Goal: Information Seeking & Learning: Find specific fact

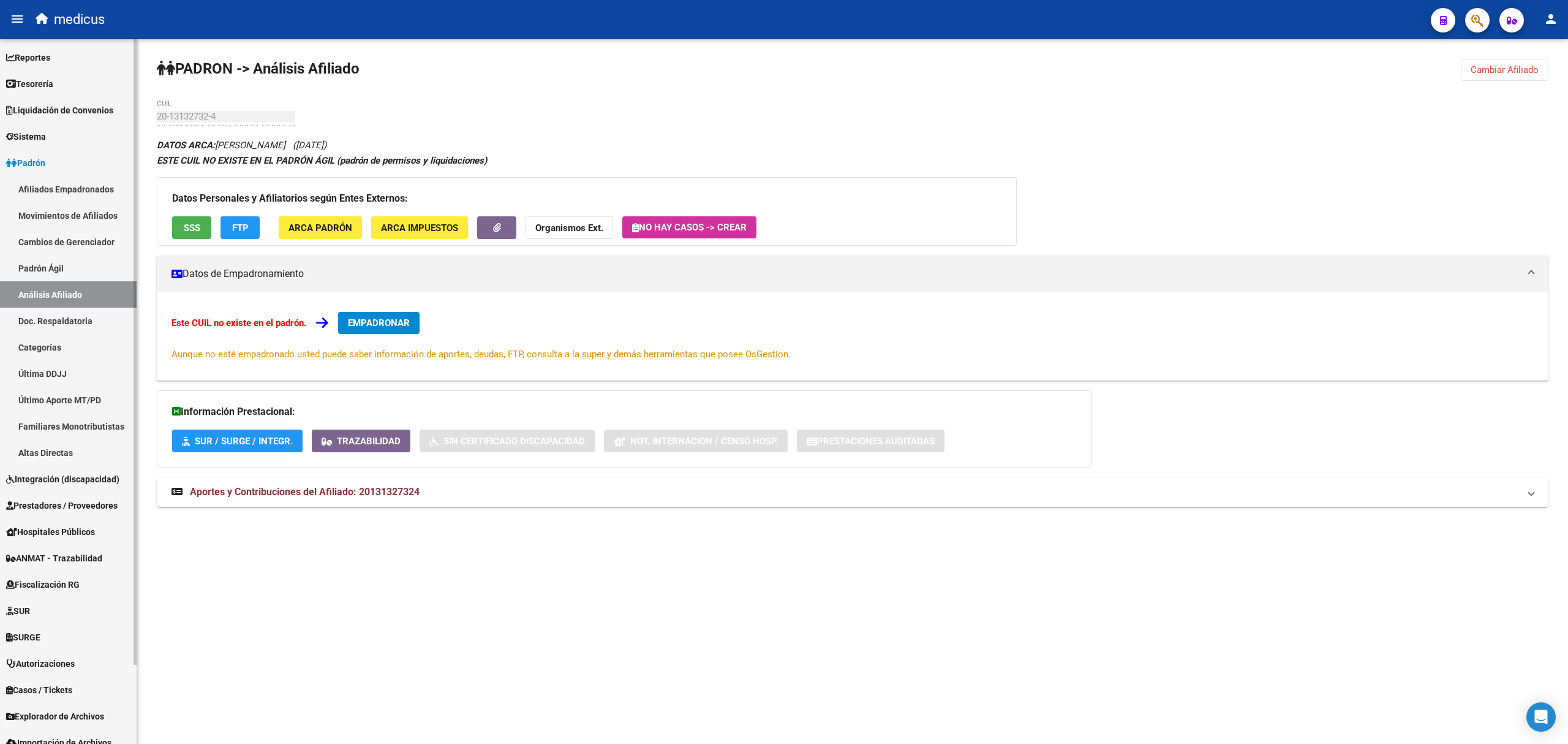
click at [43, 53] on span "Reportes" at bounding box center [28, 58] width 44 height 14
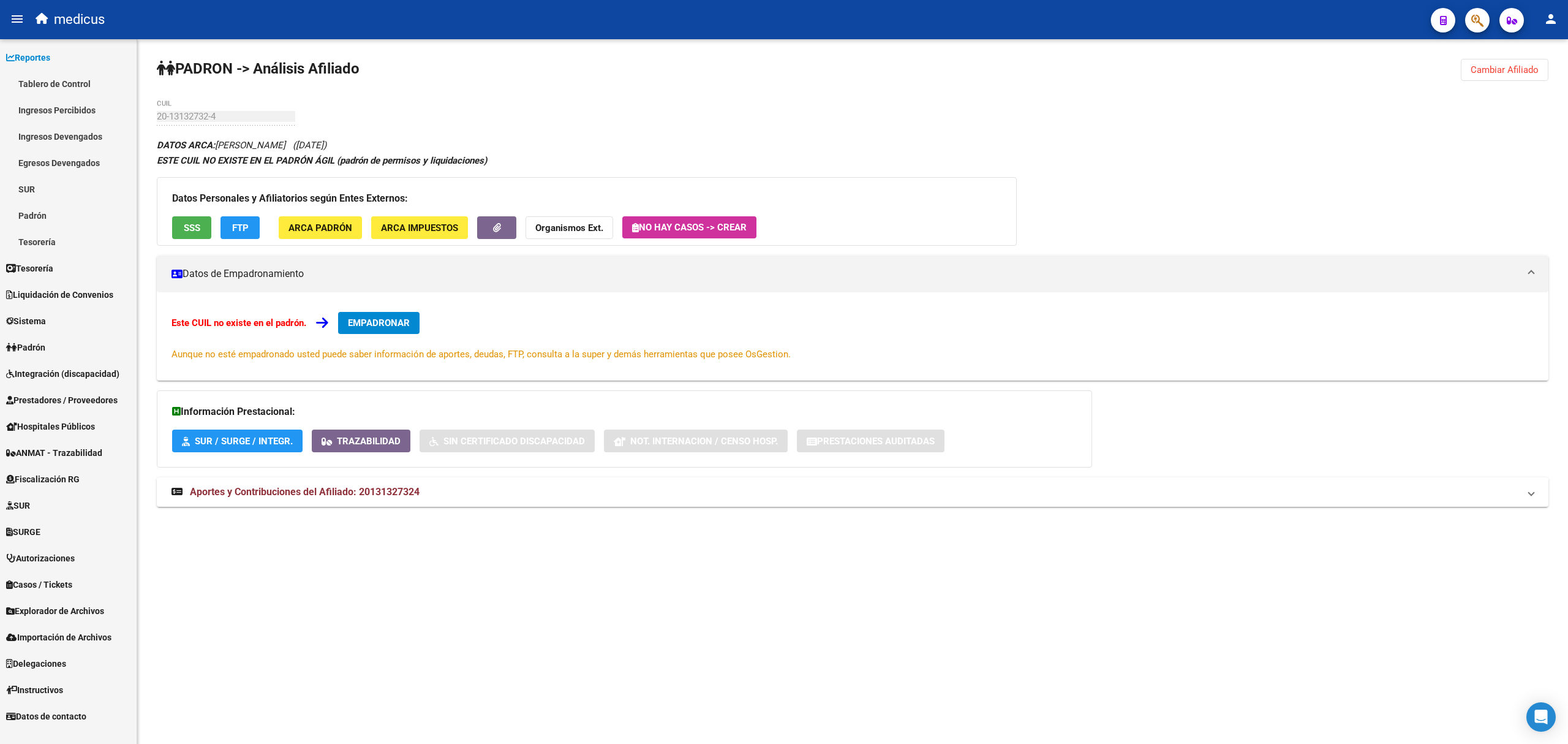
click at [58, 81] on link "Tablero de Control" at bounding box center [68, 83] width 136 height 27
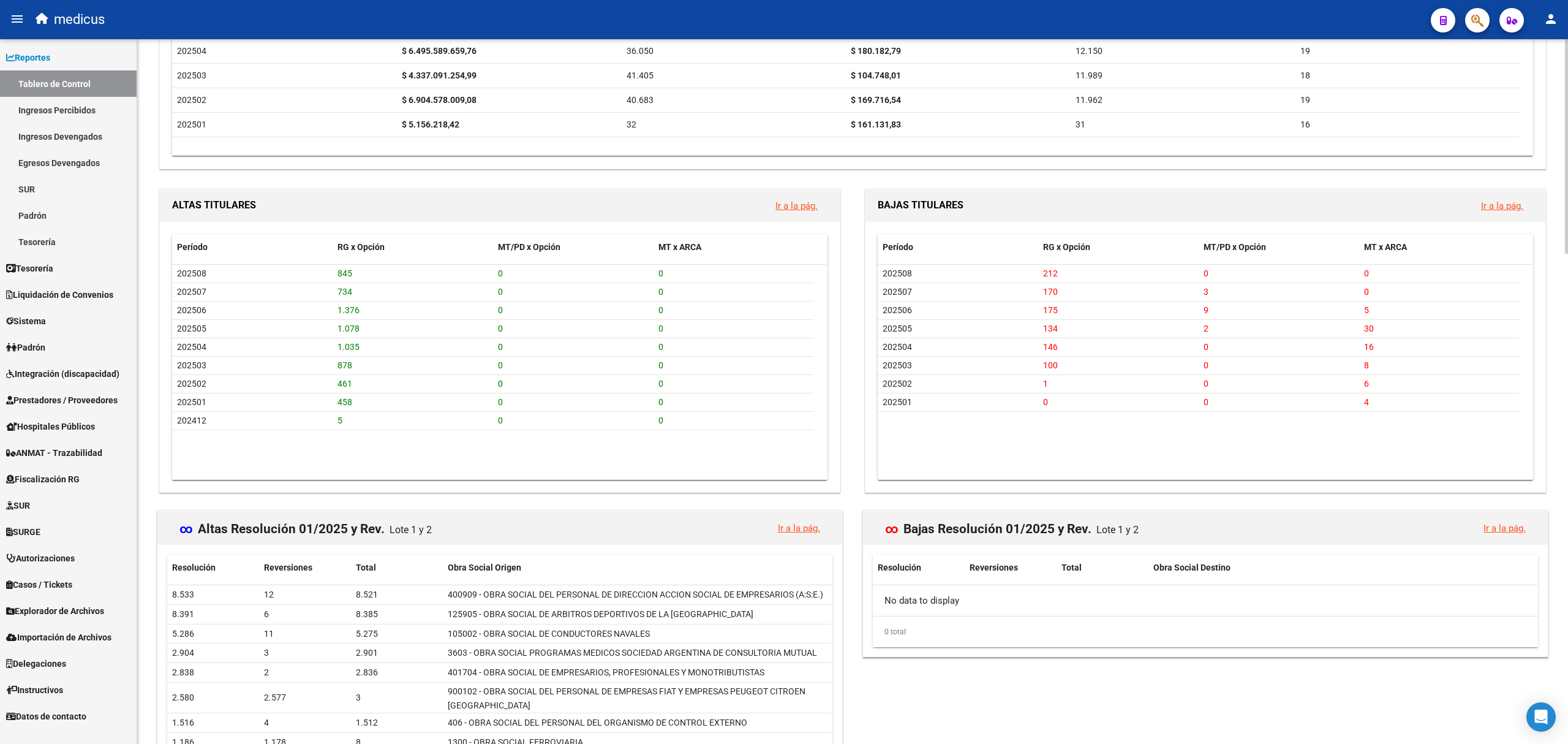
scroll to position [1205, 0]
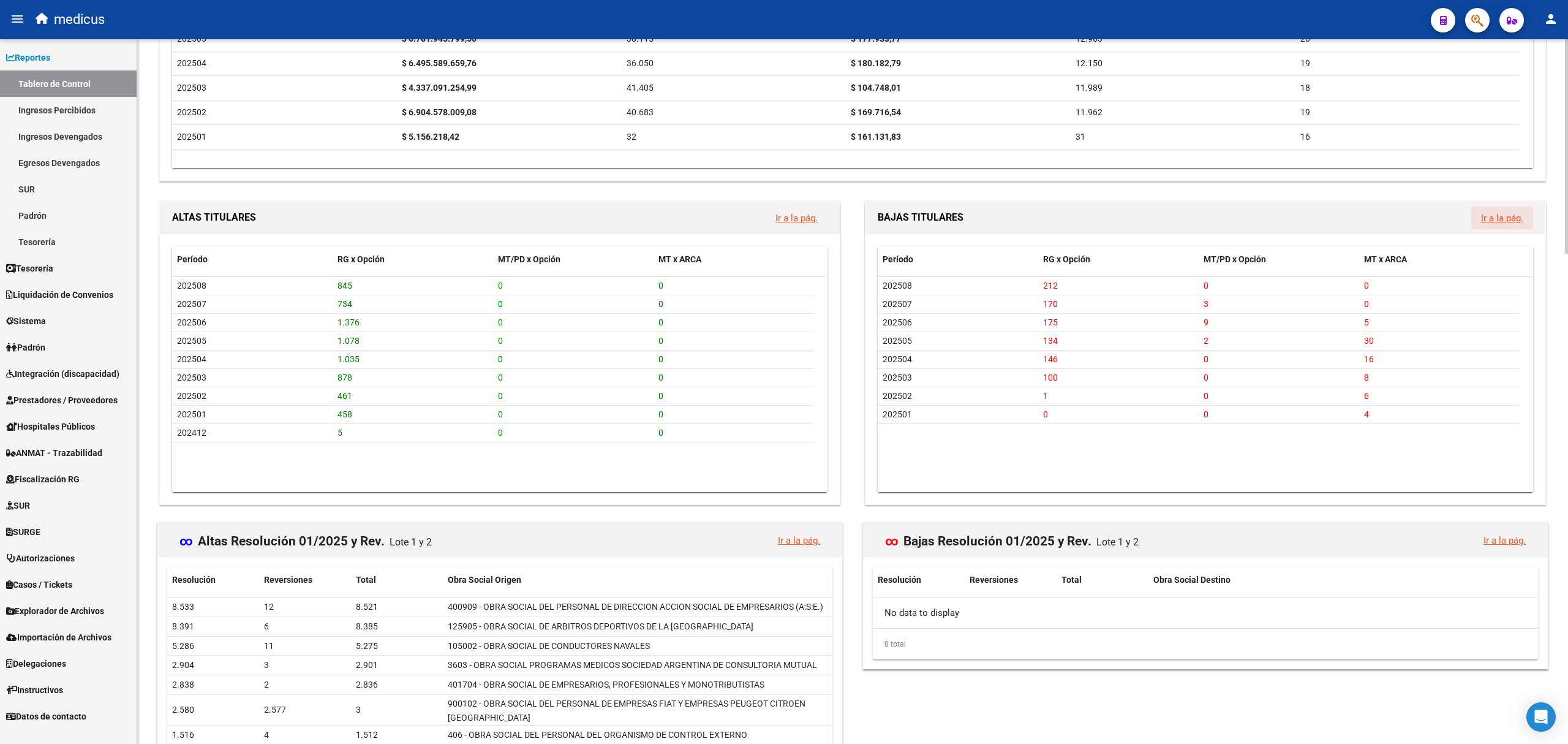
click at [1504, 221] on link "Ir a la pág." at bounding box center [1501, 218] width 42 height 11
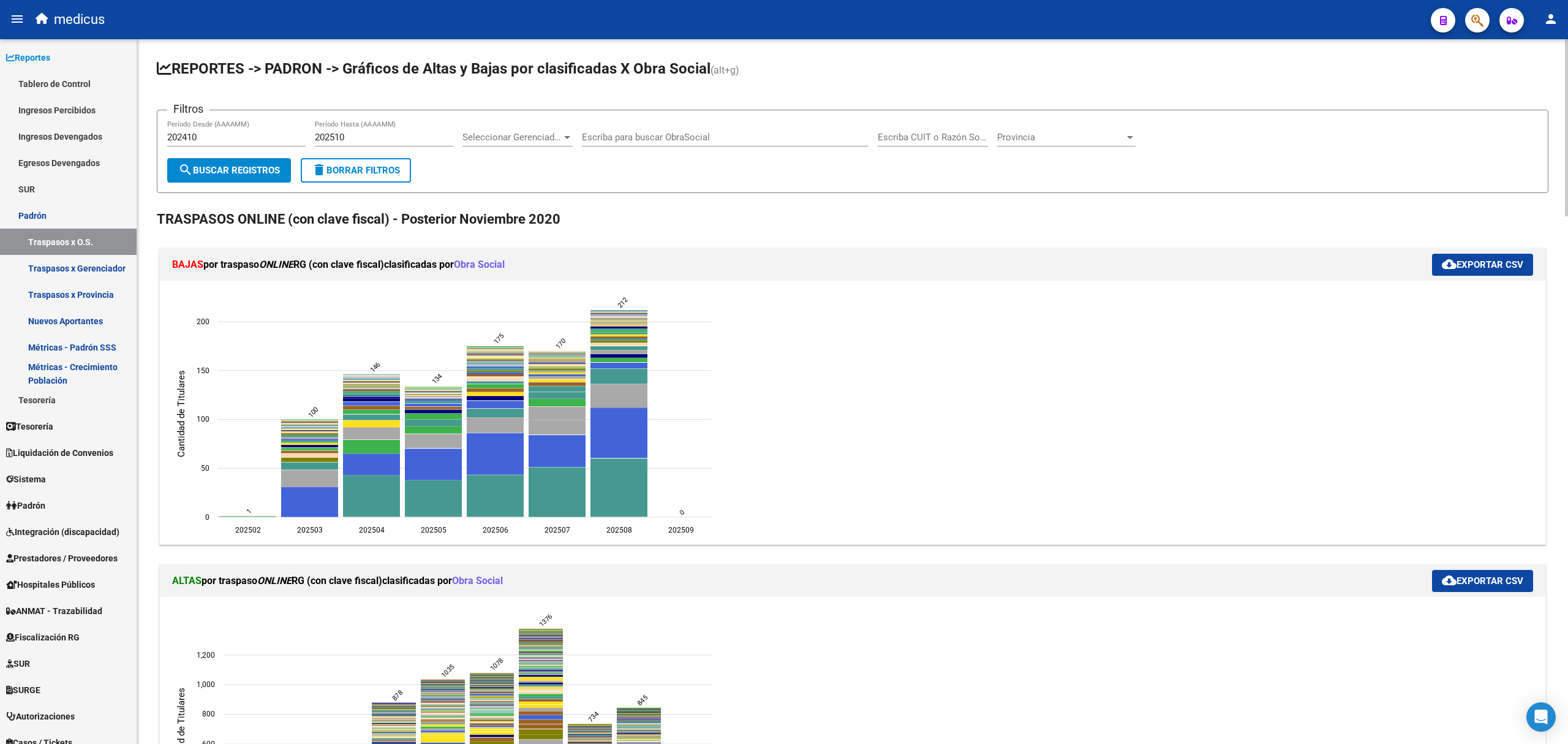
click at [1475, 260] on span "cloud_download Exportar CSV" at bounding box center [1482, 264] width 81 height 11
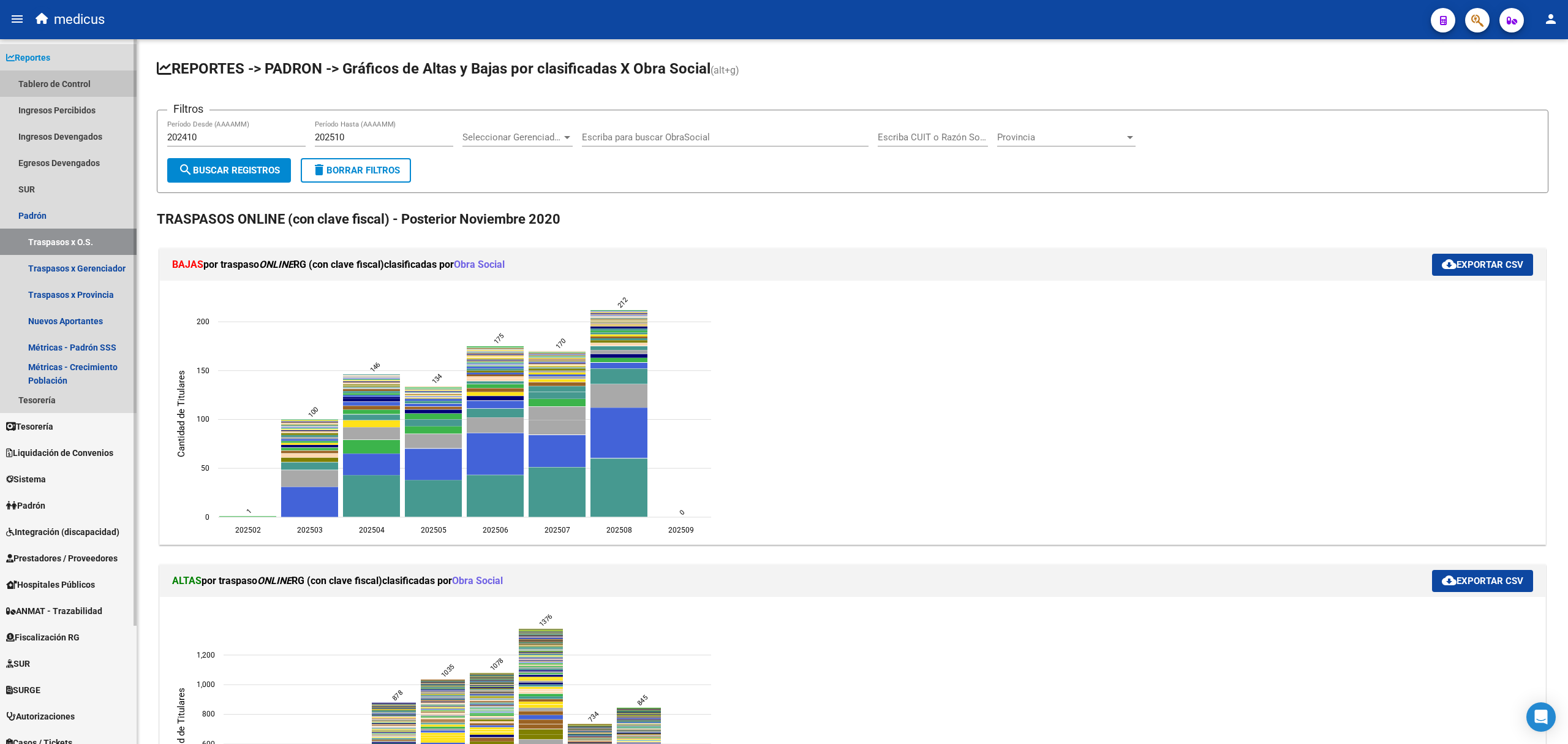
click at [39, 81] on link "Tablero de Control" at bounding box center [68, 83] width 136 height 27
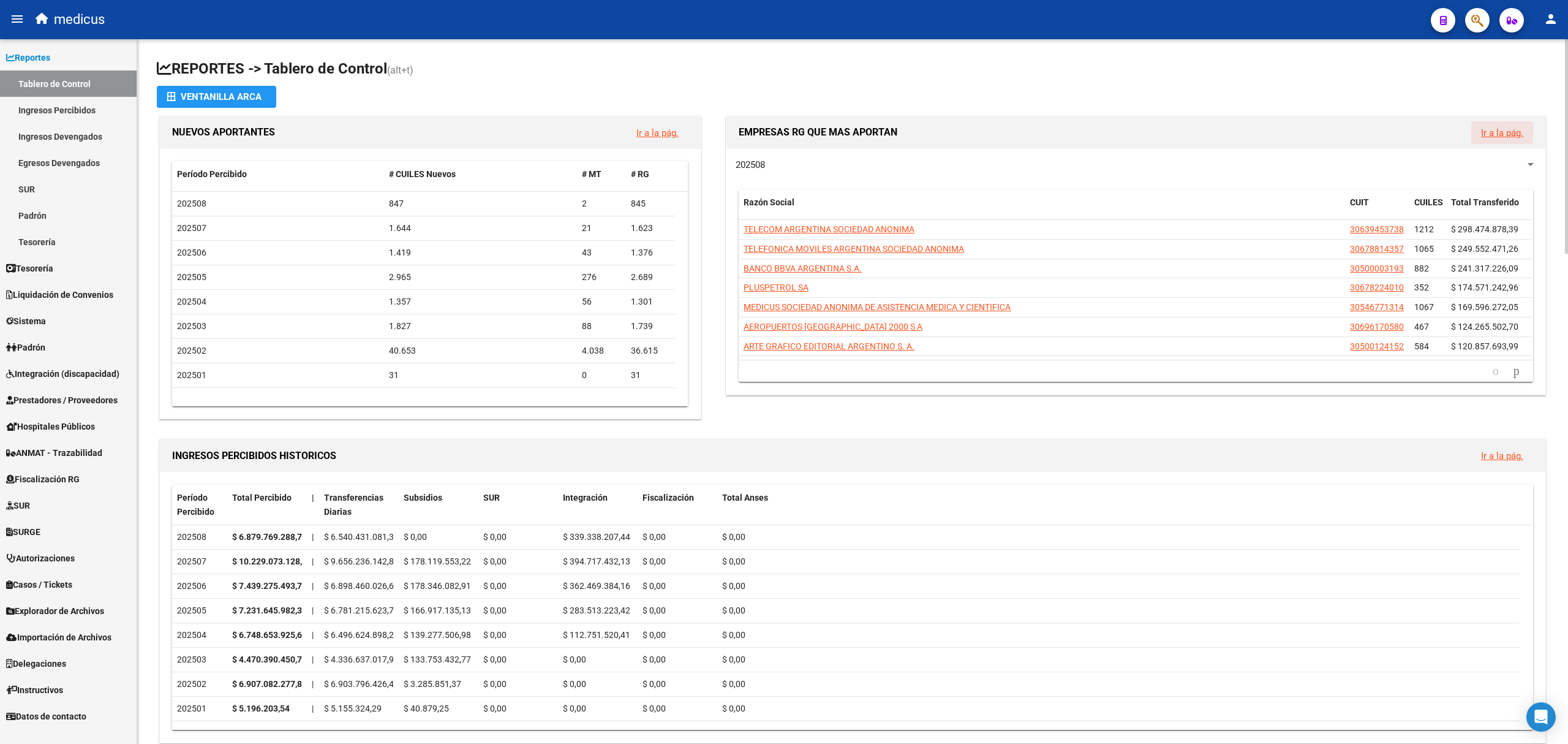
click at [1512, 136] on link "Ir a la pág." at bounding box center [1501, 133] width 42 height 11
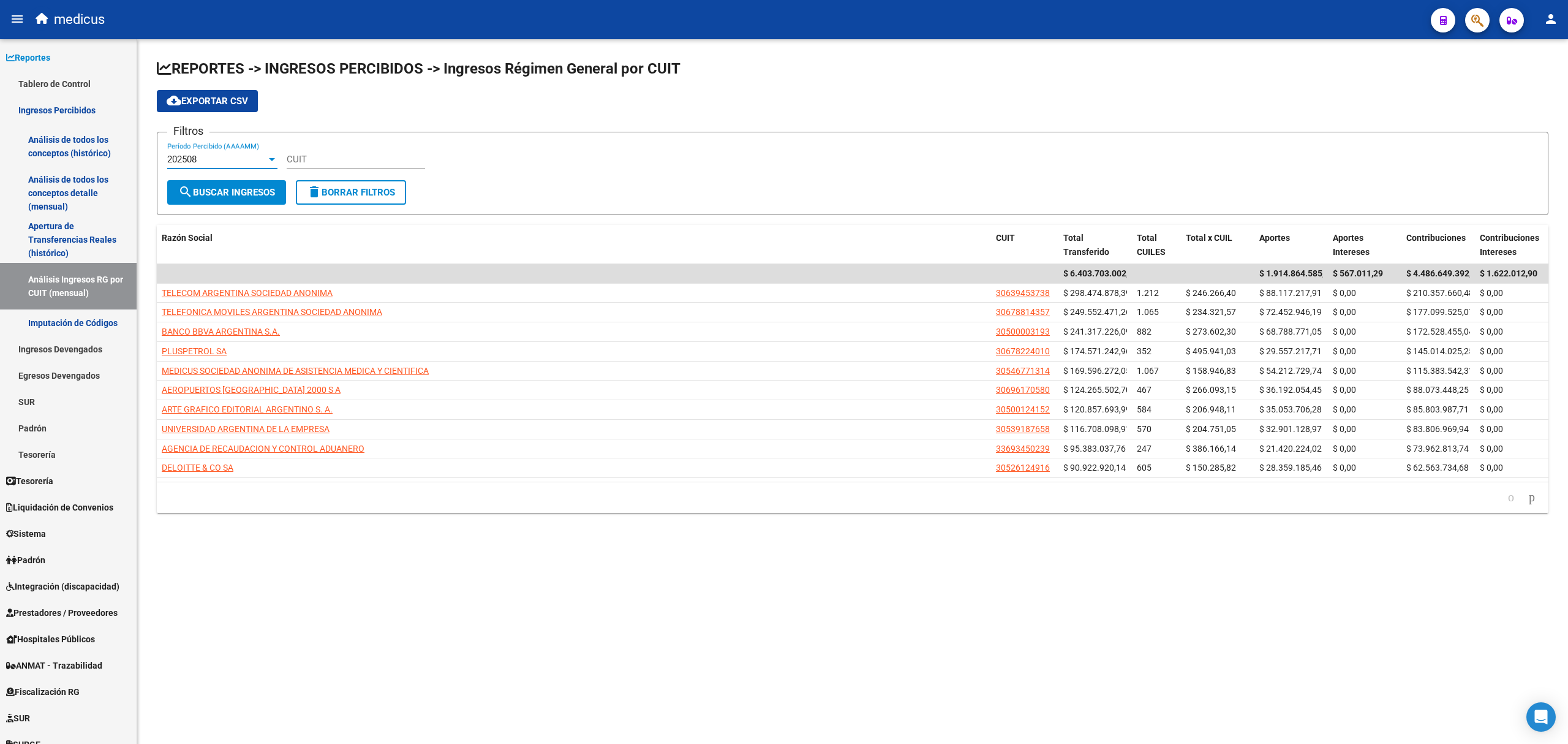
click at [239, 159] on div "202508" at bounding box center [217, 159] width 99 height 11
click at [221, 192] on span "202507" at bounding box center [222, 187] width 110 height 27
click at [340, 160] on input "CUIT" at bounding box center [355, 159] width 138 height 11
paste input "30-71134016-1"
type input "30-71134016-1"
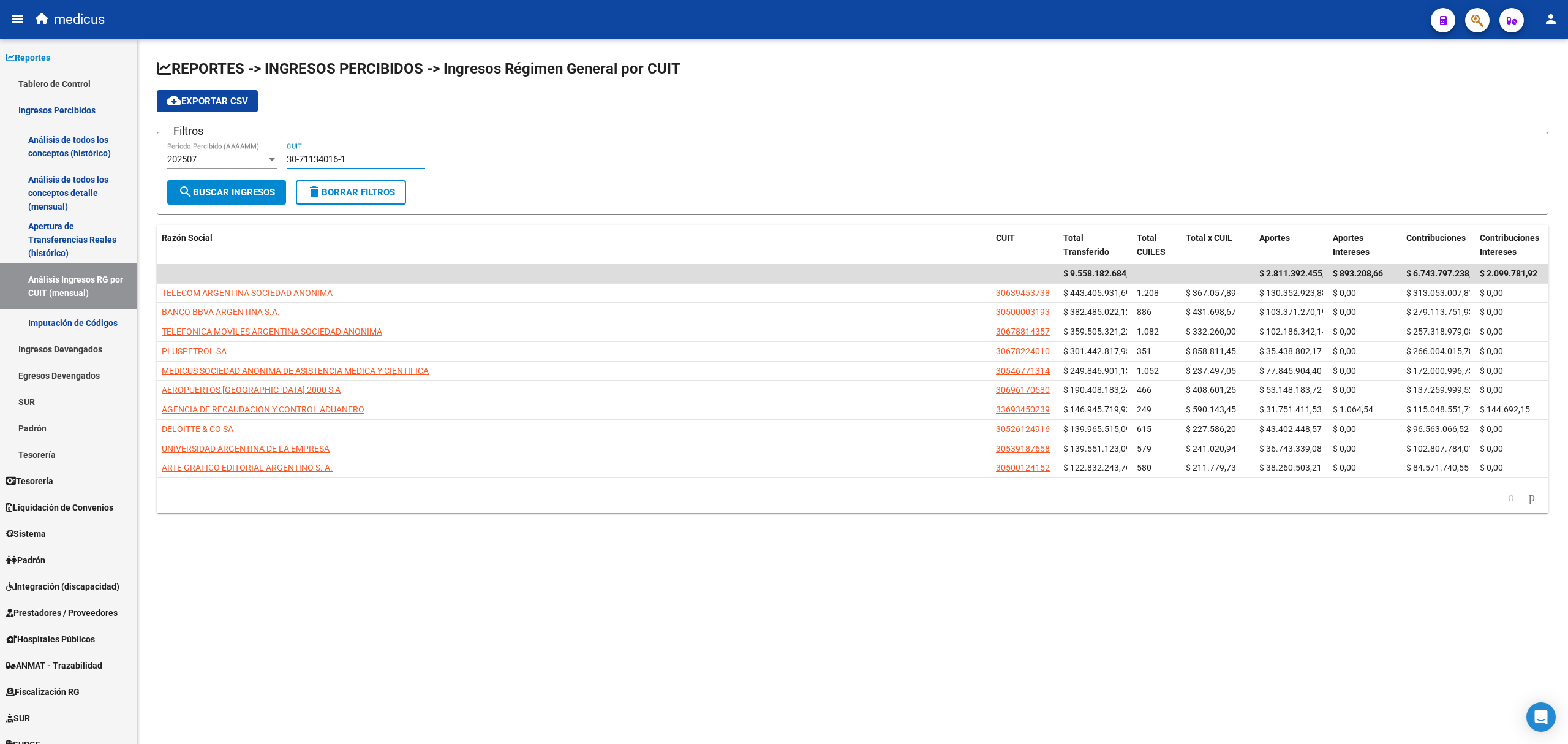
click at [209, 188] on span "search Buscar Ingresos" at bounding box center [227, 192] width 97 height 11
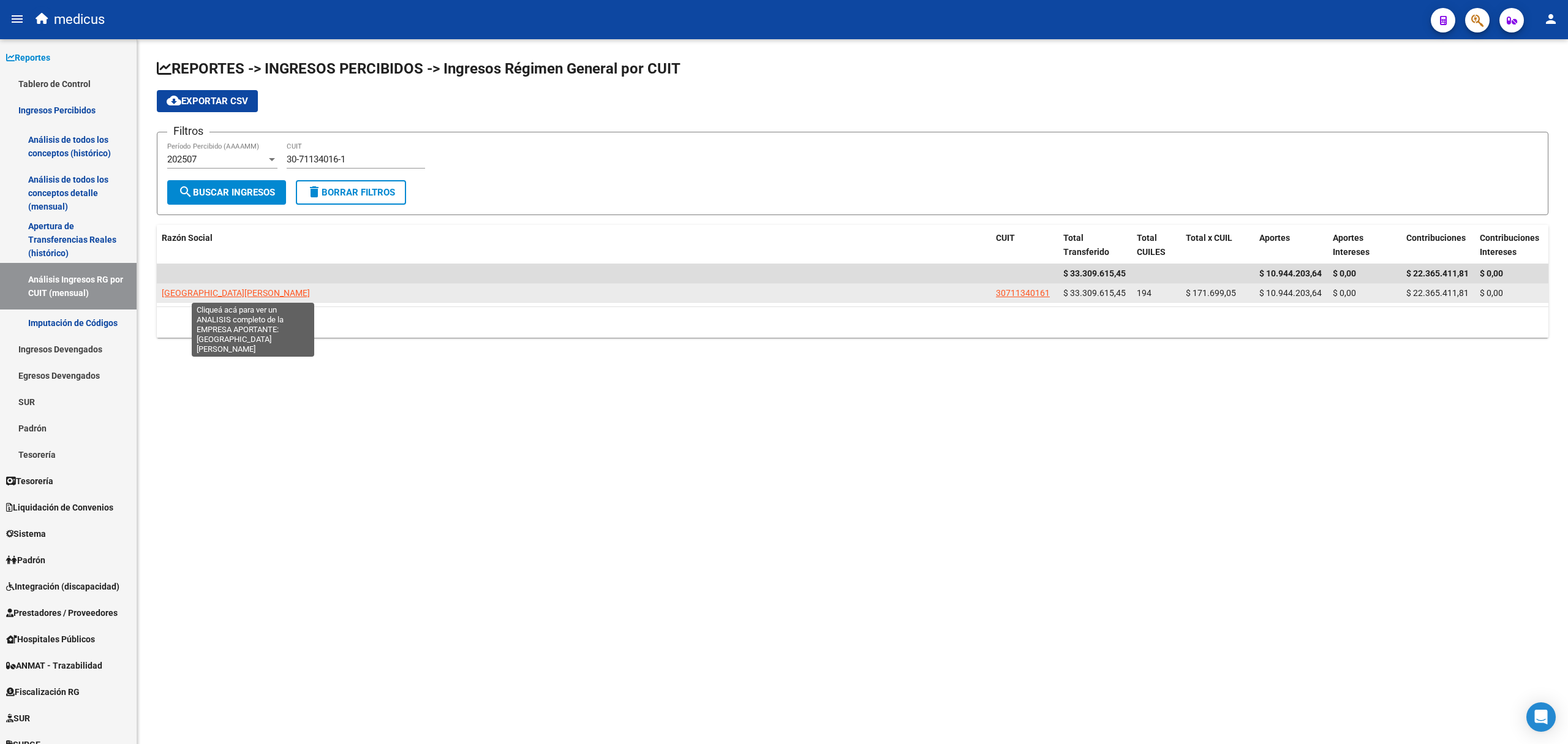
click at [278, 294] on span "[GEOGRAPHIC_DATA][PERSON_NAME]" at bounding box center [236, 293] width 148 height 10
type textarea "30711340161"
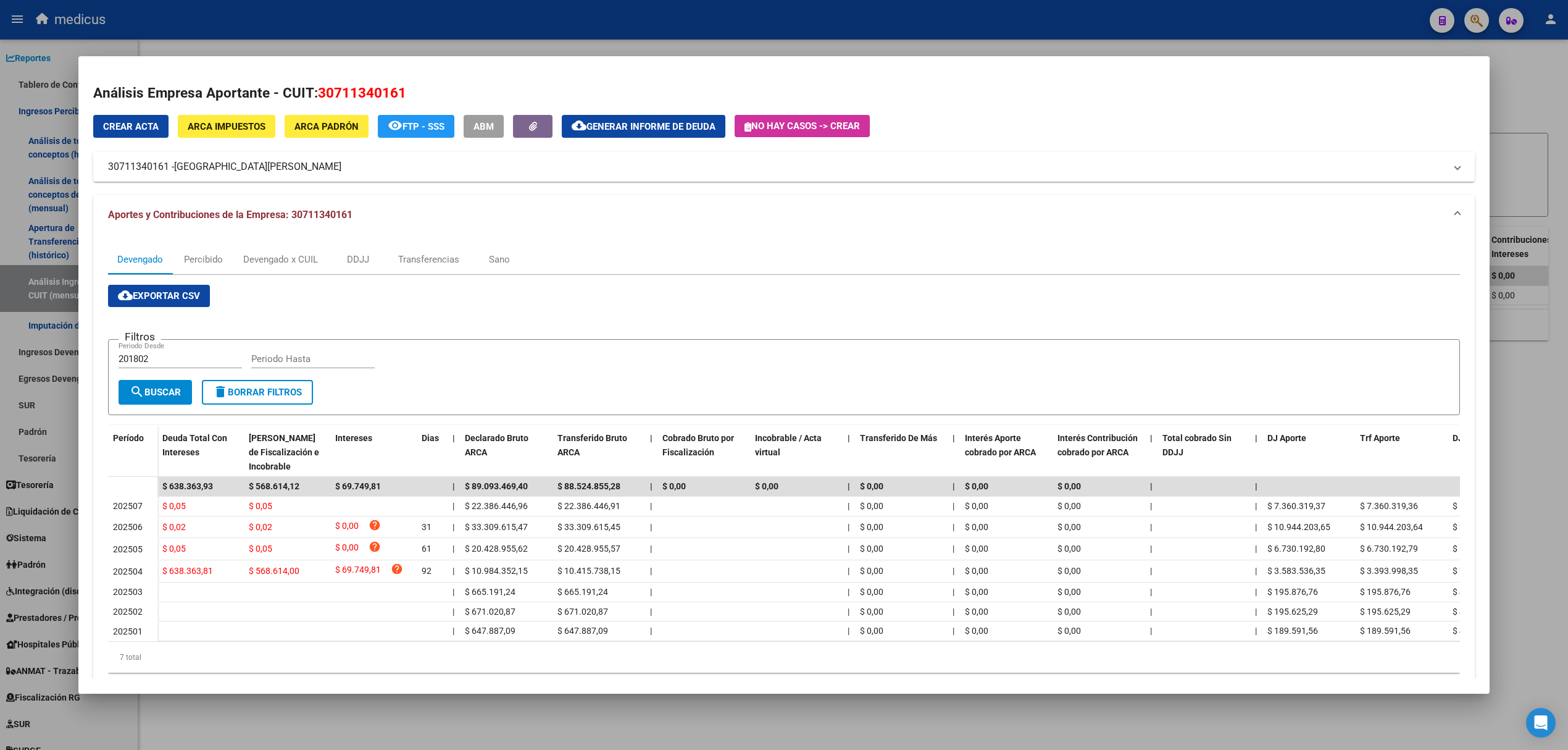
scroll to position [41, 0]
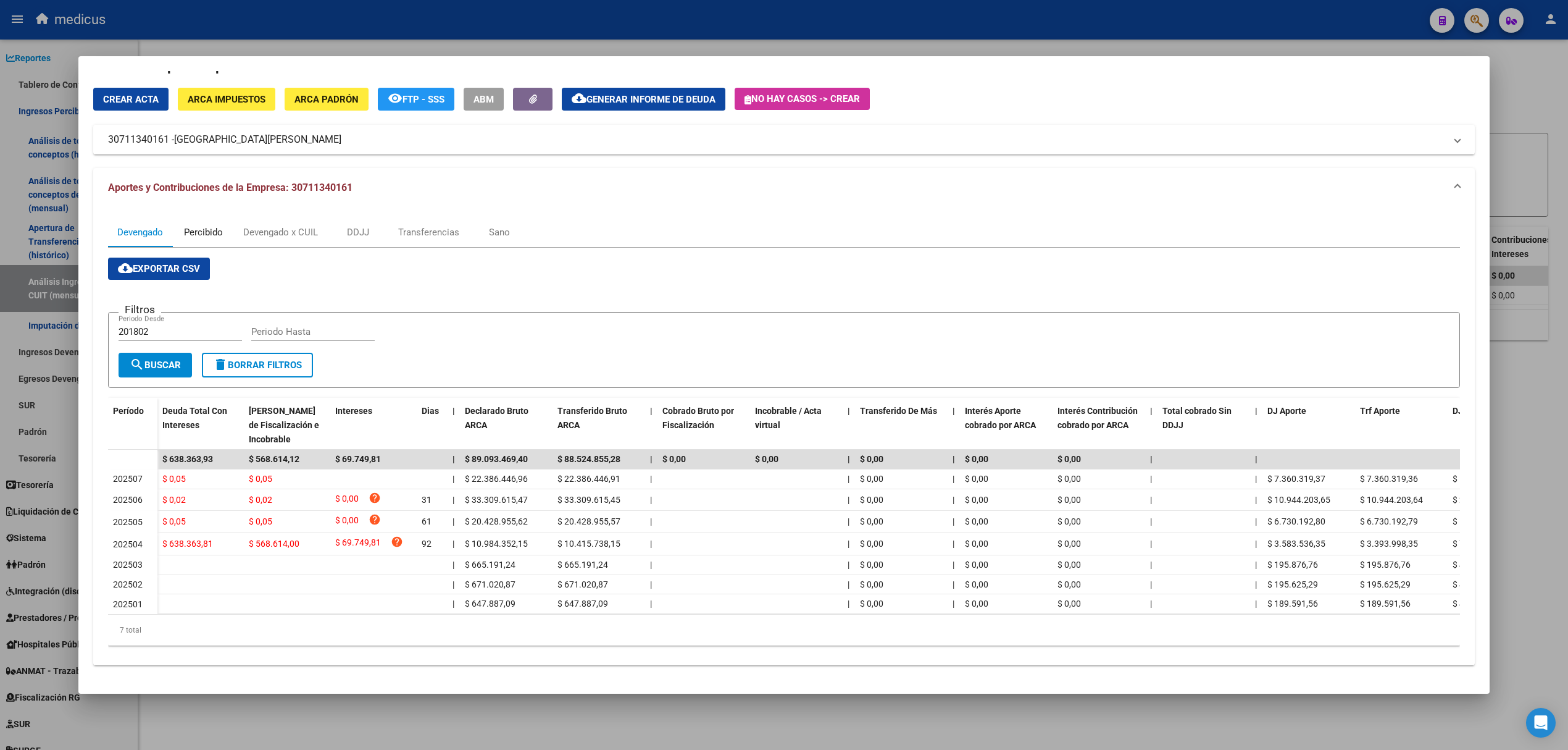
click at [194, 225] on div "Percibido" at bounding box center [203, 232] width 39 height 14
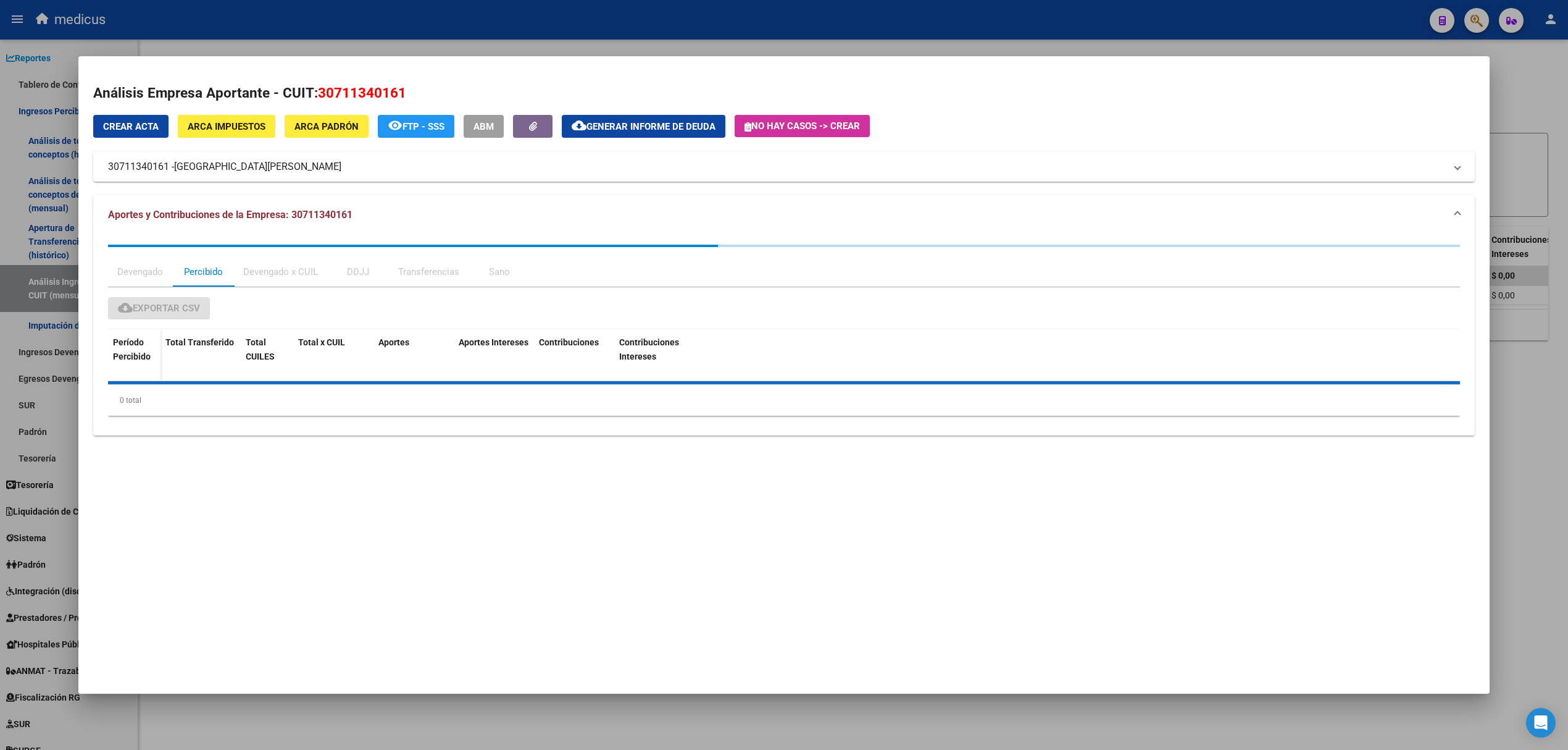
scroll to position [0, 0]
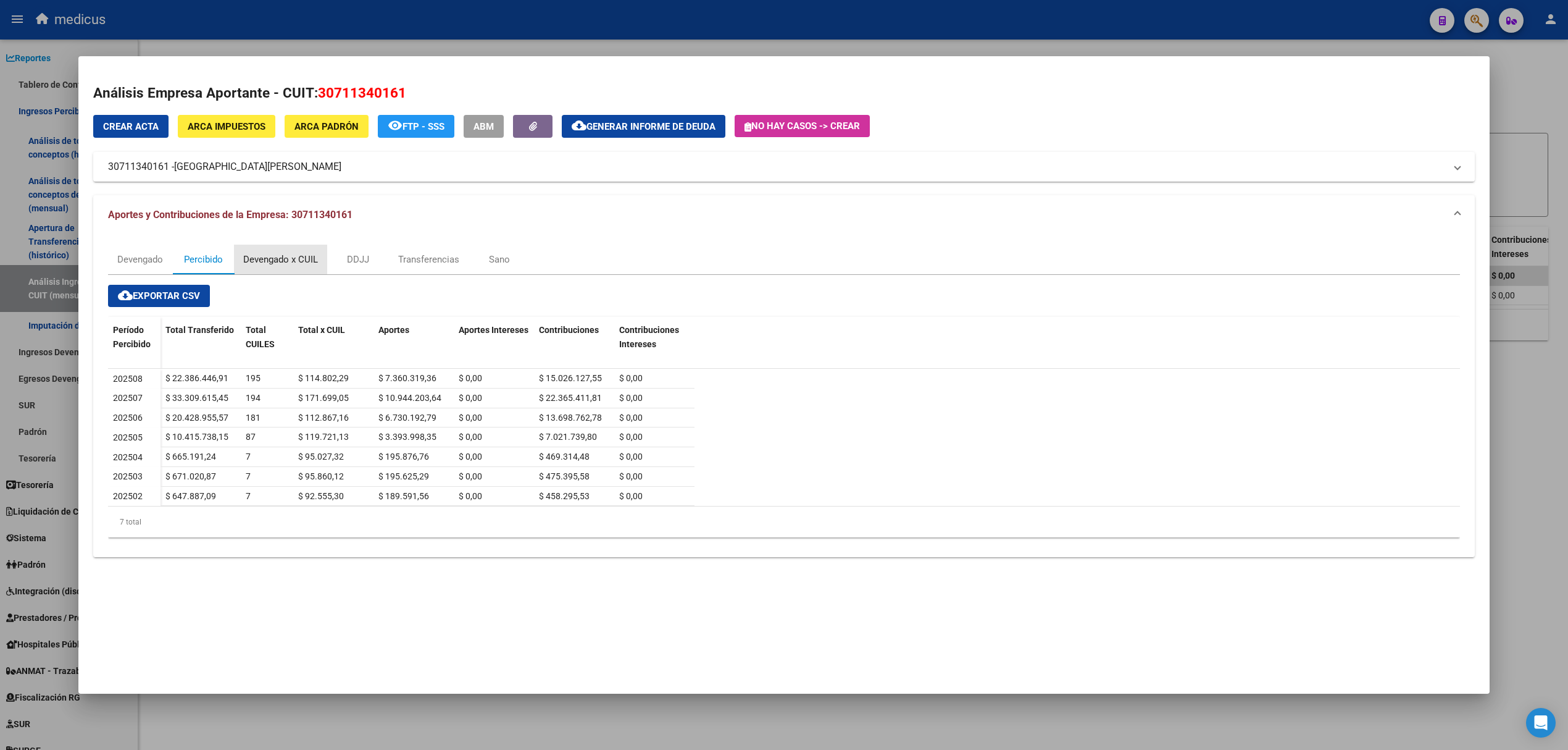
click at [284, 255] on div "Devengado x CUIL" at bounding box center [280, 259] width 75 height 14
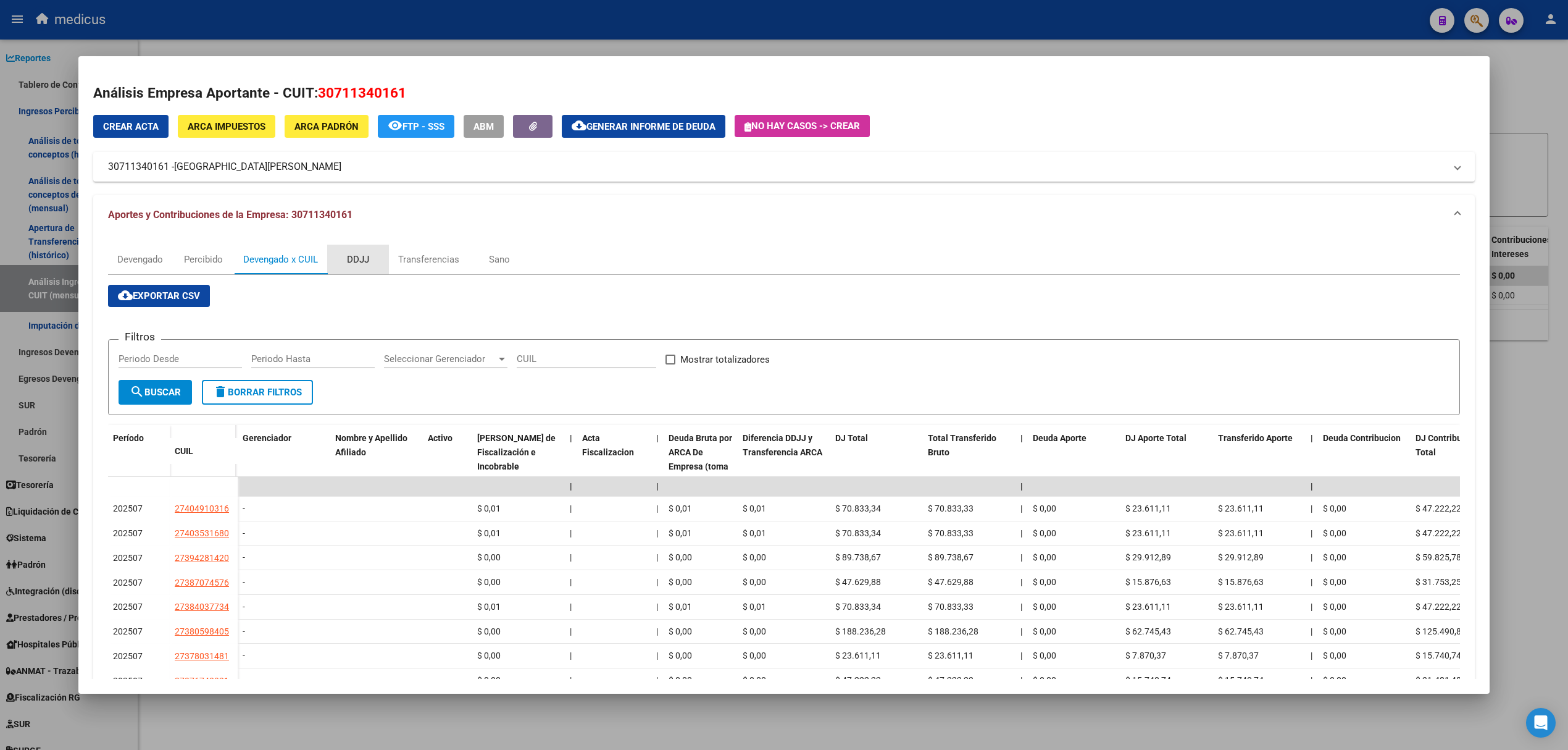
click at [354, 256] on div "DDJJ" at bounding box center [358, 259] width 22 height 14
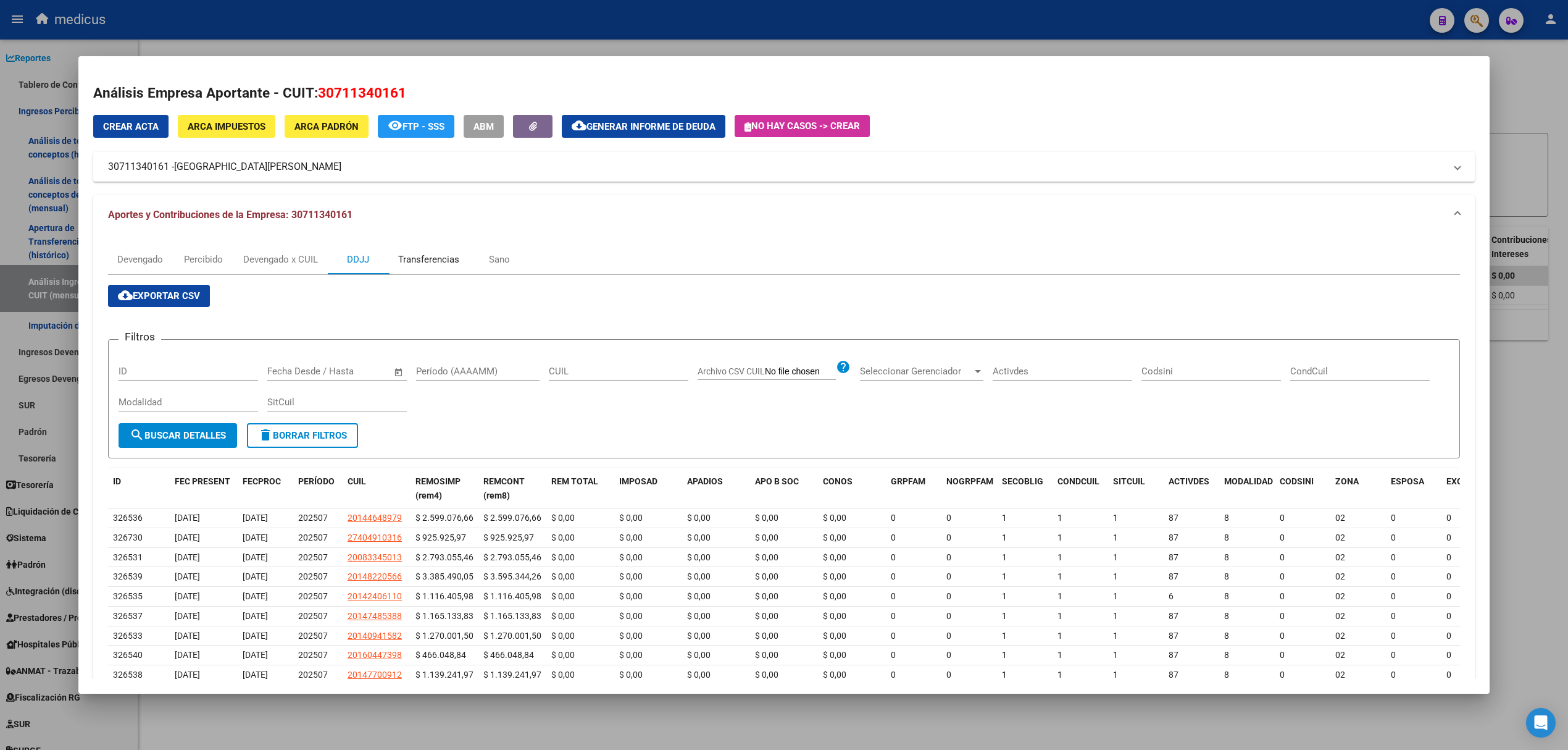
click at [431, 255] on div "Transferencias" at bounding box center [429, 259] width 61 height 14
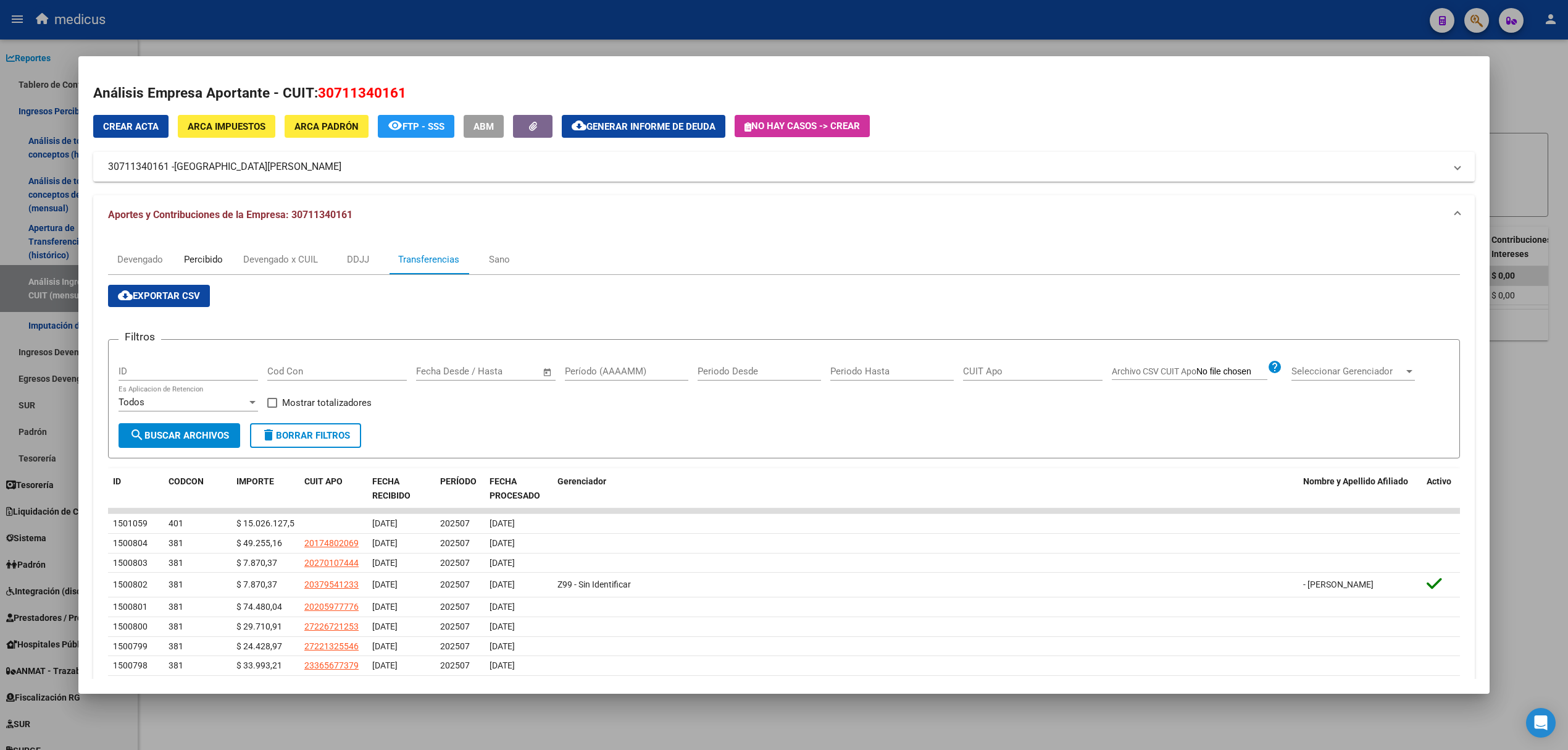
click at [199, 260] on div "Percibido" at bounding box center [203, 259] width 39 height 14
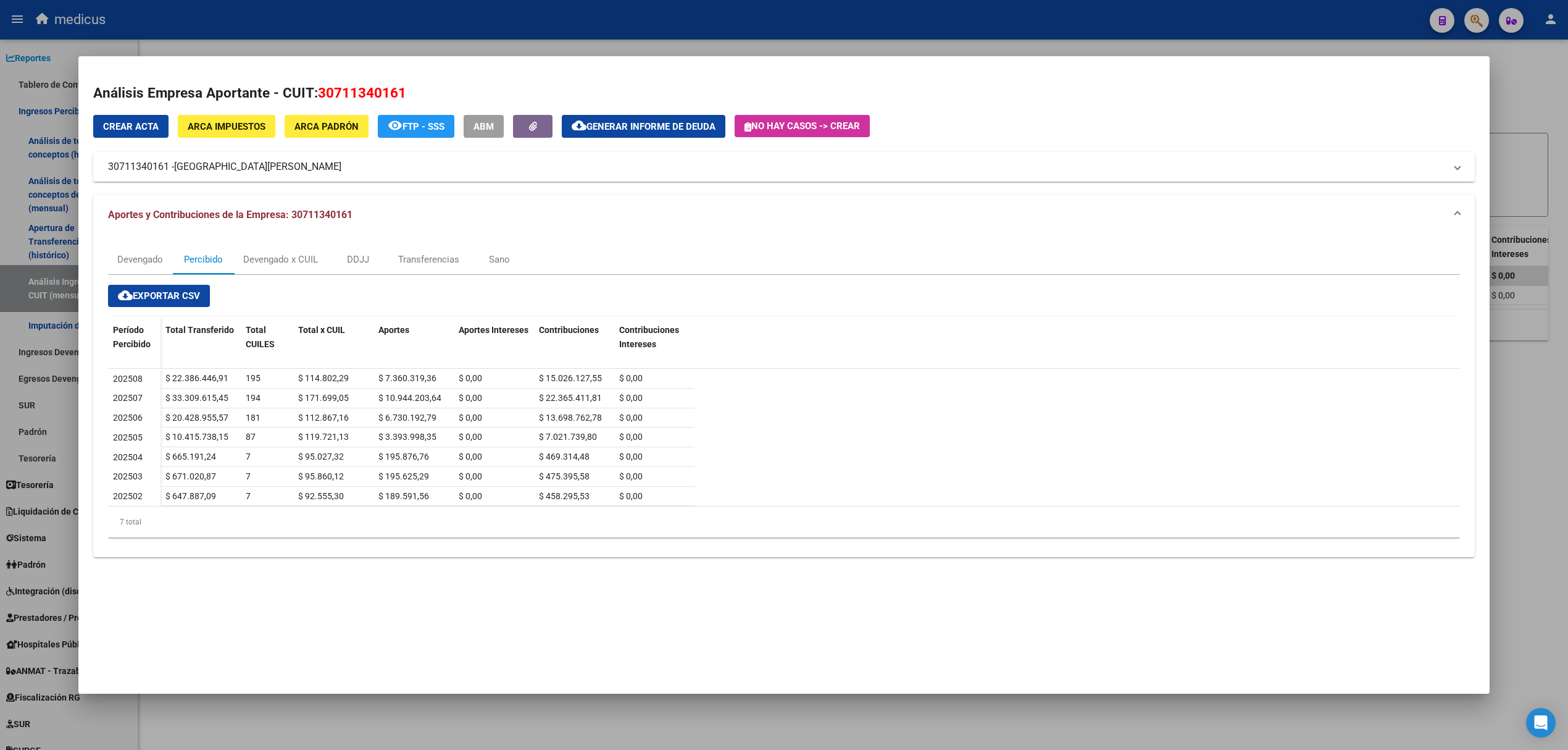
click at [221, 168] on span "[GEOGRAPHIC_DATA][PERSON_NAME]" at bounding box center [257, 167] width 167 height 15
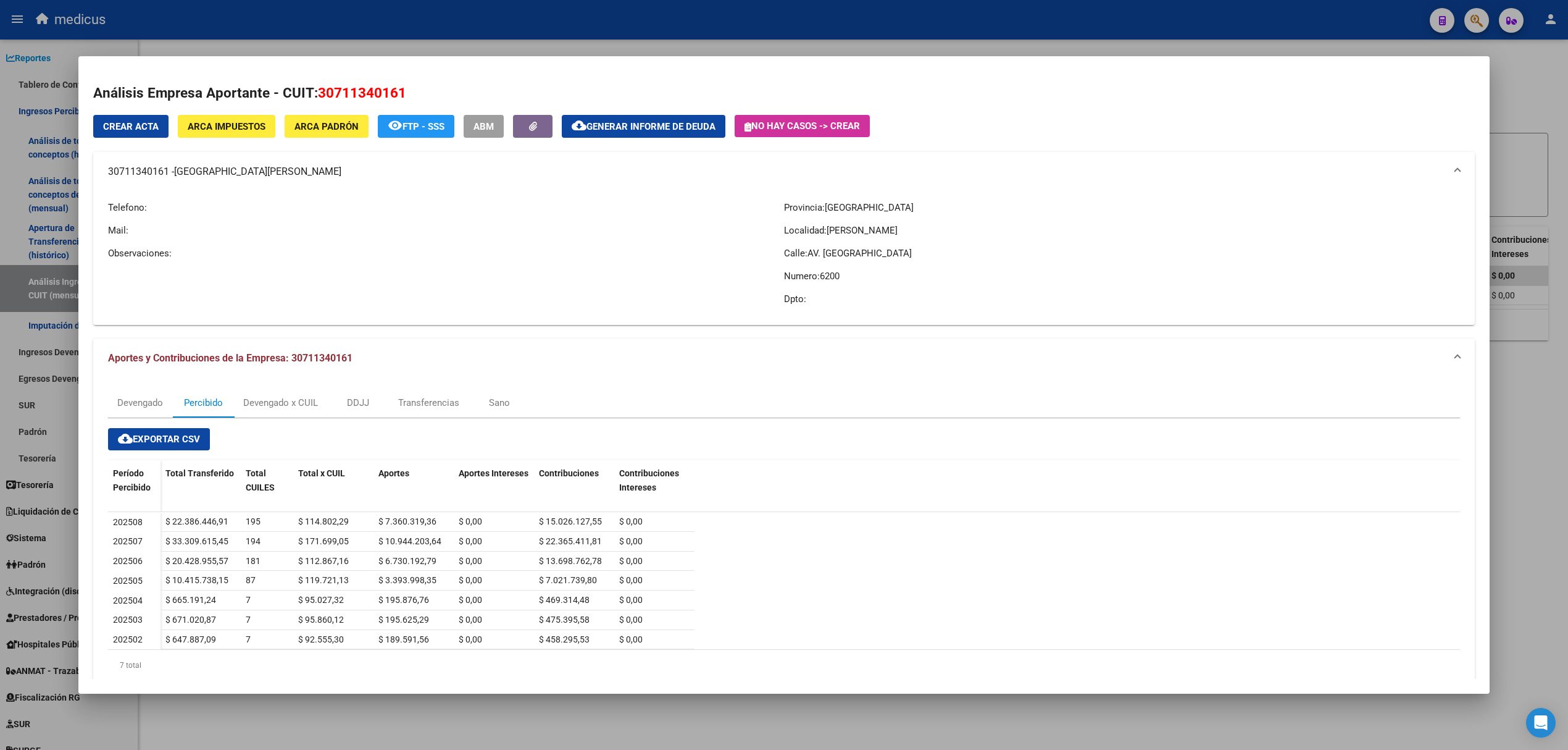
click at [223, 168] on span "[GEOGRAPHIC_DATA][PERSON_NAME]" at bounding box center [257, 172] width 167 height 15
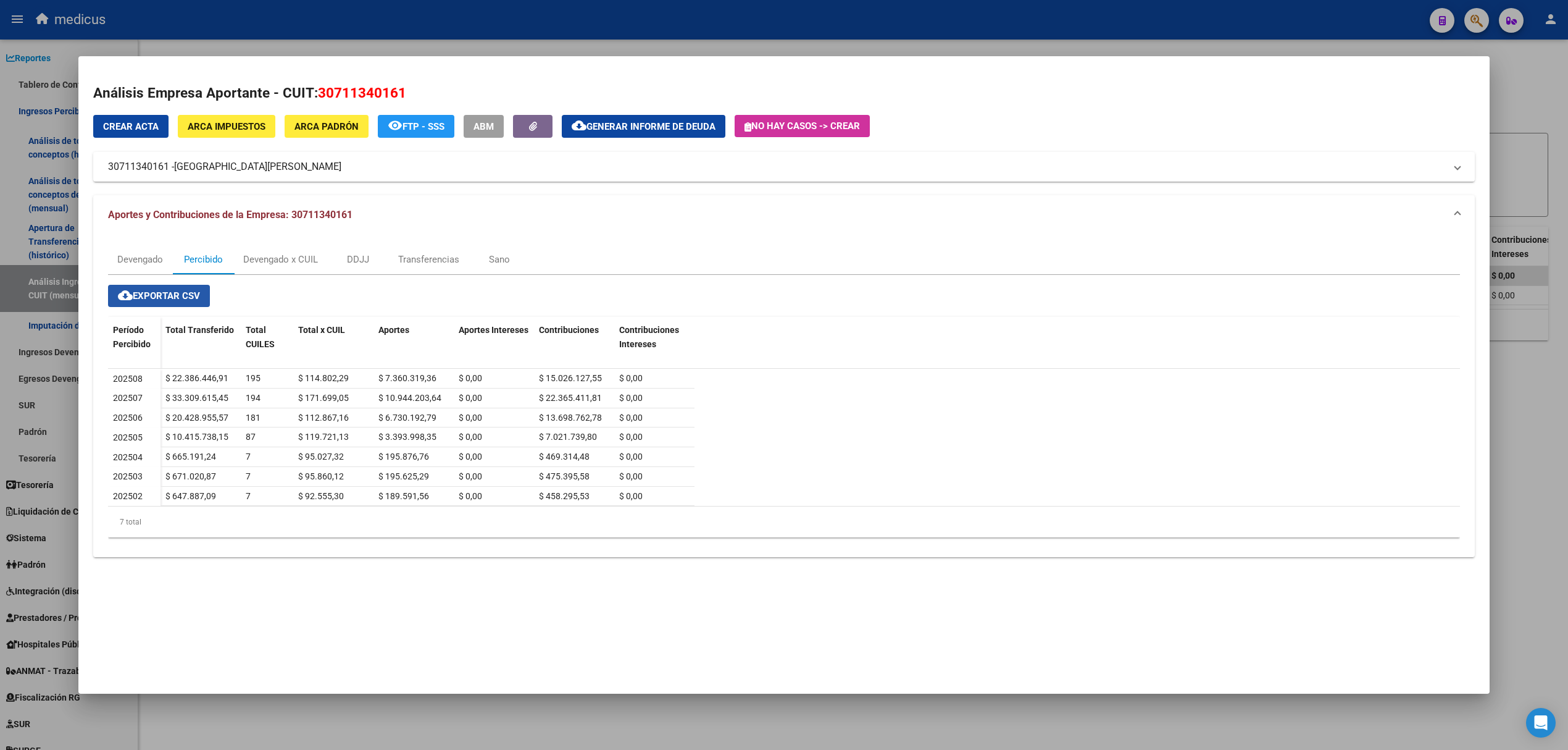
click at [154, 292] on span "cloud_download Exportar CSV" at bounding box center [159, 296] width 82 height 11
click at [1528, 61] on div at bounding box center [784, 375] width 1568 height 750
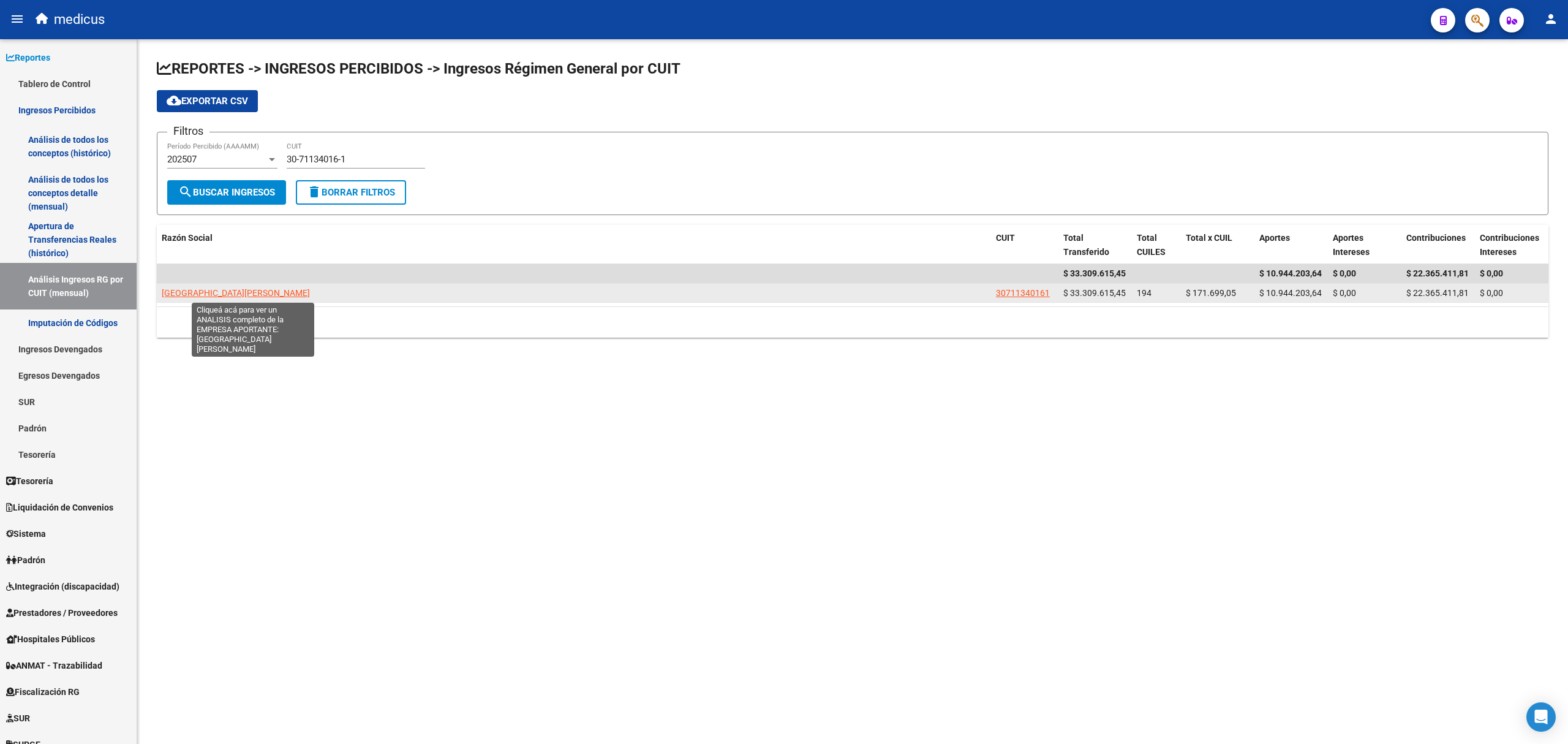
click at [274, 290] on span "[GEOGRAPHIC_DATA][PERSON_NAME]" at bounding box center [236, 293] width 148 height 10
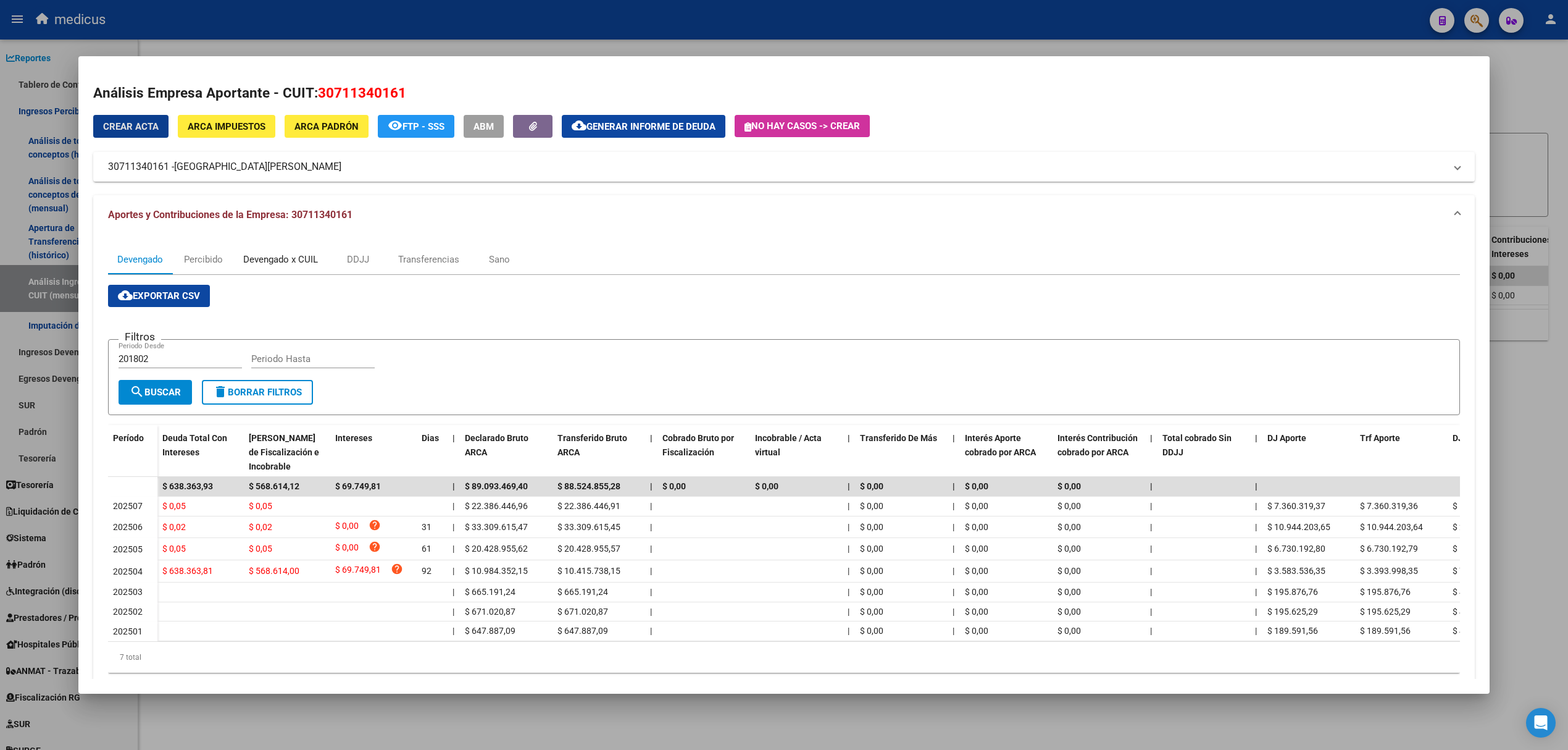
click at [283, 260] on div "Devengado x CUIL" at bounding box center [280, 259] width 75 height 14
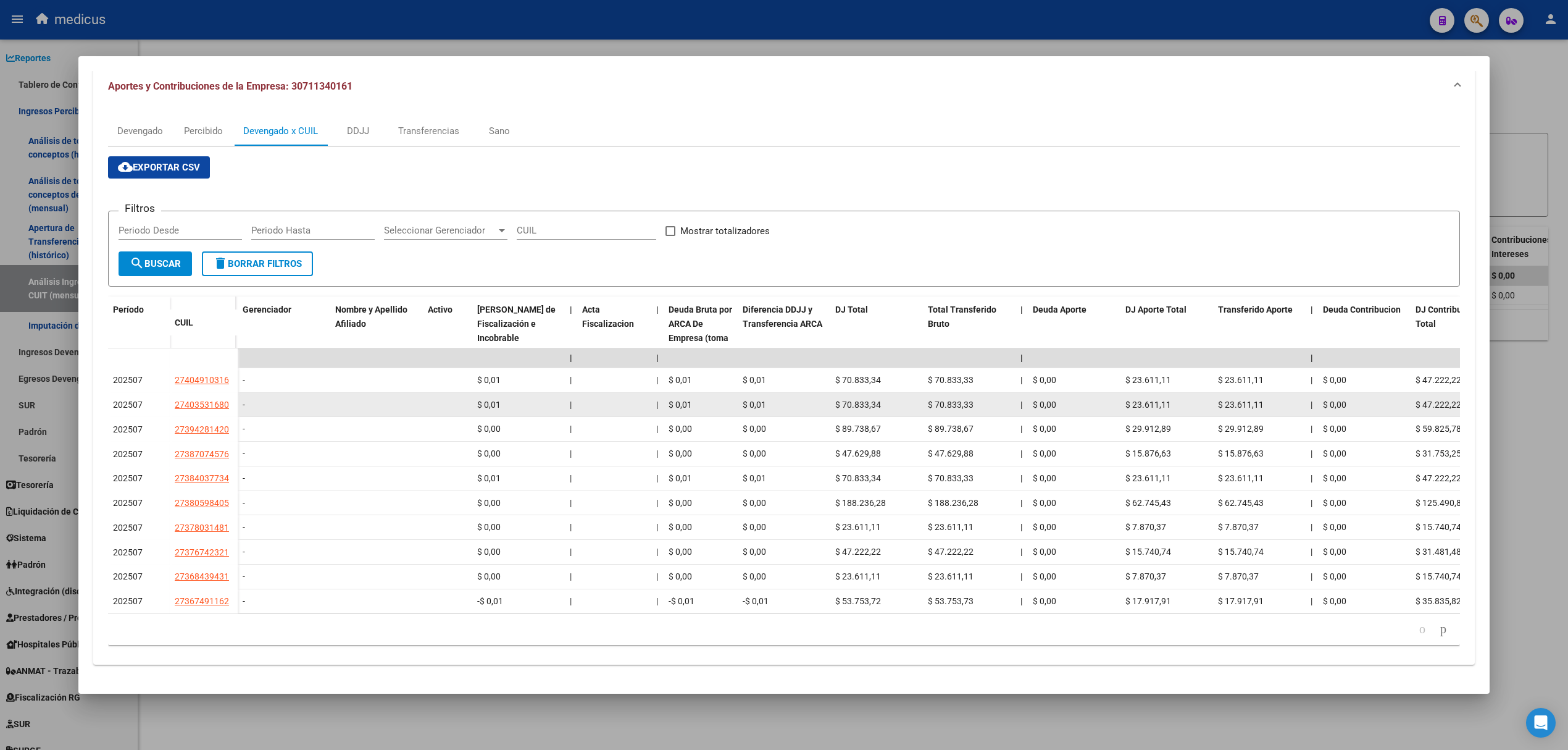
scroll to position [142, 0]
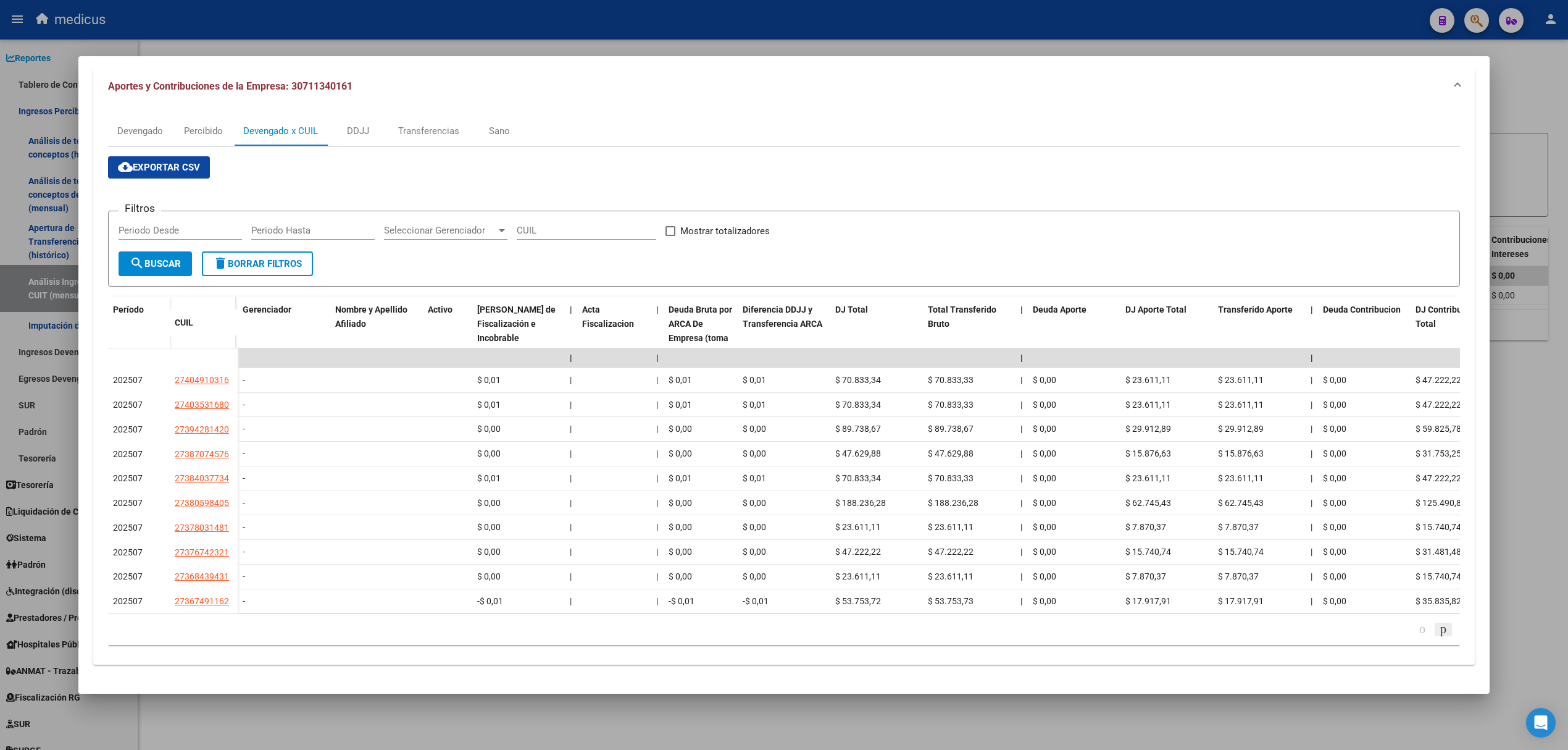
click at [1439, 630] on icon "go to next page" at bounding box center [1443, 628] width 10 height 15
click at [1439, 636] on icon "go to next page" at bounding box center [1443, 628] width 10 height 15
click at [1433, 638] on li at bounding box center [1443, 629] width 21 height 21
click at [1439, 630] on icon "go to next page" at bounding box center [1443, 628] width 10 height 15
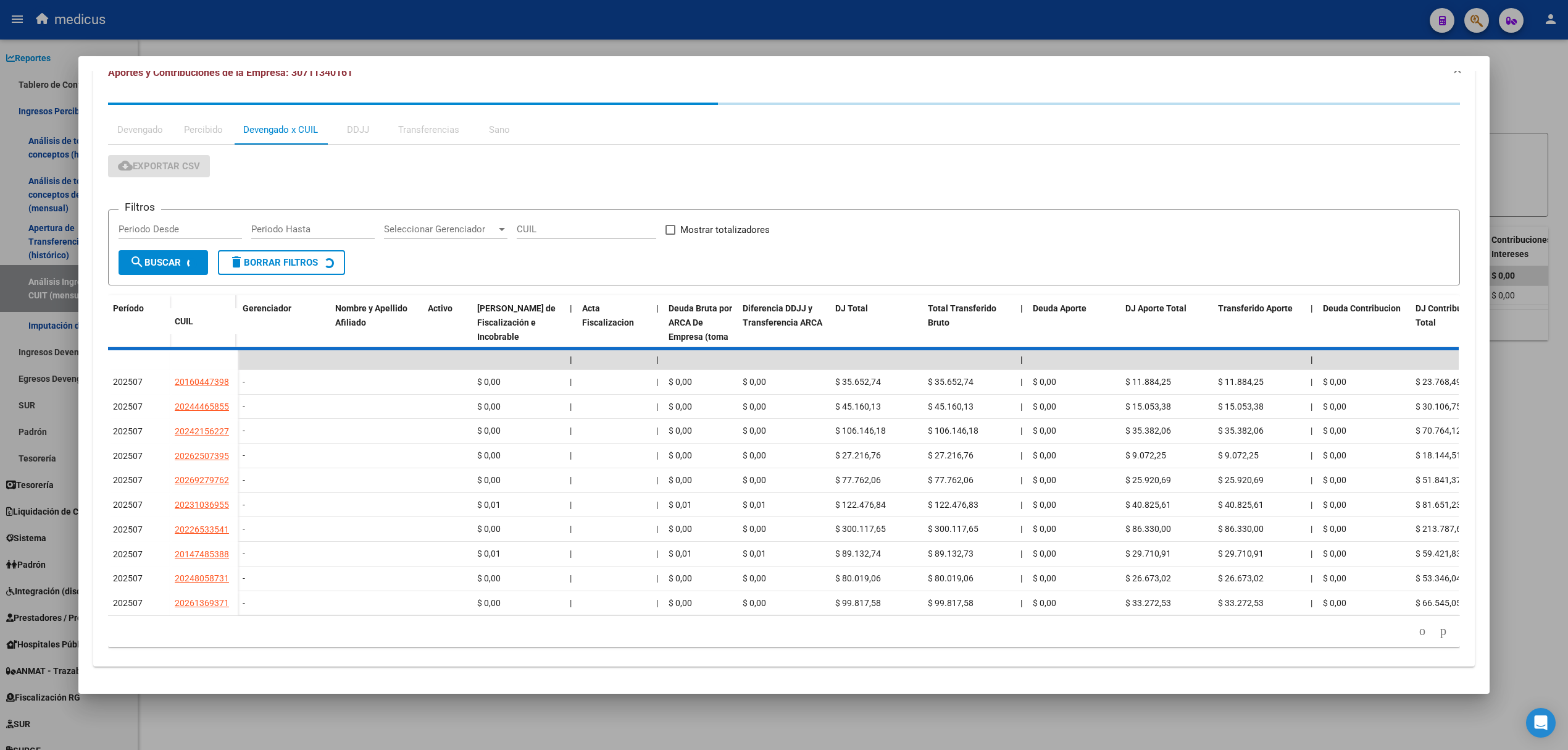
click at [1431, 630] on div "179.769.313.486.231.570.000.000.000.000.000.000.000.000.000.000.000.000.000.000…" at bounding box center [784, 630] width 1352 height 30
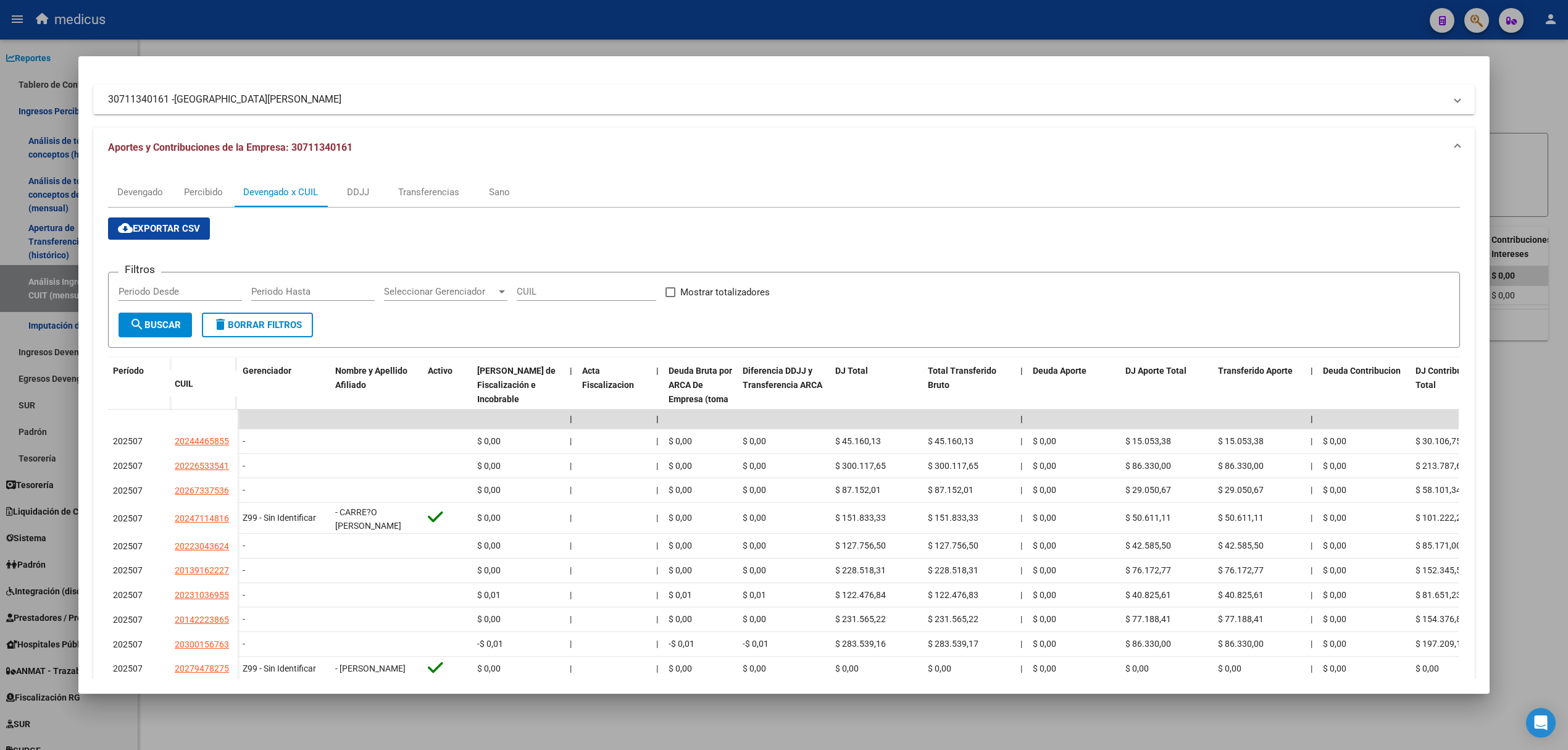
scroll to position [0, 0]
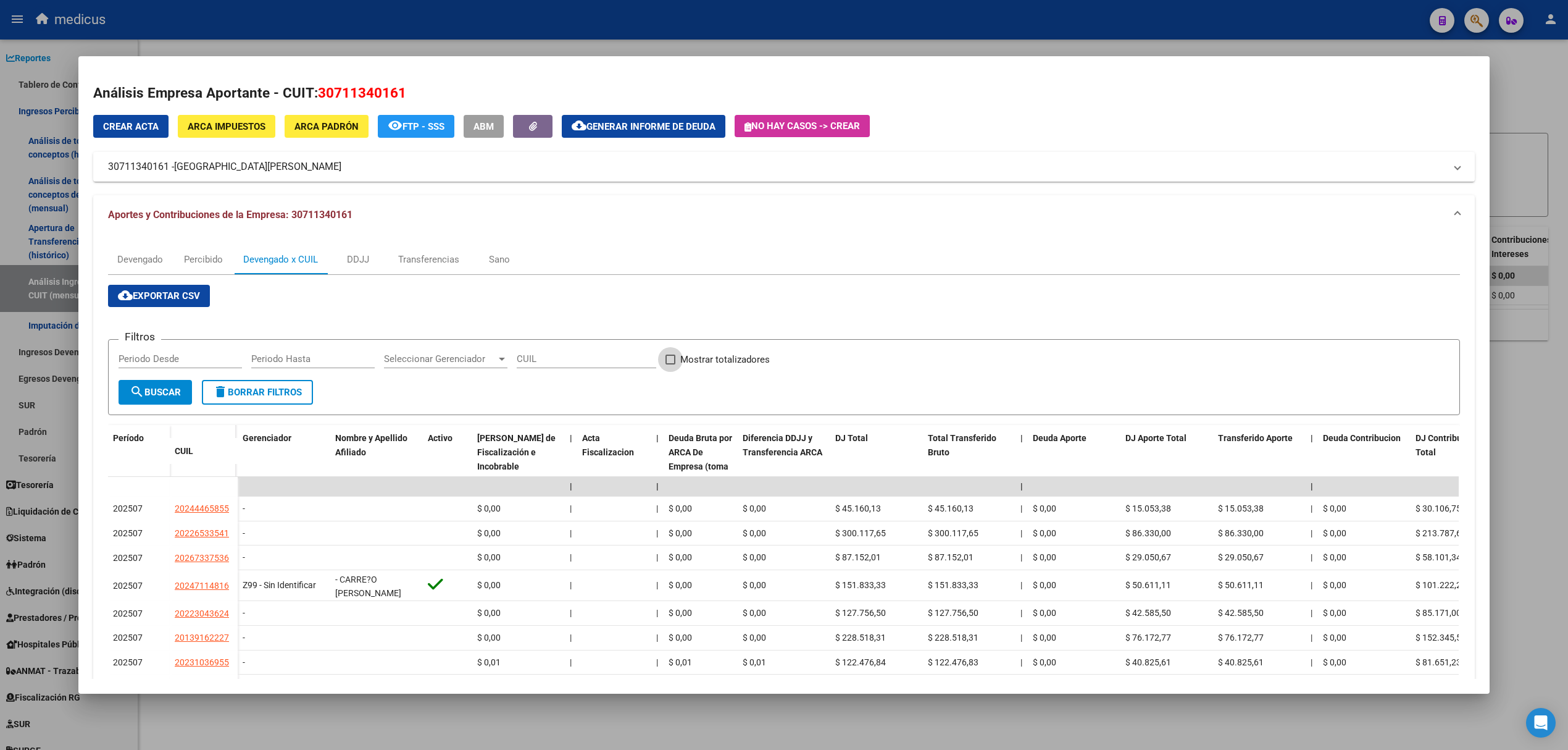
click at [667, 356] on span at bounding box center [671, 359] width 10 height 10
click at [670, 364] on input "Mostrar totalizadores" at bounding box center [670, 364] width 1 height 1
checkbox input "true"
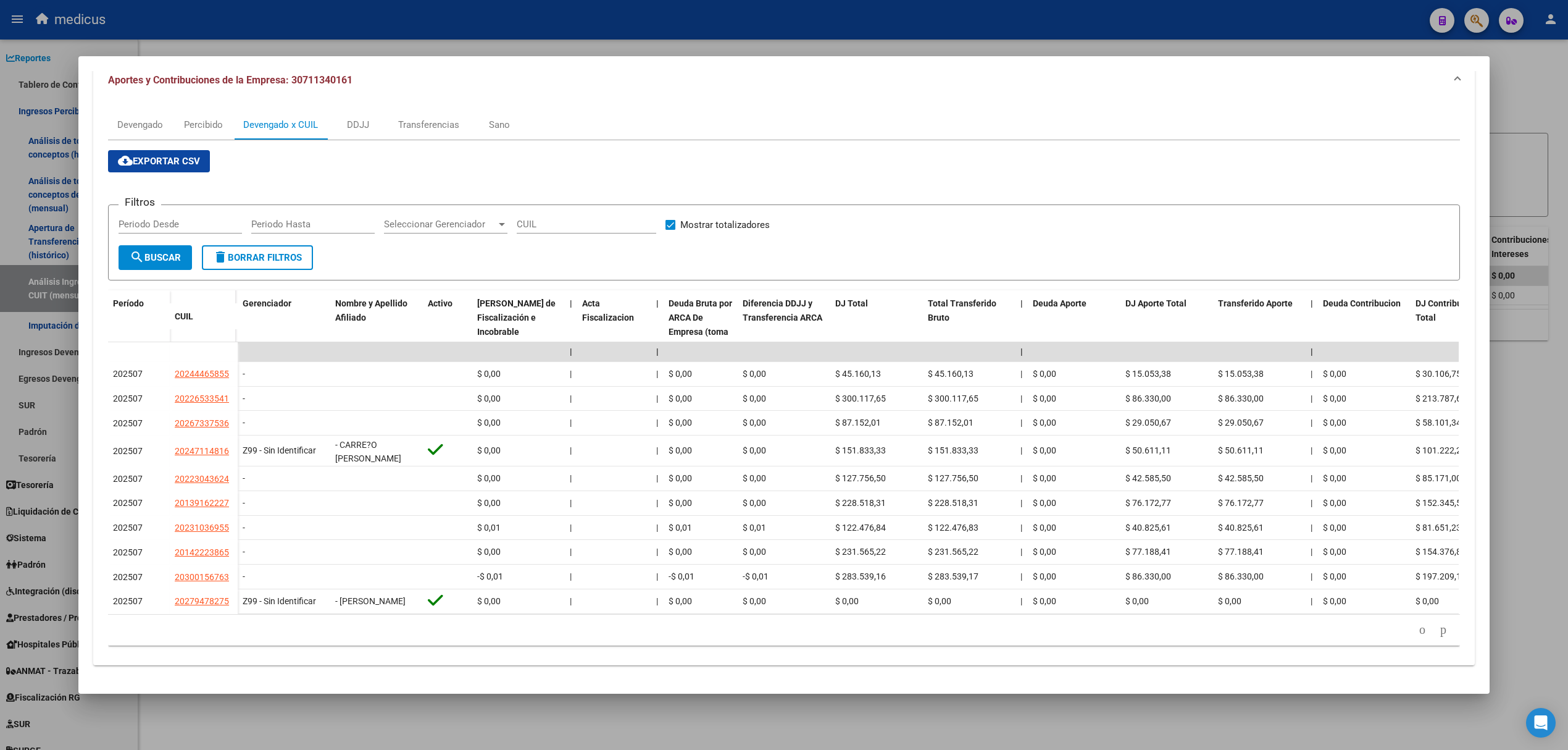
scroll to position [154, 0]
click at [1439, 634] on icon "go to next page" at bounding box center [1443, 629] width 10 height 15
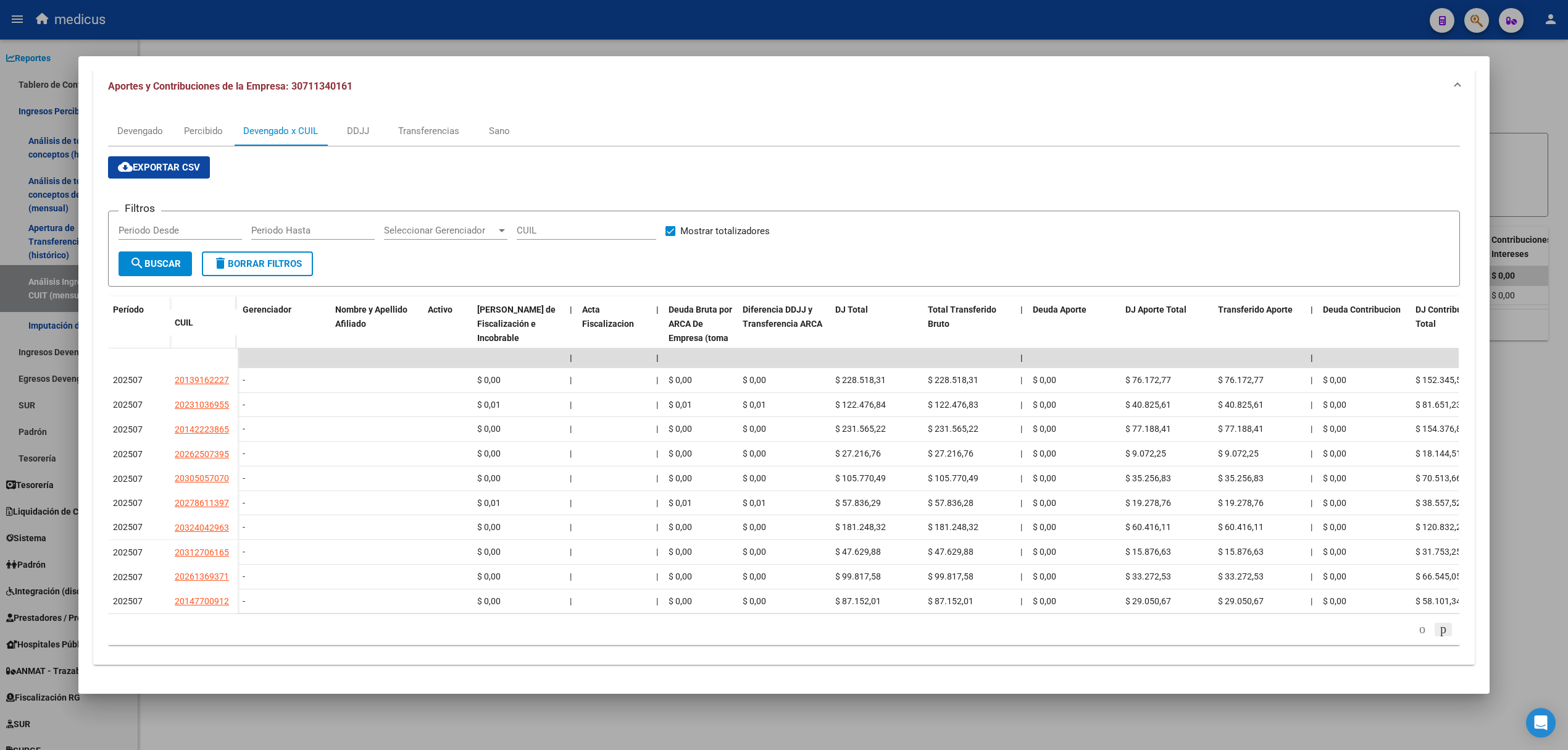
click at [1439, 634] on icon "go to next page" at bounding box center [1443, 628] width 10 height 15
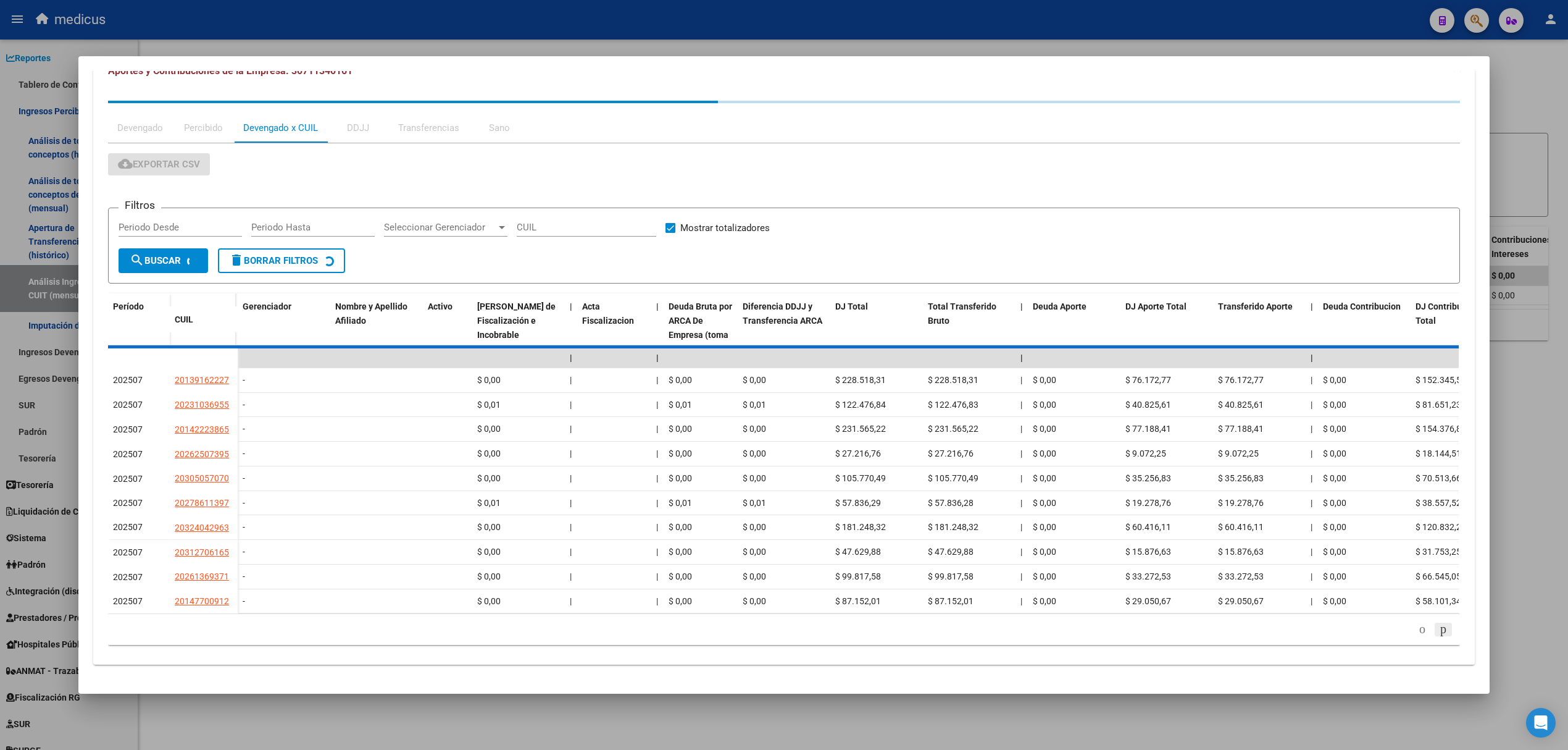
click at [1431, 634] on div "179.769.313.486.231.570.000.000.000.000.000.000.000.000.000.000.000.000.000.000…" at bounding box center [784, 628] width 1352 height 30
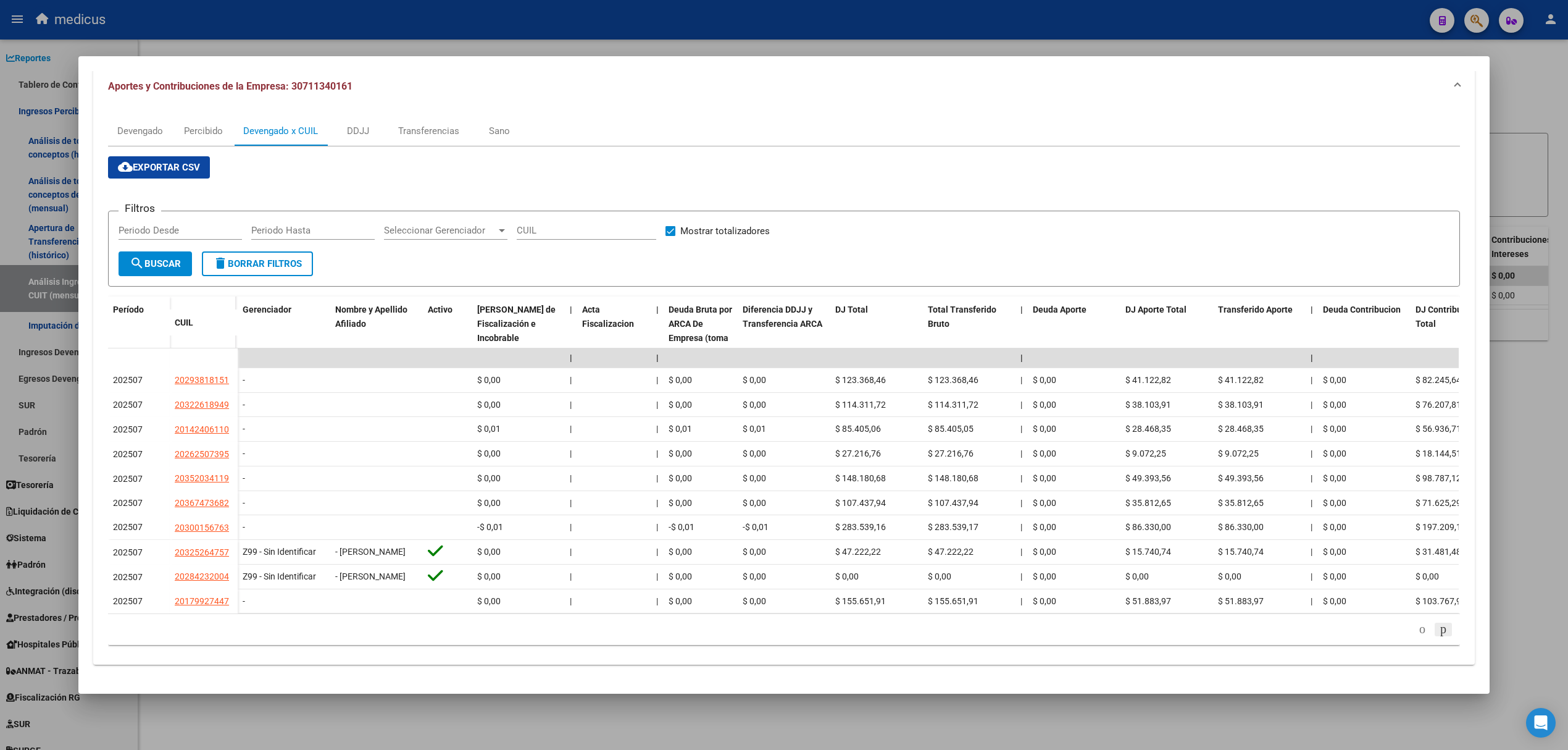
click at [1439, 634] on icon "go to next page" at bounding box center [1443, 628] width 10 height 15
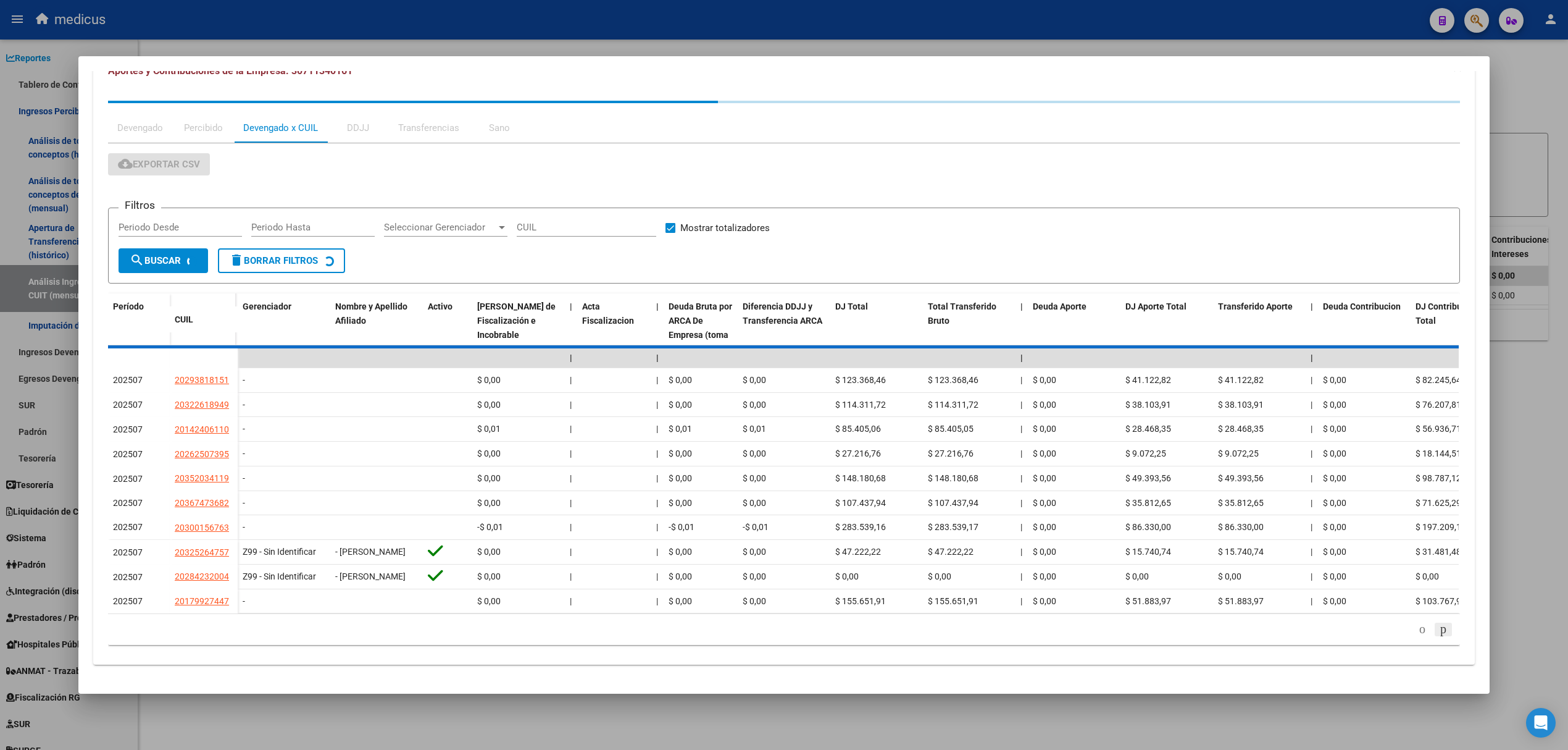
click at [1431, 634] on div "179.769.313.486.231.570.000.000.000.000.000.000.000.000.000.000.000.000.000.000…" at bounding box center [784, 628] width 1352 height 30
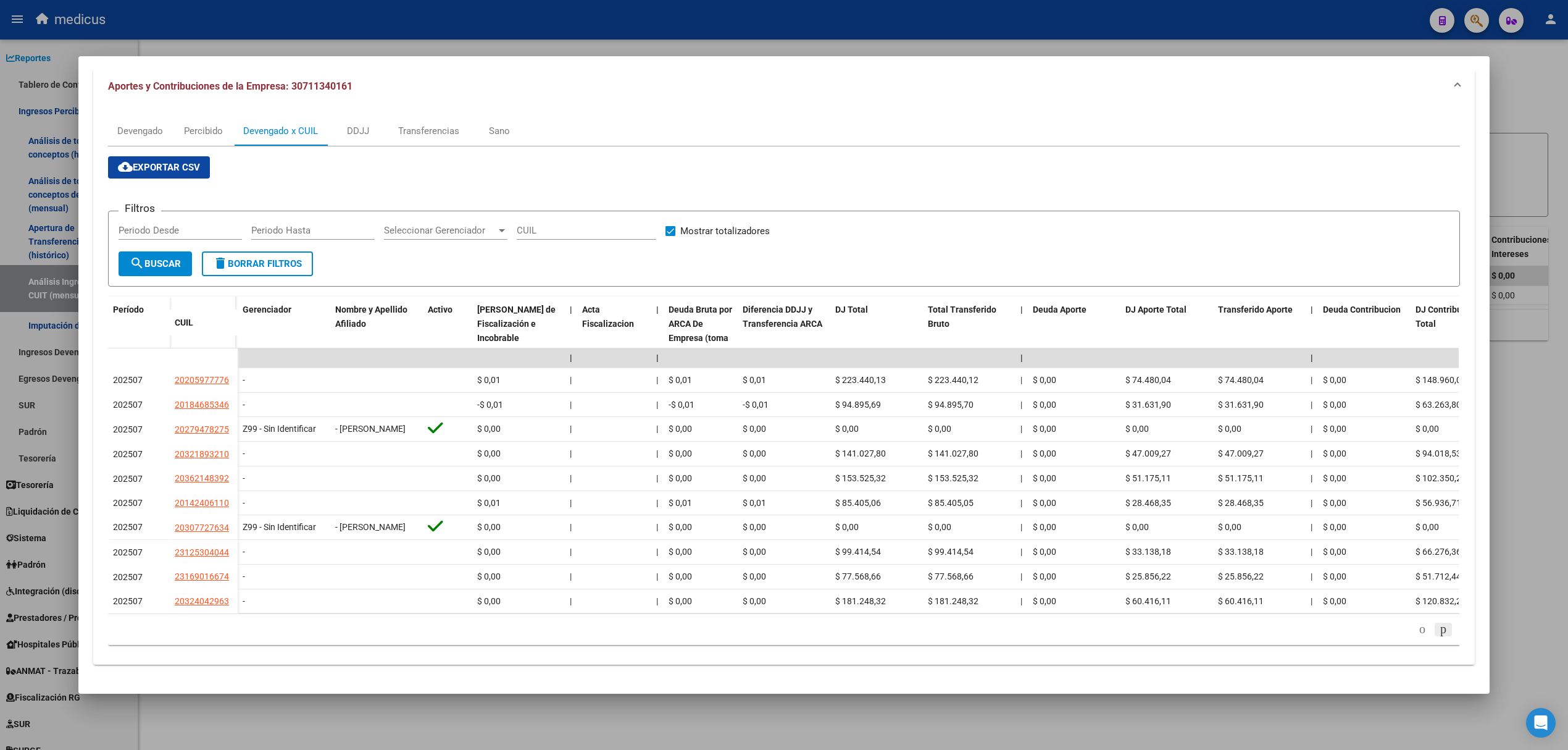
click at [1439, 634] on icon "go to next page" at bounding box center [1443, 628] width 10 height 15
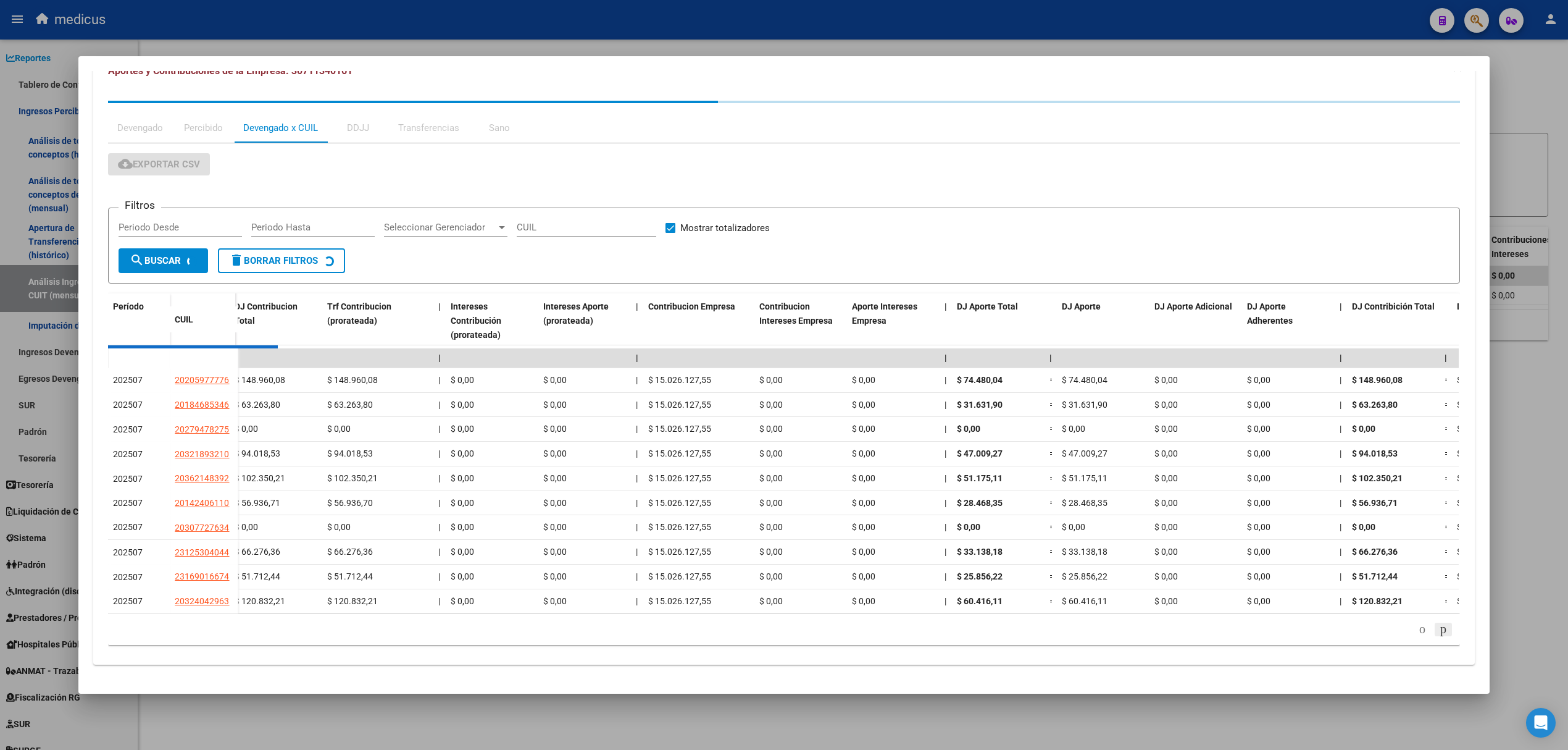
scroll to position [142, 0]
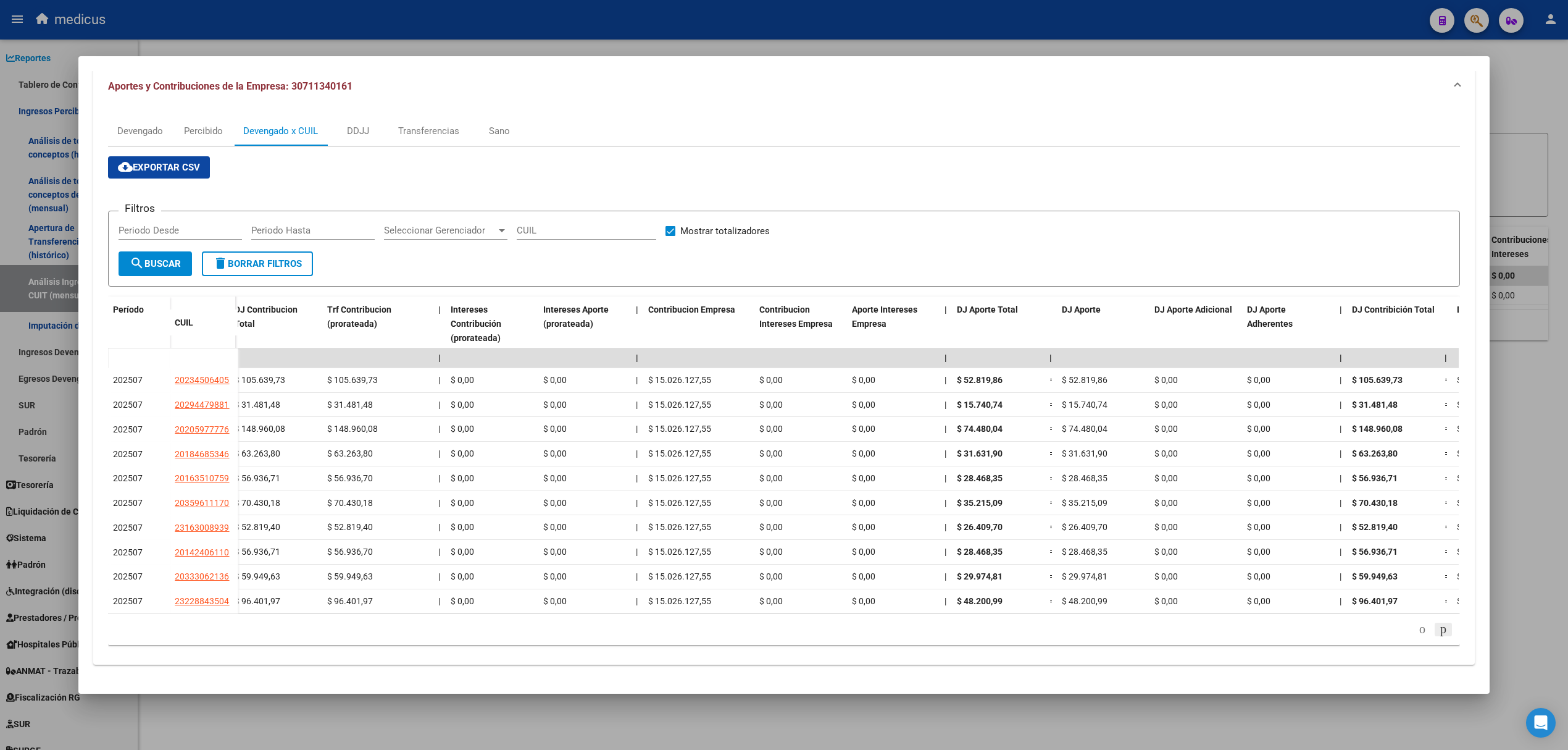
click at [1439, 634] on icon "go to next page" at bounding box center [1443, 628] width 10 height 15
click at [1439, 633] on icon "go to next page" at bounding box center [1443, 628] width 10 height 15
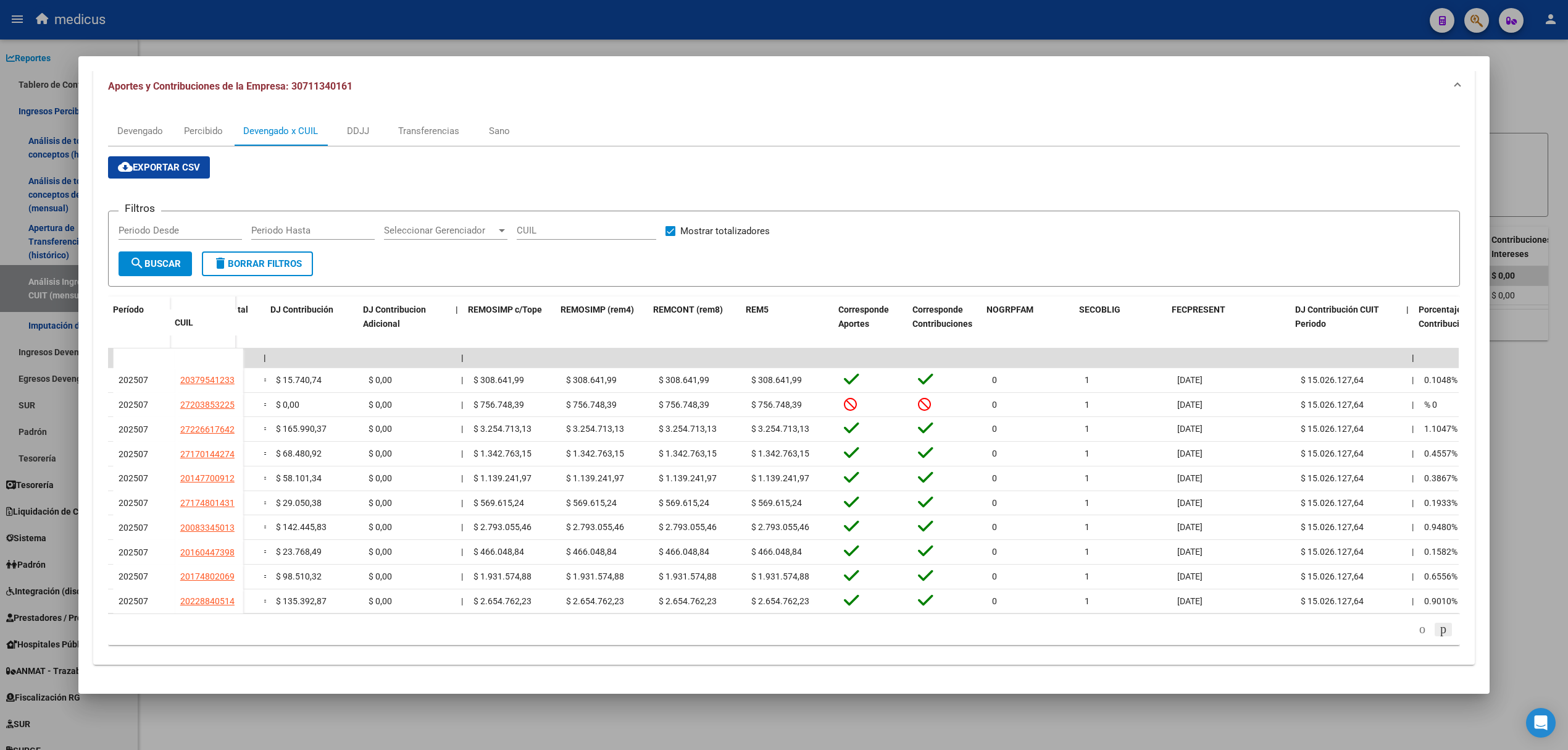
click at [1433, 633] on li at bounding box center [1443, 629] width 21 height 21
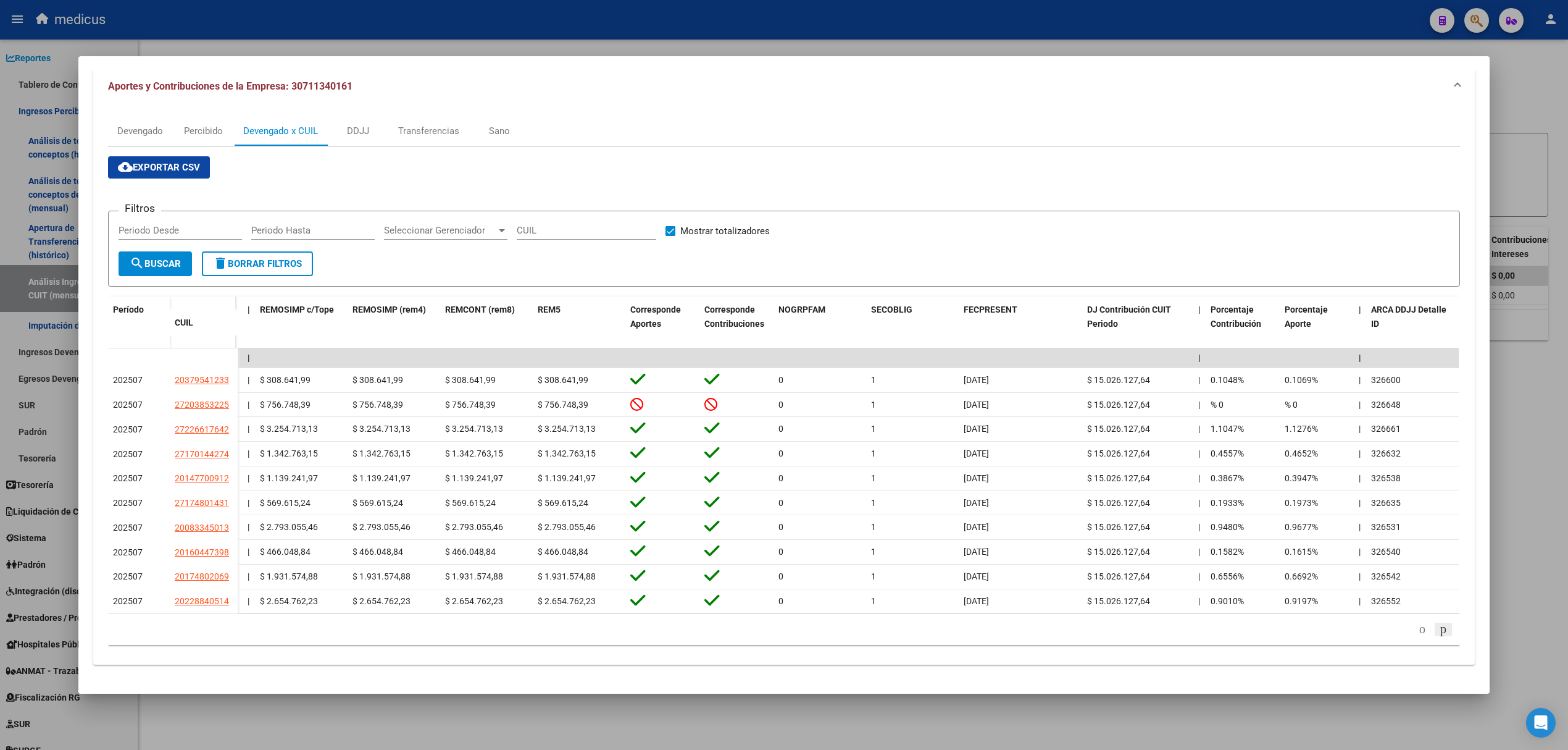
click at [1441, 636] on icon "go to next page" at bounding box center [1443, 628] width 10 height 15
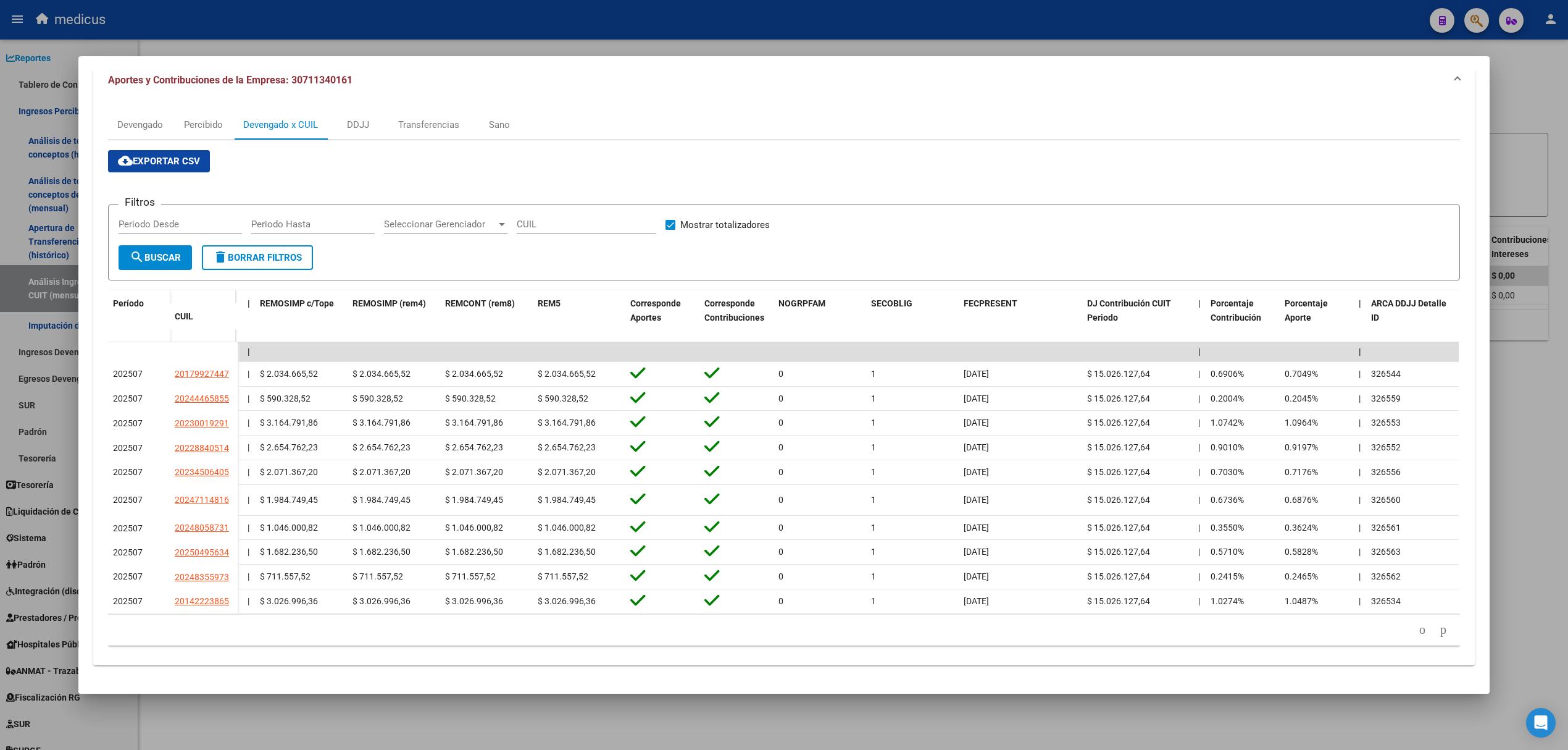
click at [1440, 637] on icon "go to next page" at bounding box center [1443, 629] width 10 height 15
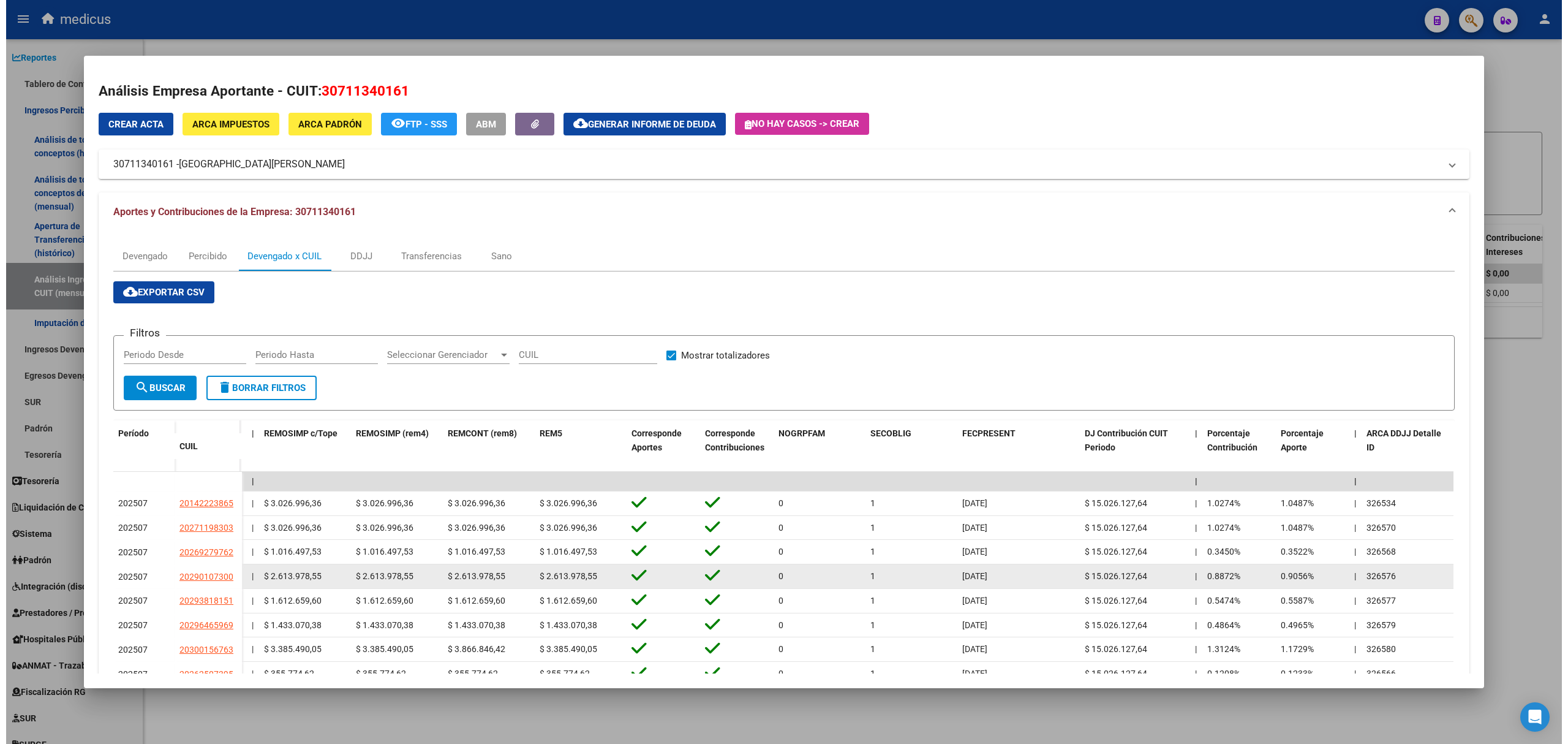
scroll to position [0, 0]
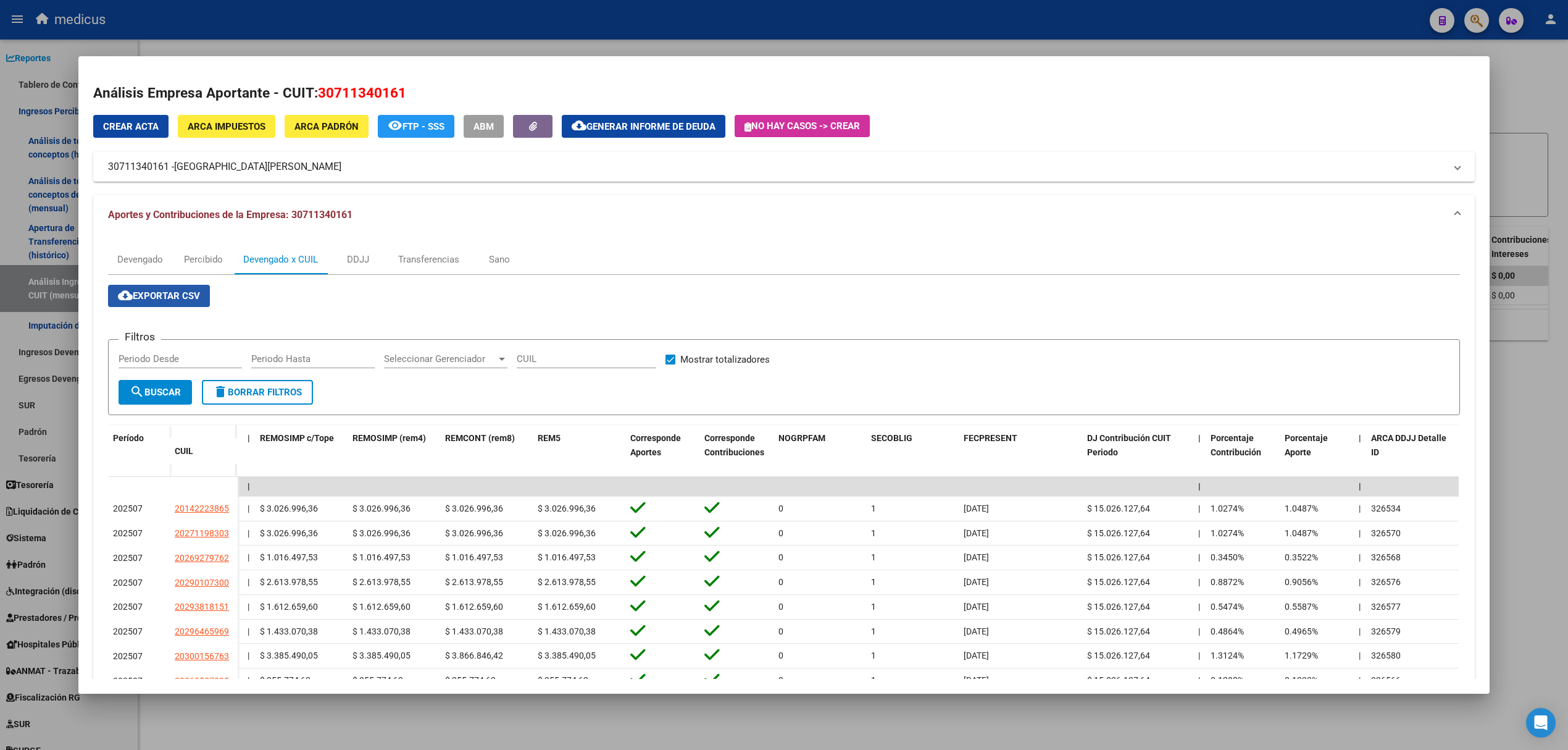
click at [157, 295] on span "cloud_download Exportar CSV" at bounding box center [159, 296] width 82 height 11
click at [1544, 79] on div at bounding box center [784, 375] width 1568 height 750
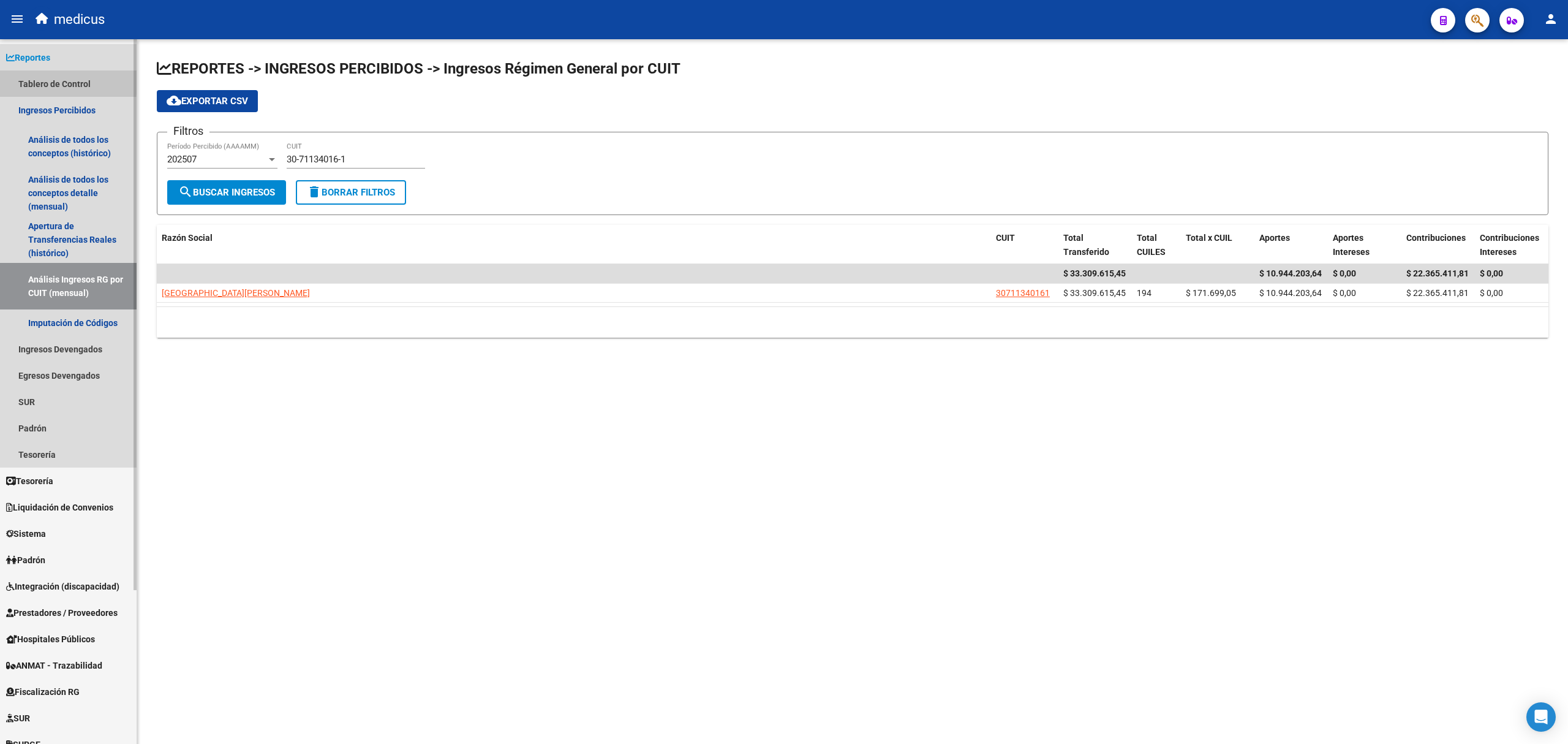
click at [21, 82] on link "Tablero de Control" at bounding box center [68, 83] width 136 height 27
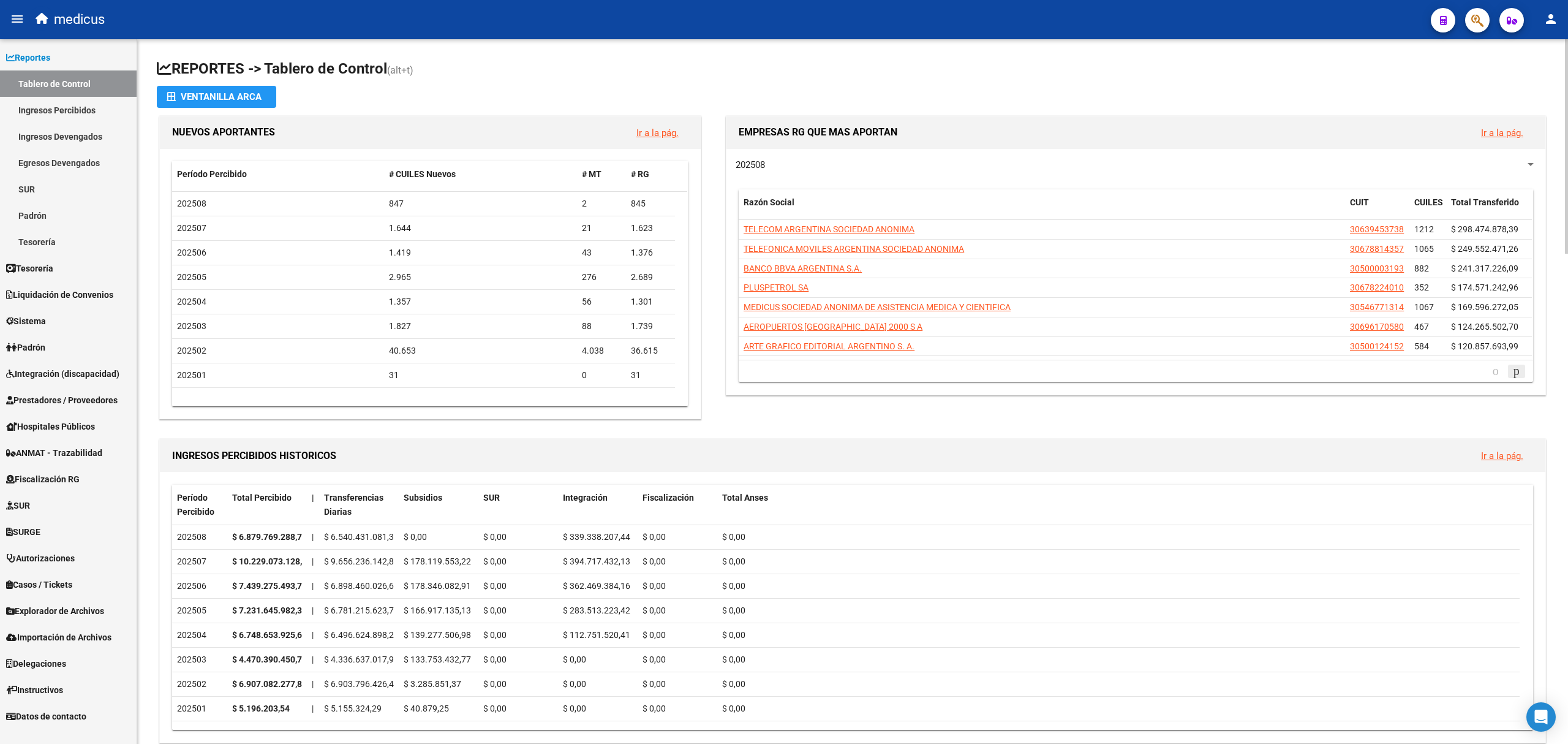
click at [1520, 371] on icon "go to next page" at bounding box center [1516, 371] width 10 height 15
click at [1514, 370] on icon "go to next page" at bounding box center [1516, 371] width 10 height 15
click at [1490, 370] on icon "go to previous page" at bounding box center [1495, 371] width 10 height 15
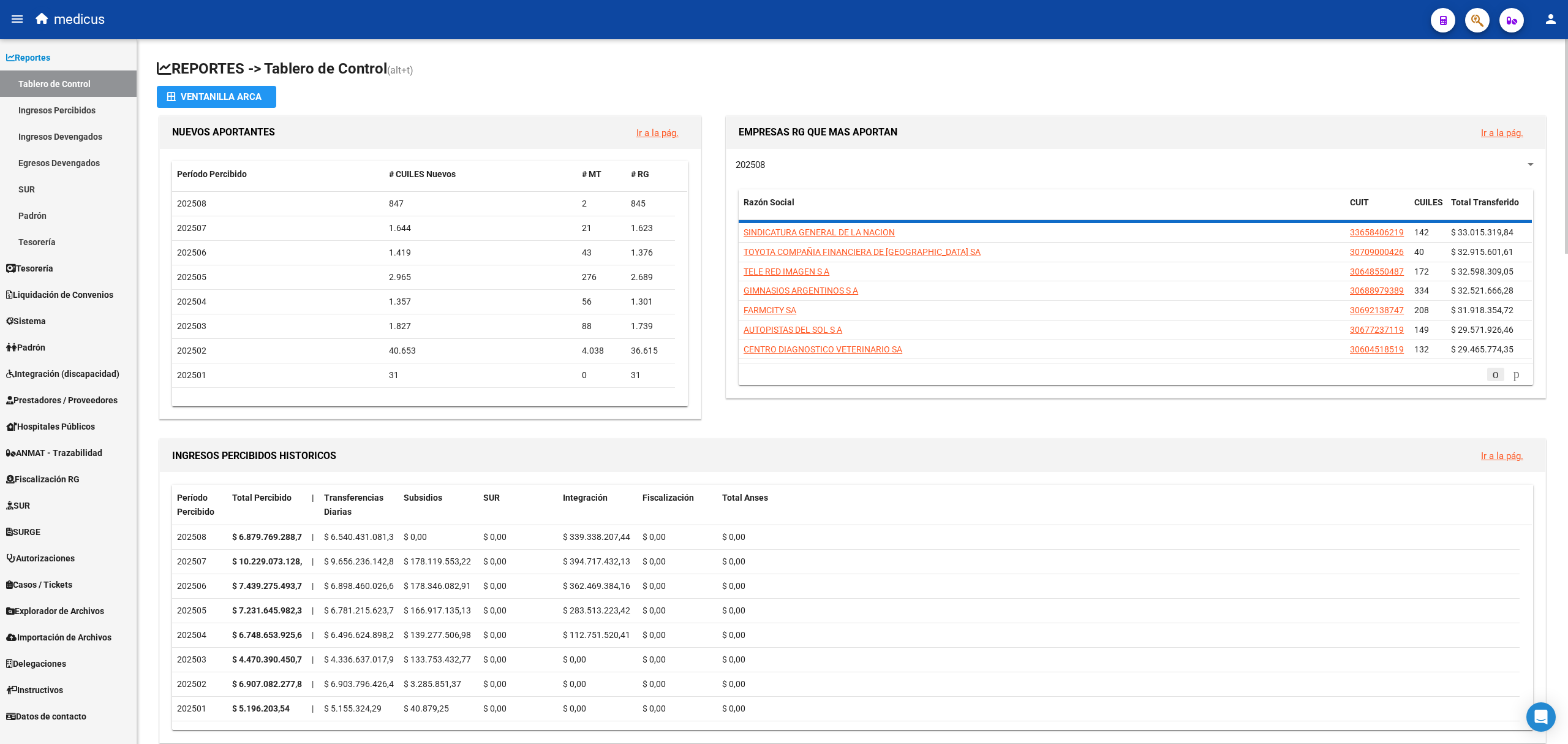
click at [1490, 370] on icon "go to previous page" at bounding box center [1495, 373] width 10 height 15
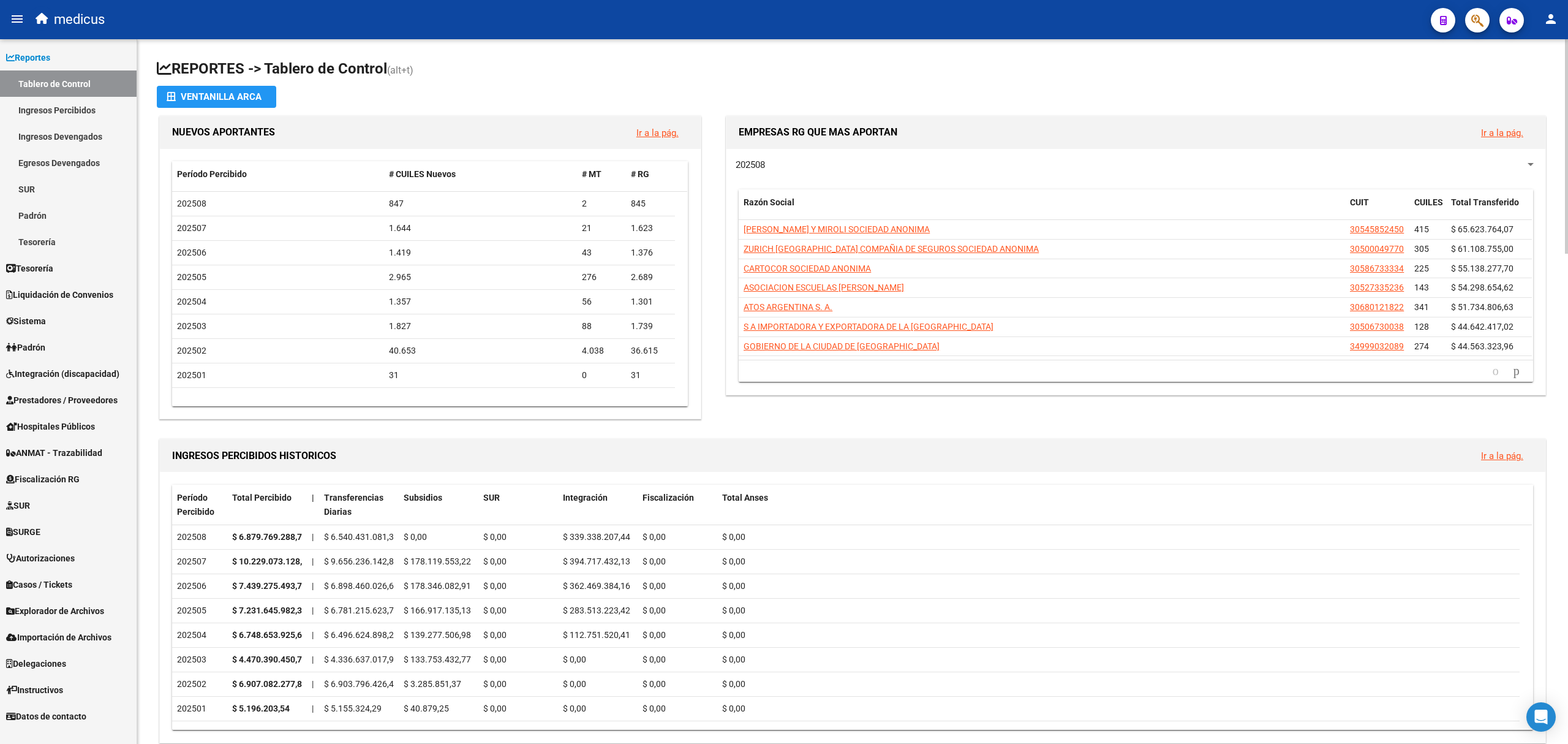
click at [1490, 370] on icon "go to previous page" at bounding box center [1495, 371] width 10 height 15
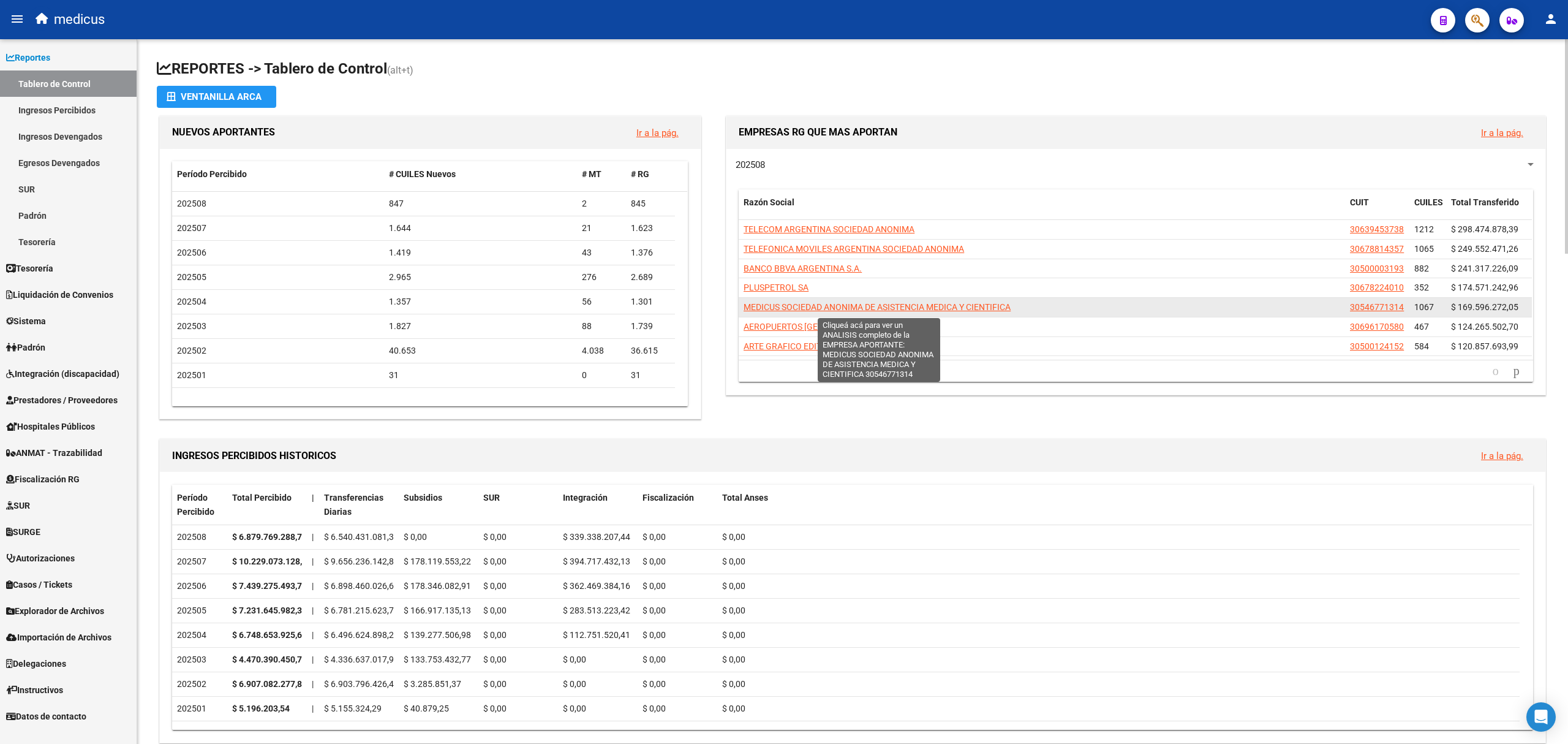
click at [910, 307] on span "MEDICUS SOCIEDAD ANONIMA DE ASISTENCIA MEDICA Y CIENTIFICA" at bounding box center [877, 307] width 267 height 10
type textarea "30546771314"
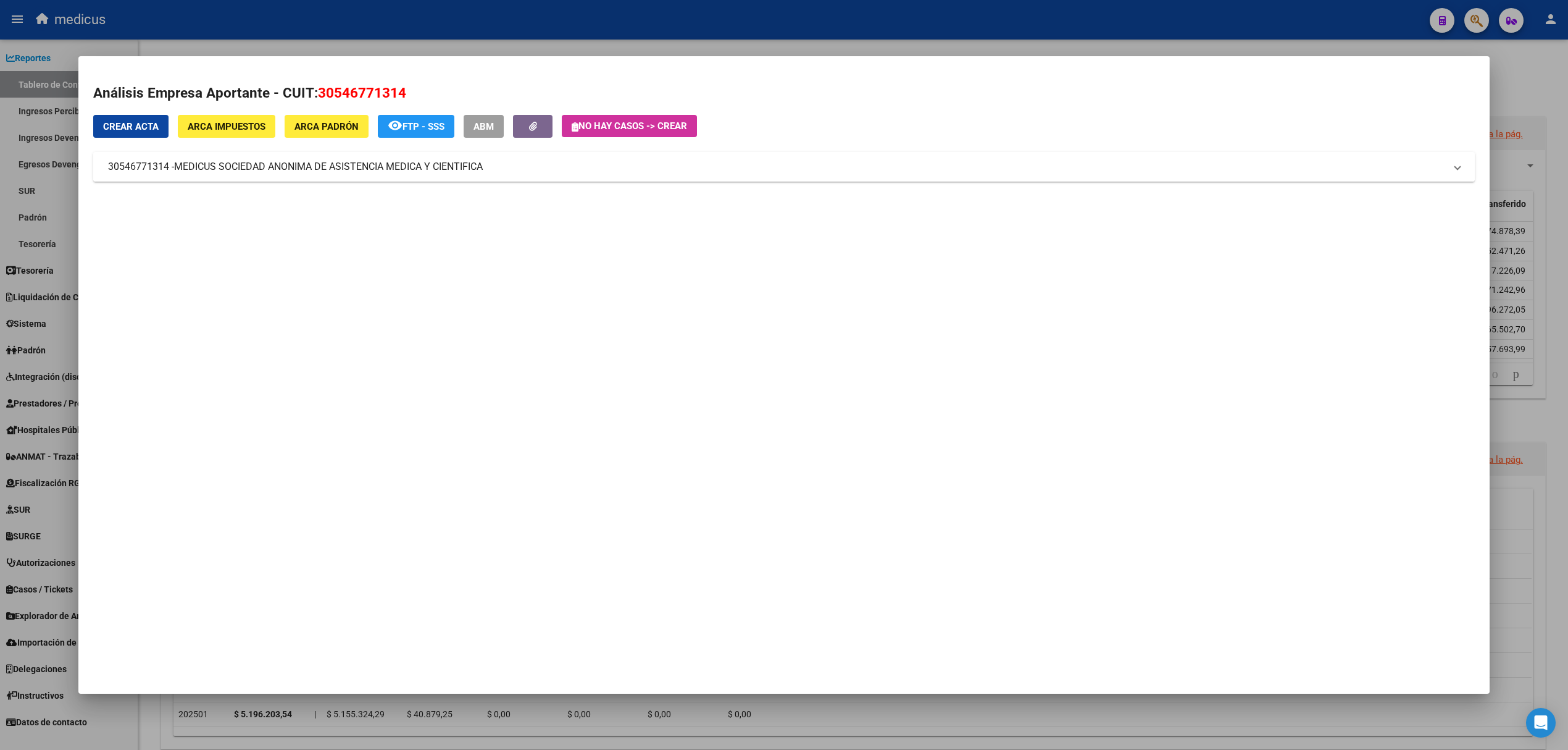
click at [344, 168] on span "MEDICUS SOCIEDAD ANONIMA DE ASISTENCIA MEDICA Y CIENTIFICA" at bounding box center [328, 167] width 309 height 15
click at [344, 168] on span "MEDICUS SOCIEDAD ANONIMA DE ASISTENCIA MEDICA Y CIENTIFICA" at bounding box center [328, 172] width 309 height 15
click at [1512, 69] on div at bounding box center [784, 375] width 1568 height 750
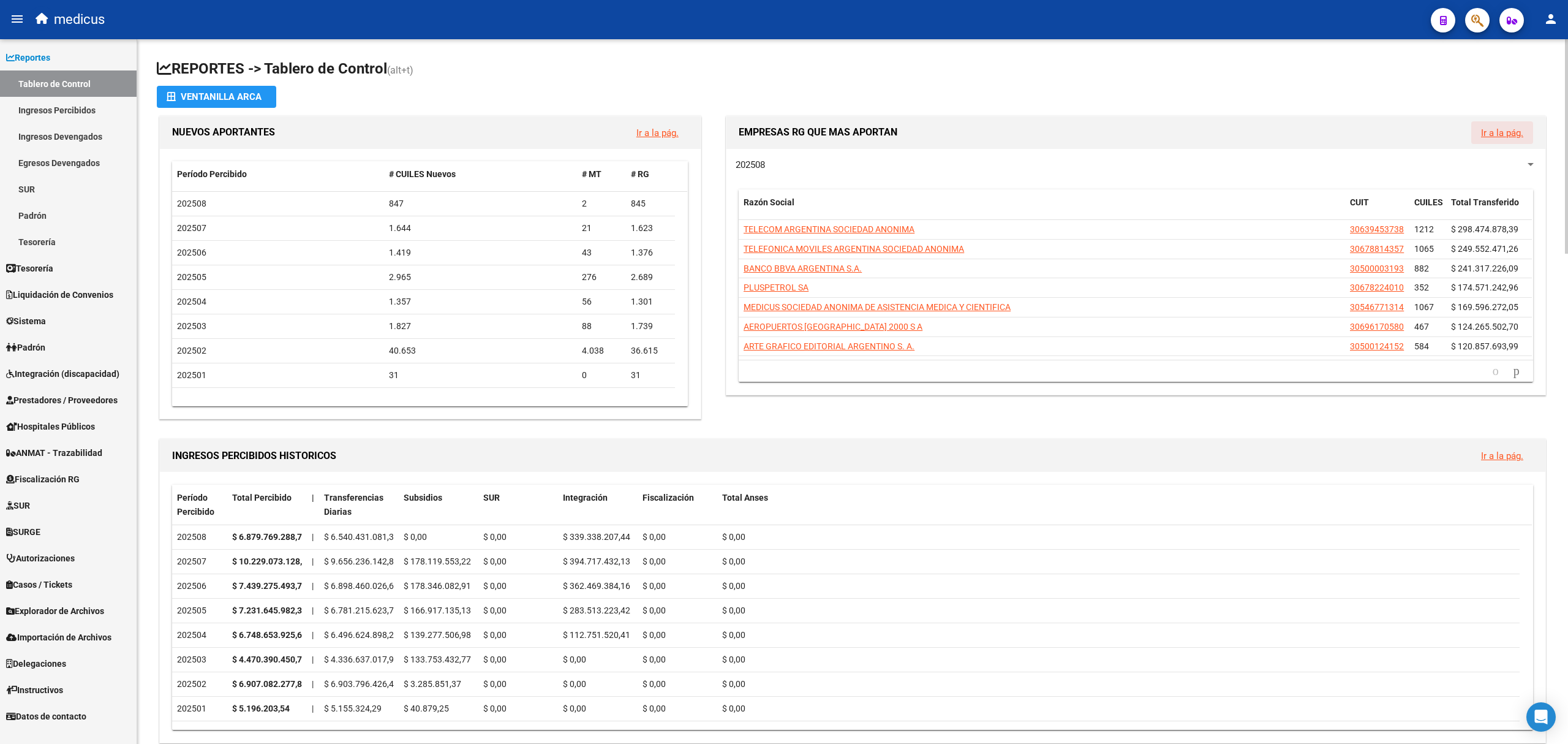
click at [1498, 127] on link "Ir a la pág." at bounding box center [1501, 133] width 42 height 11
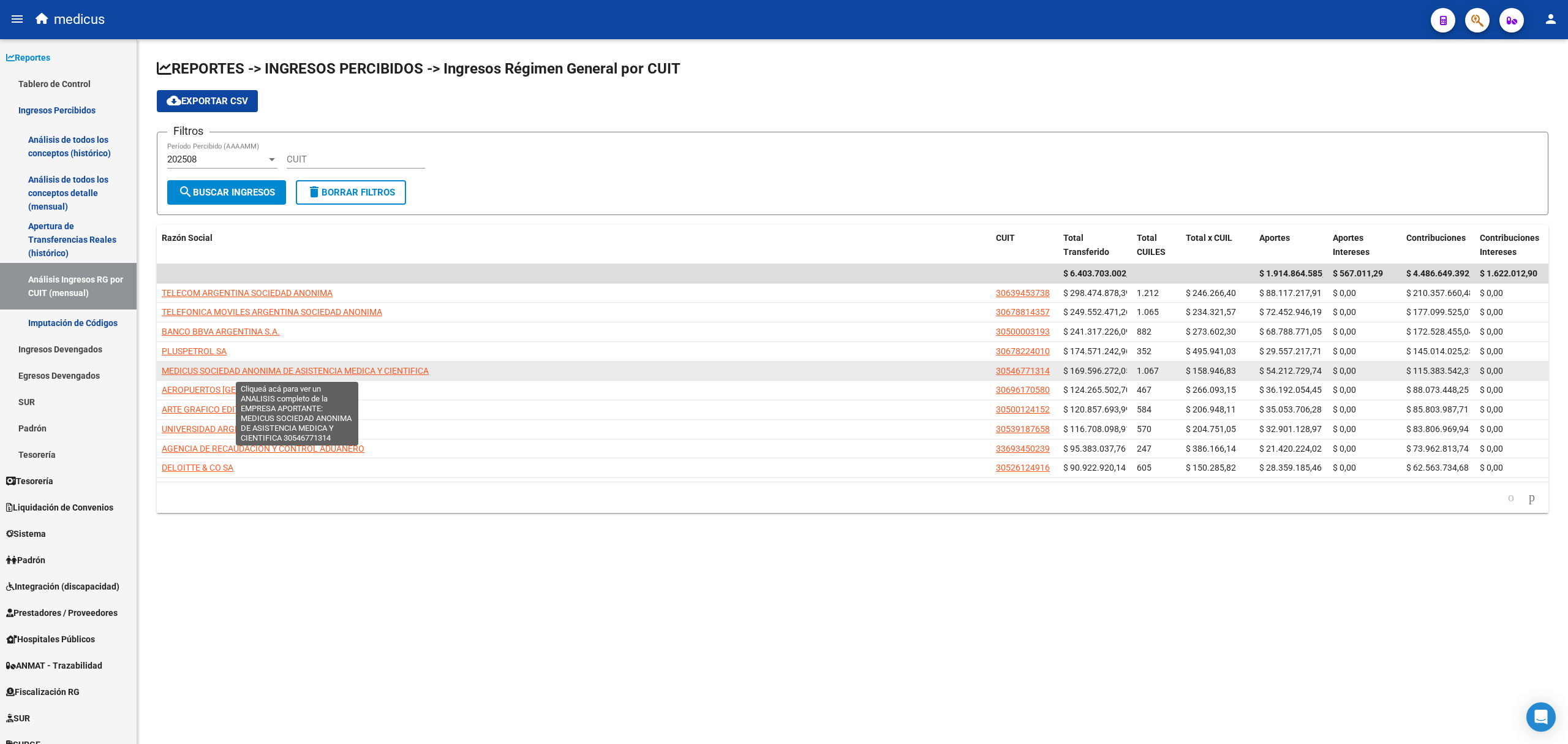
click at [328, 368] on span "MEDICUS SOCIEDAD ANONIMA DE ASISTENCIA MEDICA Y CIENTIFICA" at bounding box center [295, 371] width 267 height 10
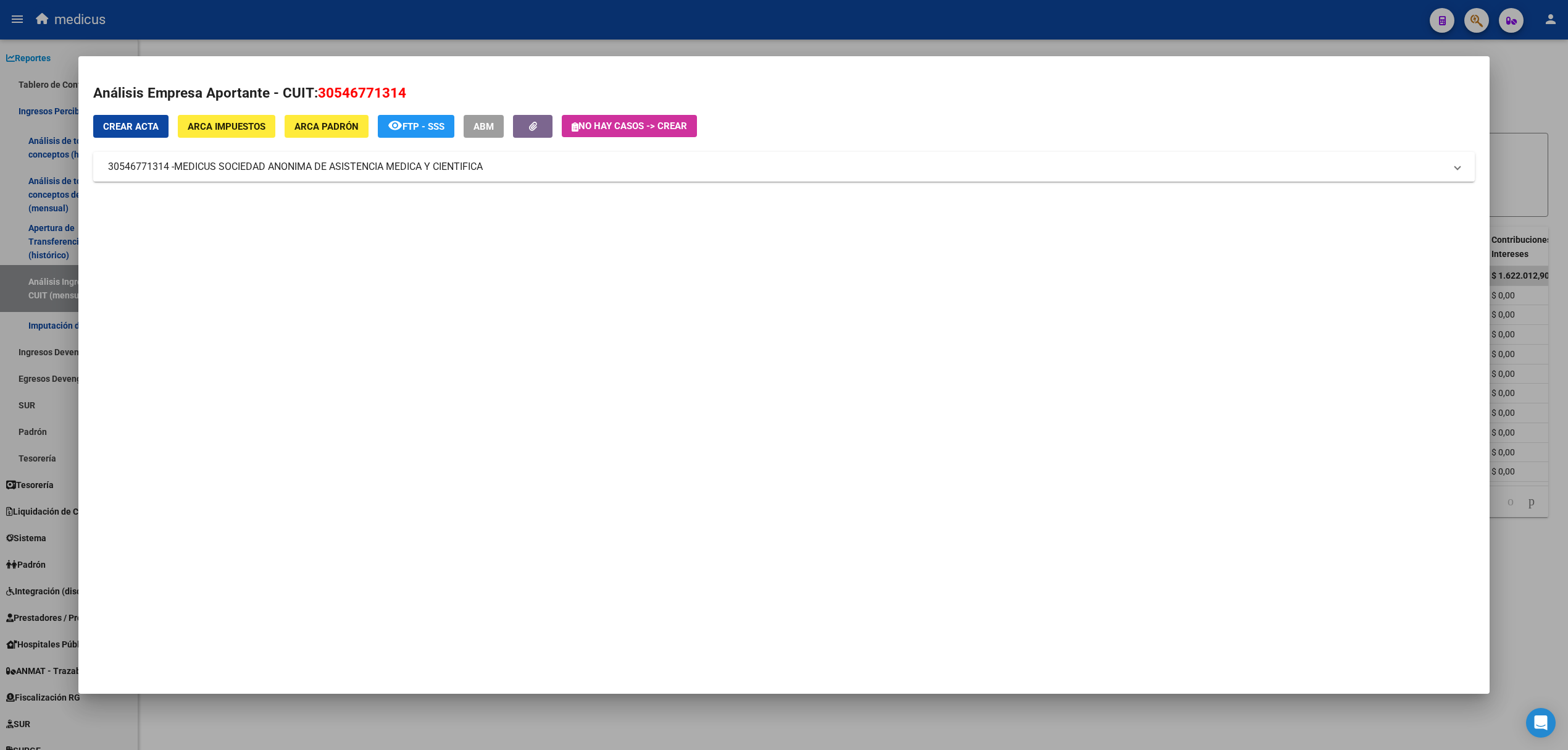
click at [1541, 130] on div at bounding box center [784, 375] width 1568 height 750
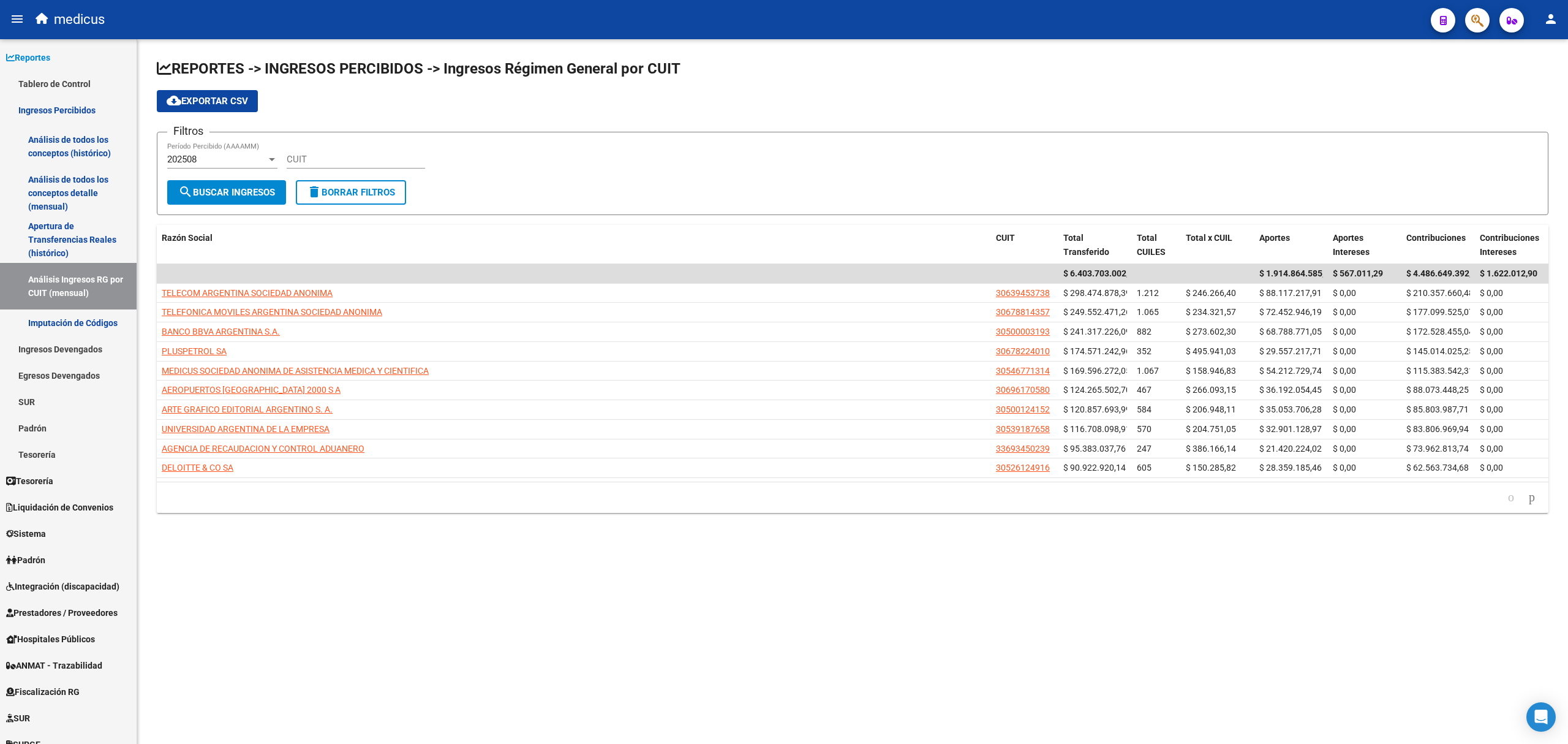
click at [242, 156] on div "202508" at bounding box center [217, 159] width 99 height 11
click at [191, 184] on span "202507" at bounding box center [222, 187] width 110 height 27
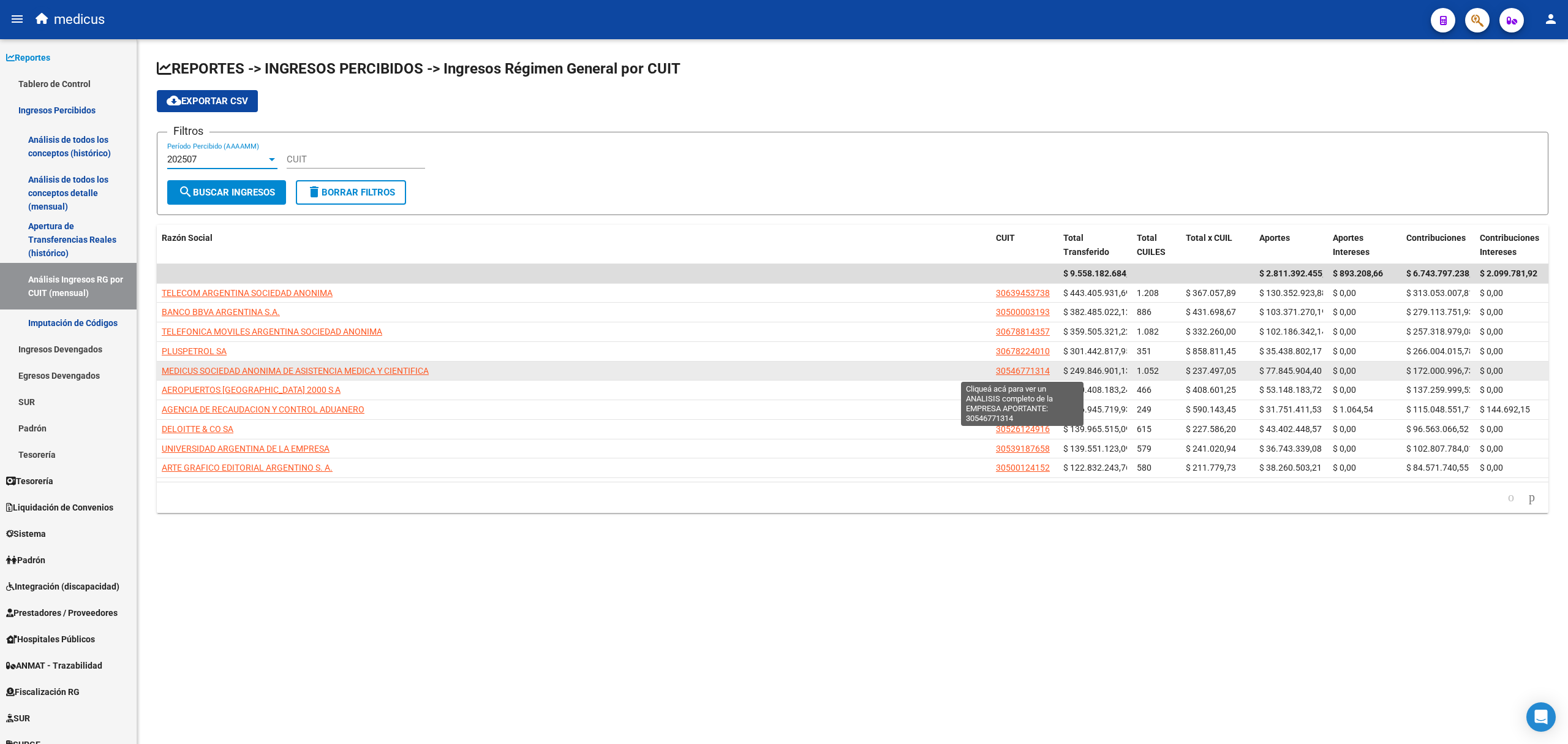
click at [1031, 372] on span "30546771314" at bounding box center [1022, 371] width 54 height 10
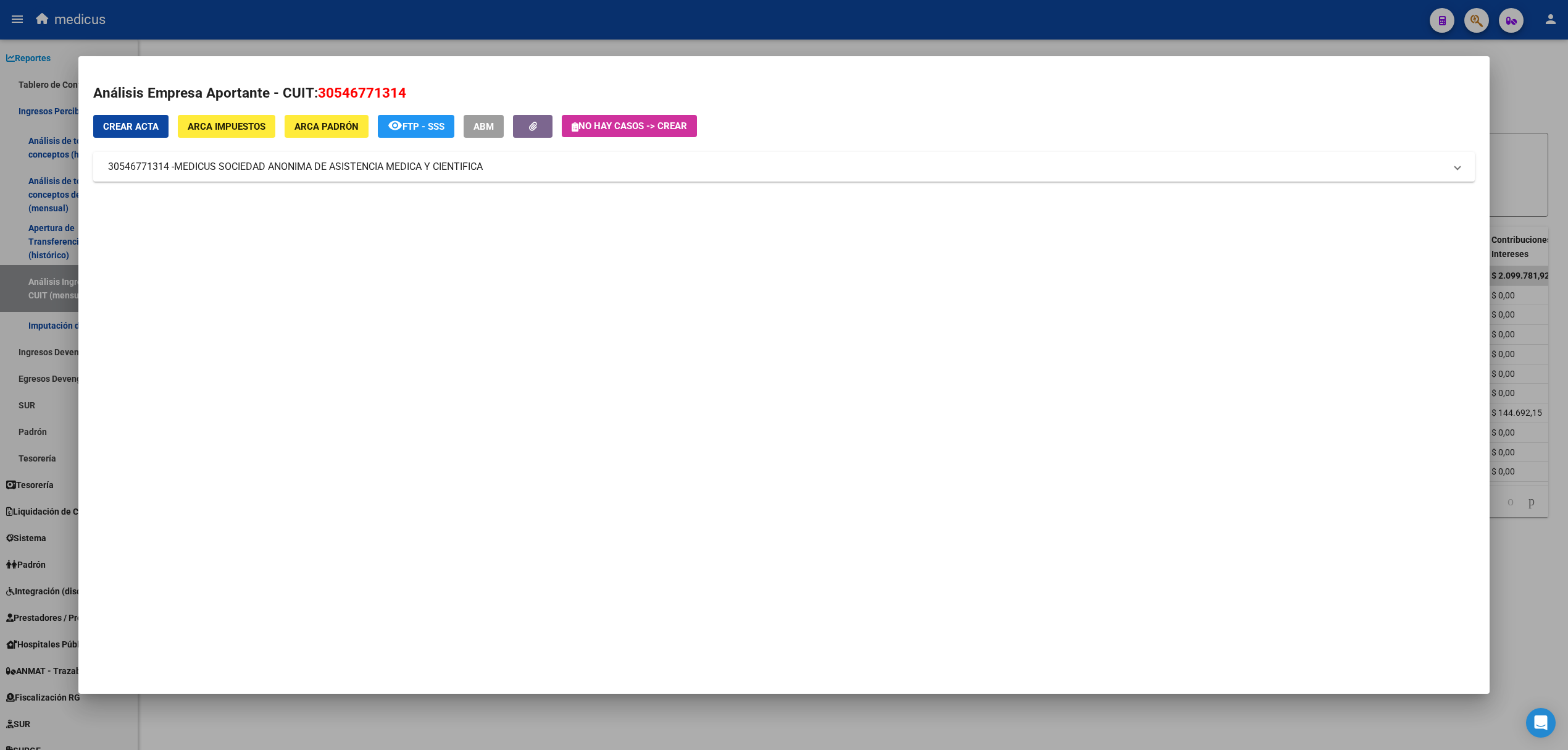
click at [1522, 89] on div at bounding box center [784, 375] width 1568 height 750
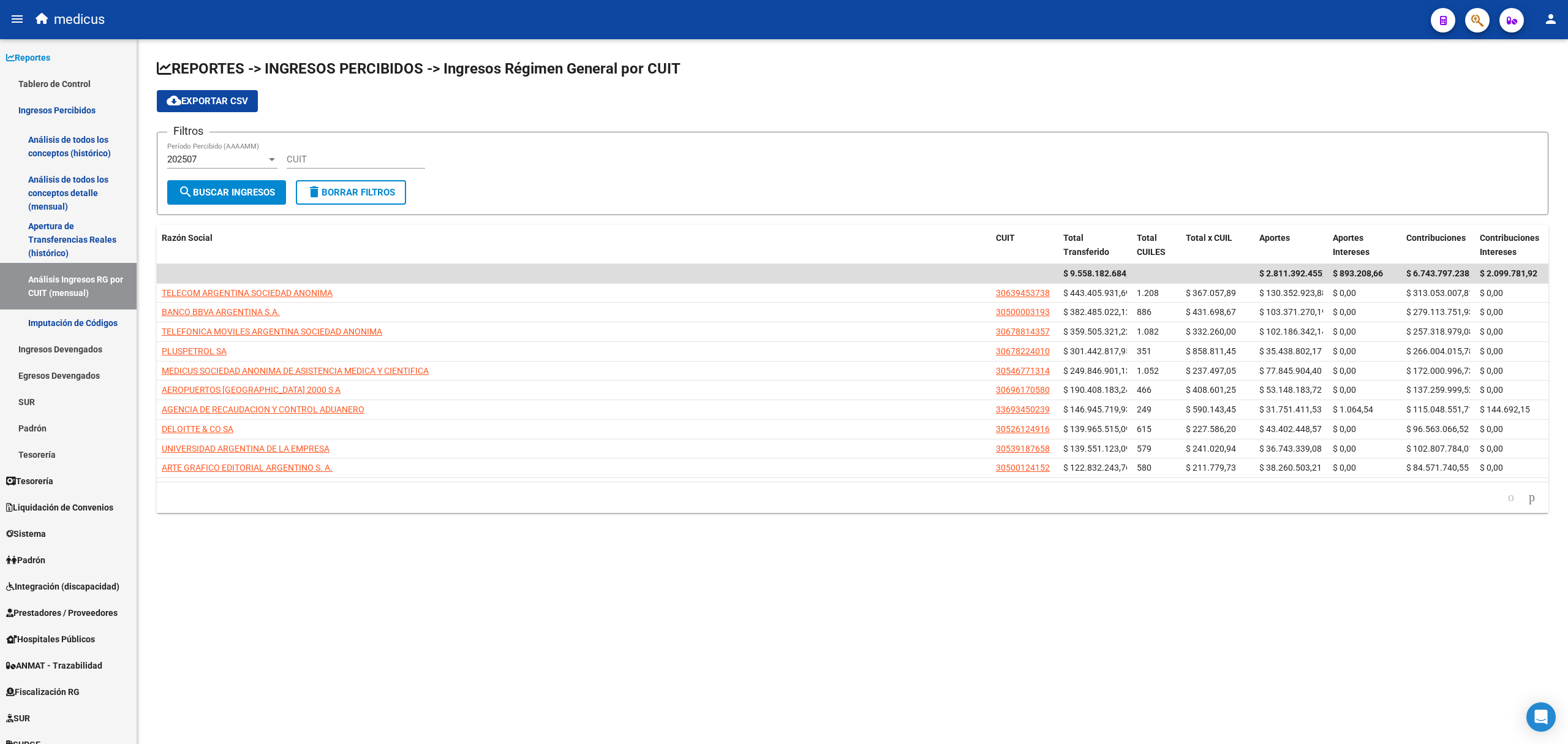
click at [324, 153] on div "CUIT" at bounding box center [355, 155] width 138 height 27
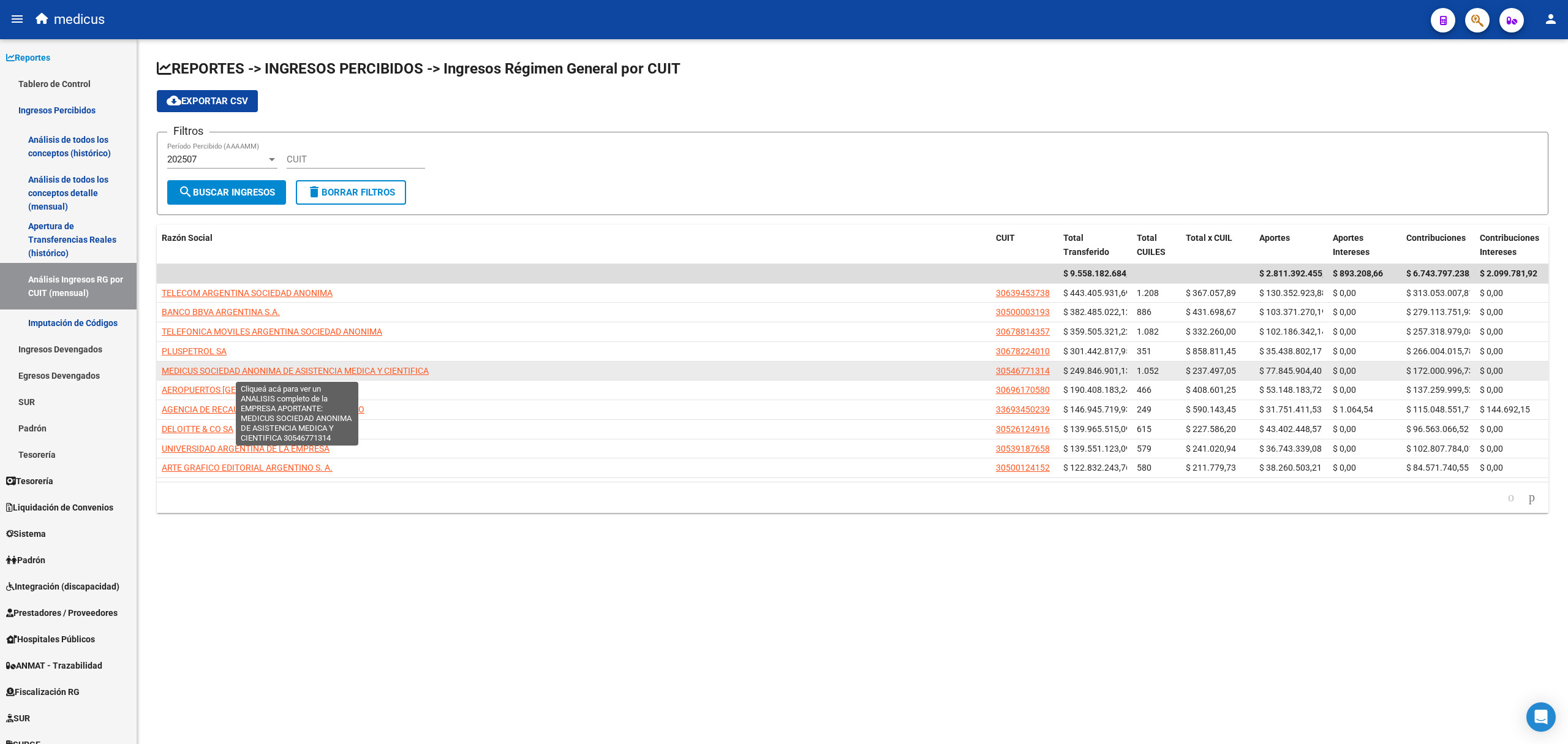
click at [283, 372] on span "MEDICUS SOCIEDAD ANONIMA DE ASISTENCIA MEDICA Y CIENTIFICA" at bounding box center [295, 371] width 267 height 10
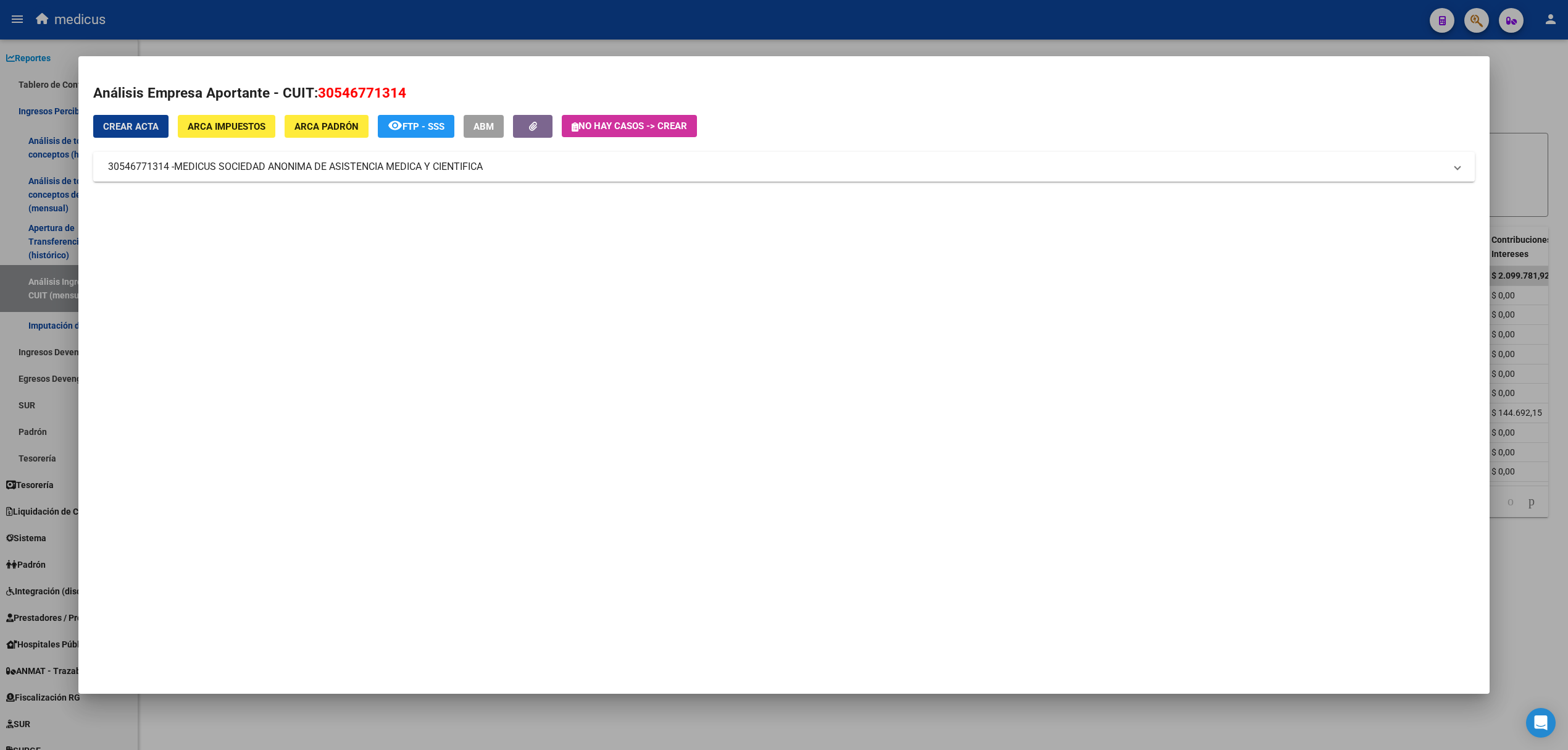
click at [417, 126] on span "FTP - SSS" at bounding box center [423, 126] width 42 height 11
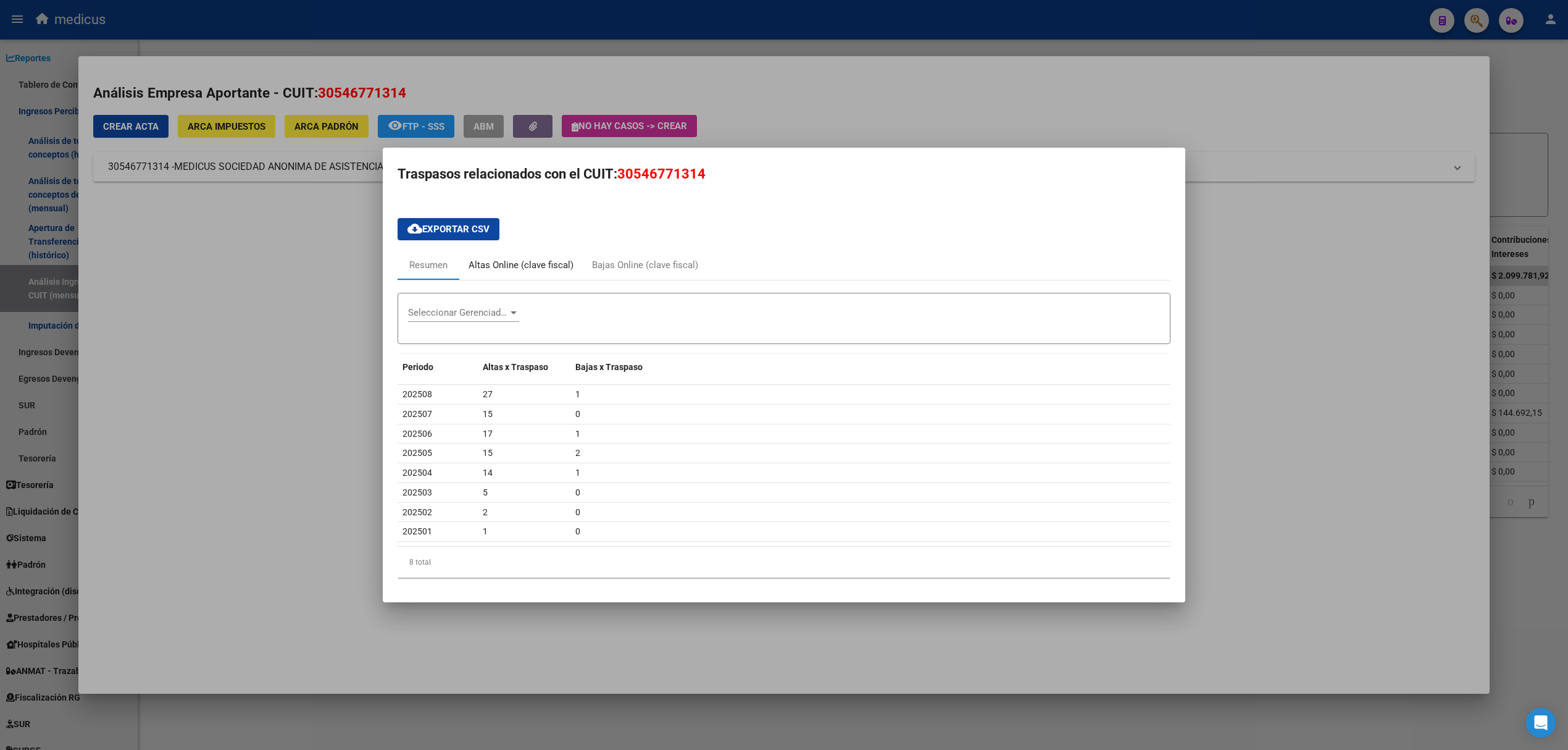
click at [517, 262] on div "Altas Online (clave fiscal)" at bounding box center [521, 265] width 105 height 14
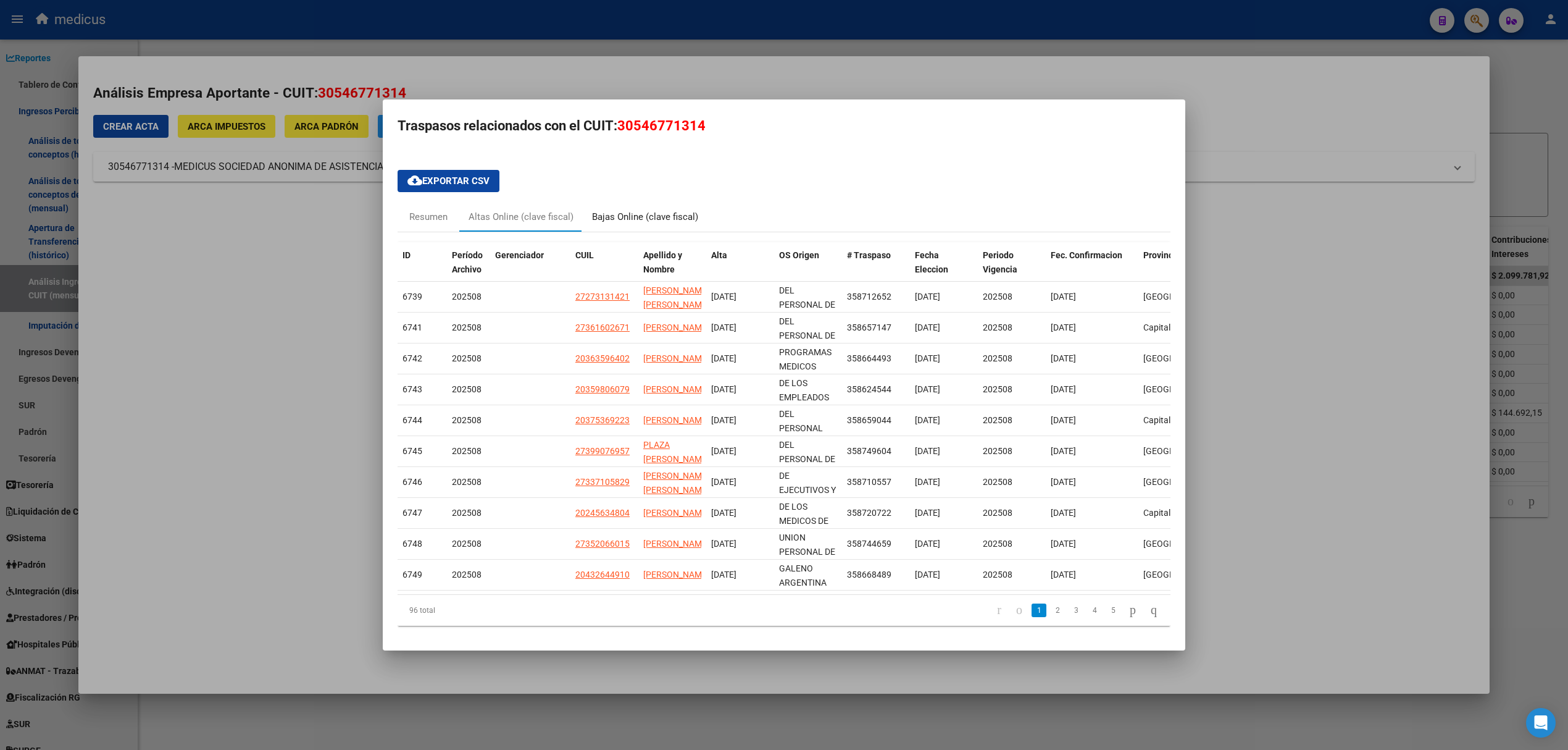
click at [612, 216] on div "Bajas Online (clave fiscal)" at bounding box center [645, 217] width 106 height 14
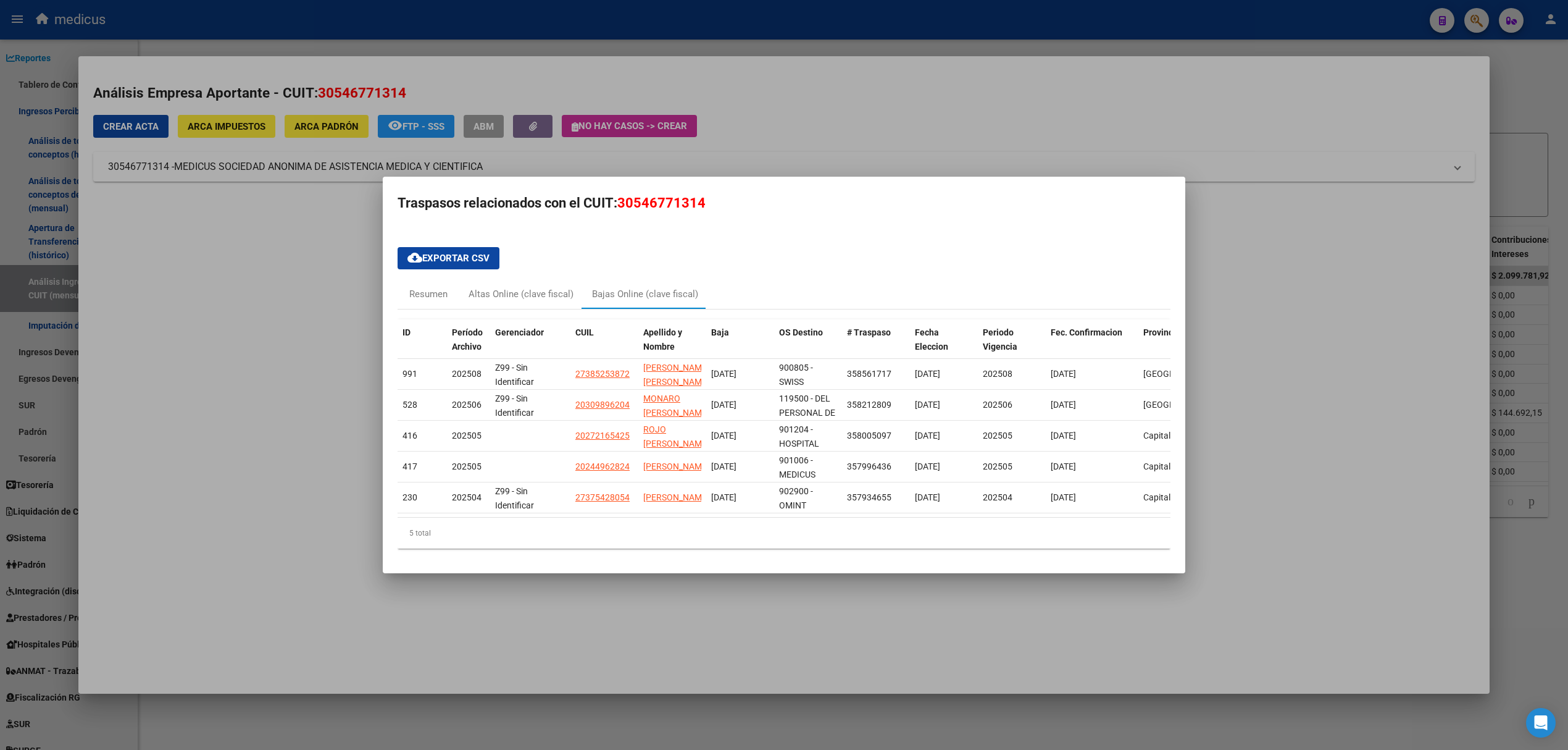
click at [1373, 272] on div at bounding box center [784, 375] width 1568 height 750
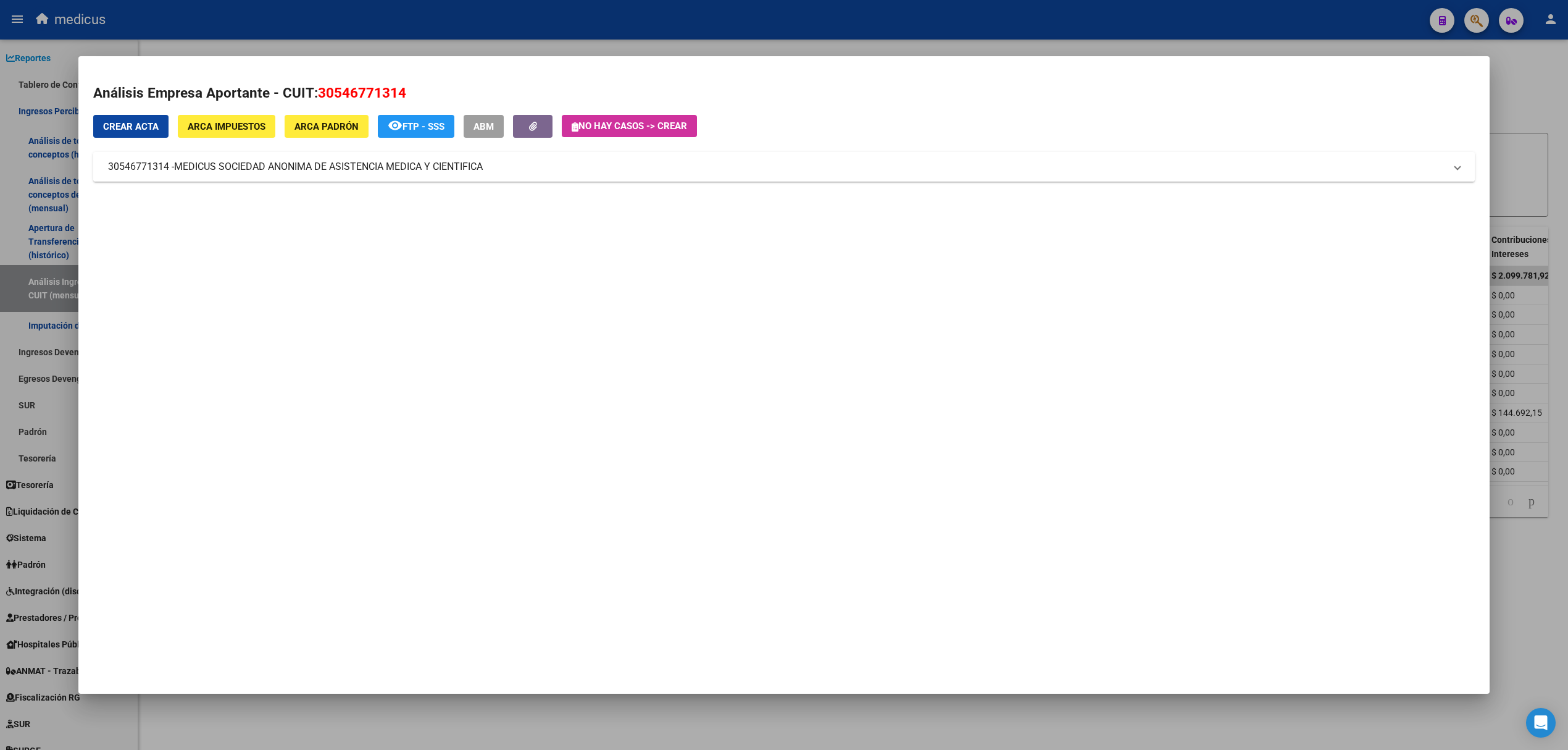
click at [154, 163] on mat-panel-title "30546771314 - MEDICUS SOCIEDAD ANONIMA DE ASISTENCIA MEDICA Y CIENTIFICA" at bounding box center [777, 167] width 1337 height 15
drag, startPoint x: 163, startPoint y: 171, endPoint x: 100, endPoint y: 176, distance: 63.2
click at [100, 176] on mat-expansion-panel-header "30546771314 - MEDICUS SOCIEDAD ANONIMA DE ASISTENCIA MEDICA Y CIENTIFICA" at bounding box center [784, 172] width 1382 height 40
copy mat-panel-title "30546771314"
click at [1549, 100] on div at bounding box center [784, 375] width 1568 height 750
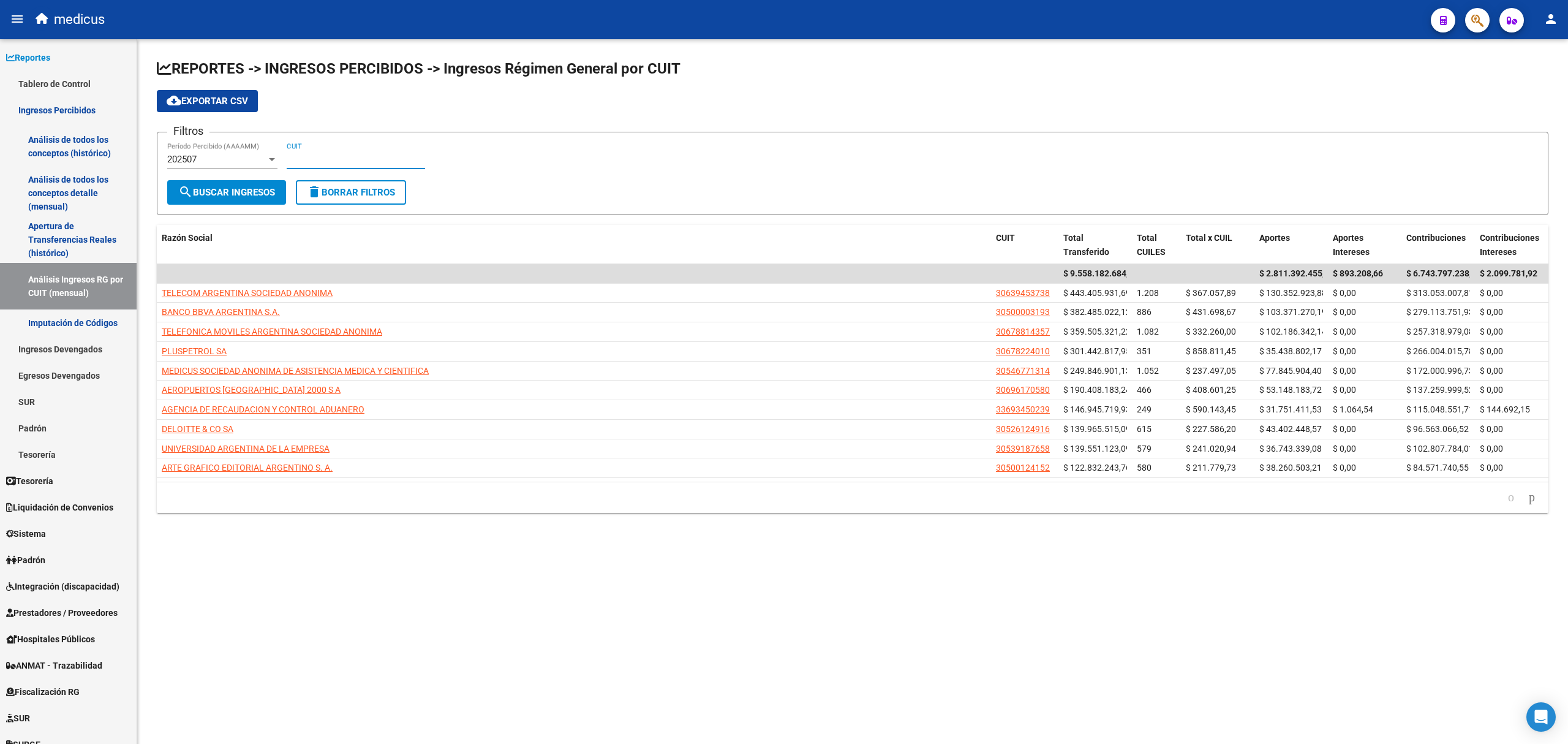
click at [334, 158] on input "CUIT" at bounding box center [355, 159] width 138 height 11
paste input "30-54677131-4"
type input "30-54677131-4"
click at [220, 191] on span "search Buscar Ingresos" at bounding box center [227, 192] width 97 height 11
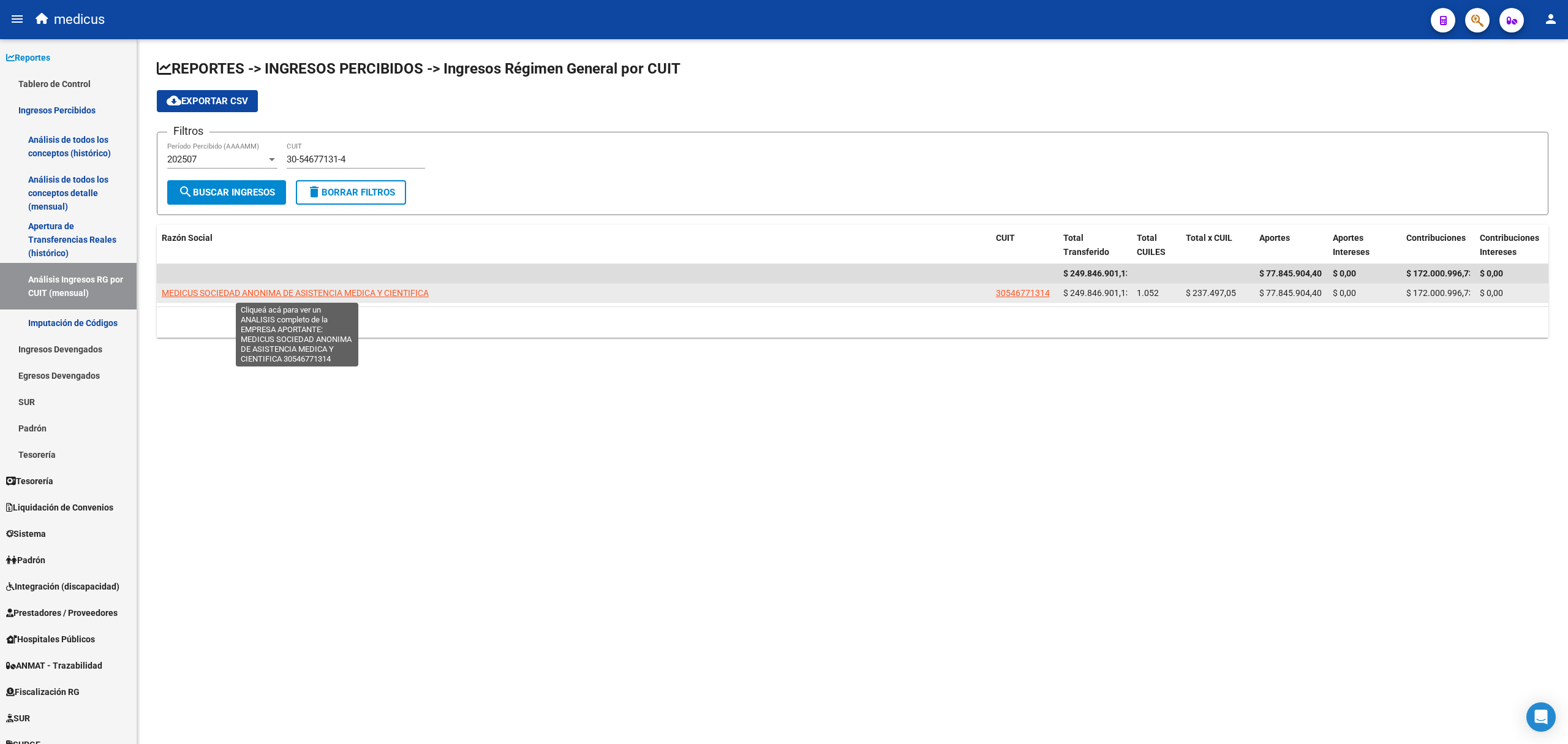
click at [338, 292] on span "MEDICUS SOCIEDAD ANONIMA DE ASISTENCIA MEDICA Y CIENTIFICA" at bounding box center [295, 293] width 267 height 10
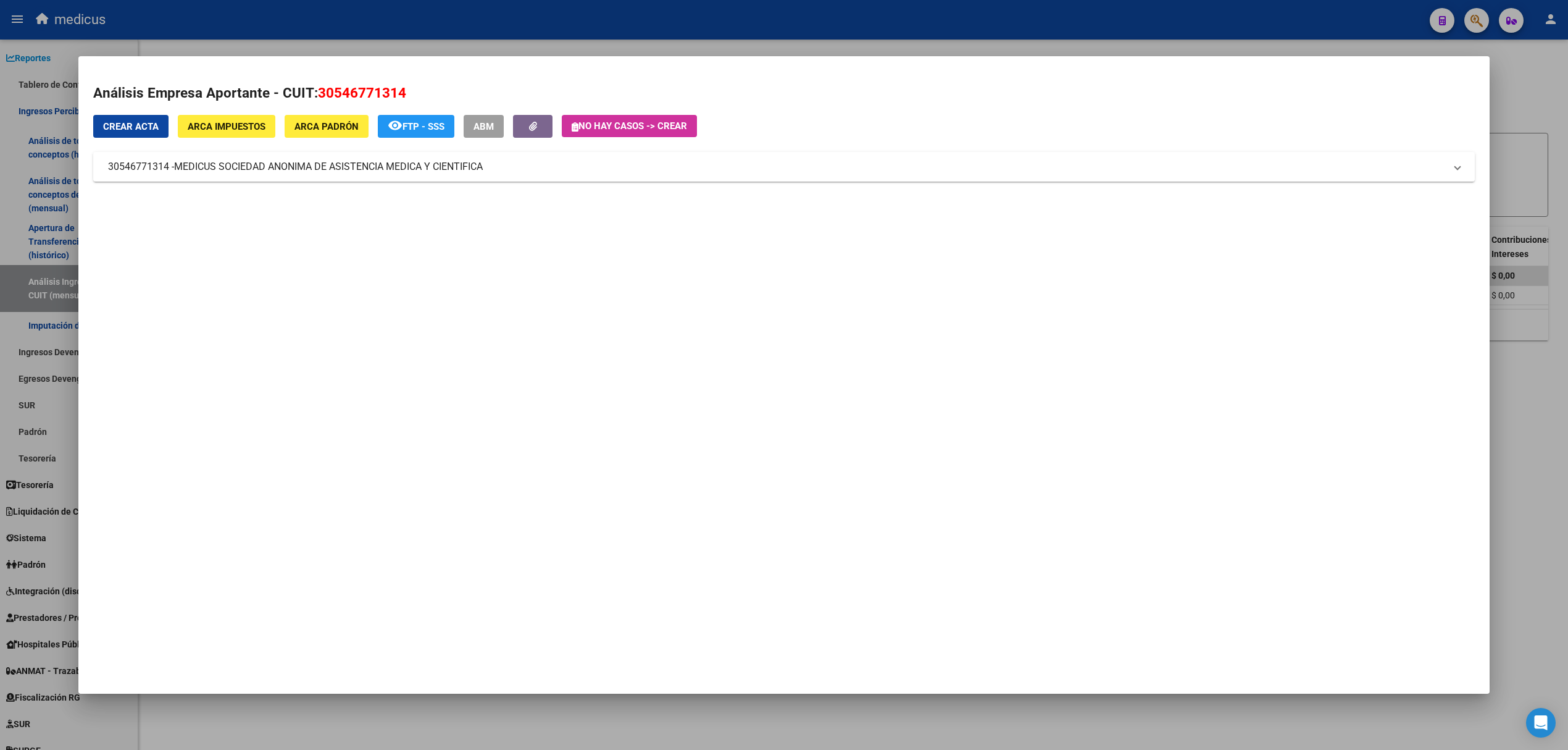
click at [1520, 89] on div at bounding box center [784, 375] width 1568 height 750
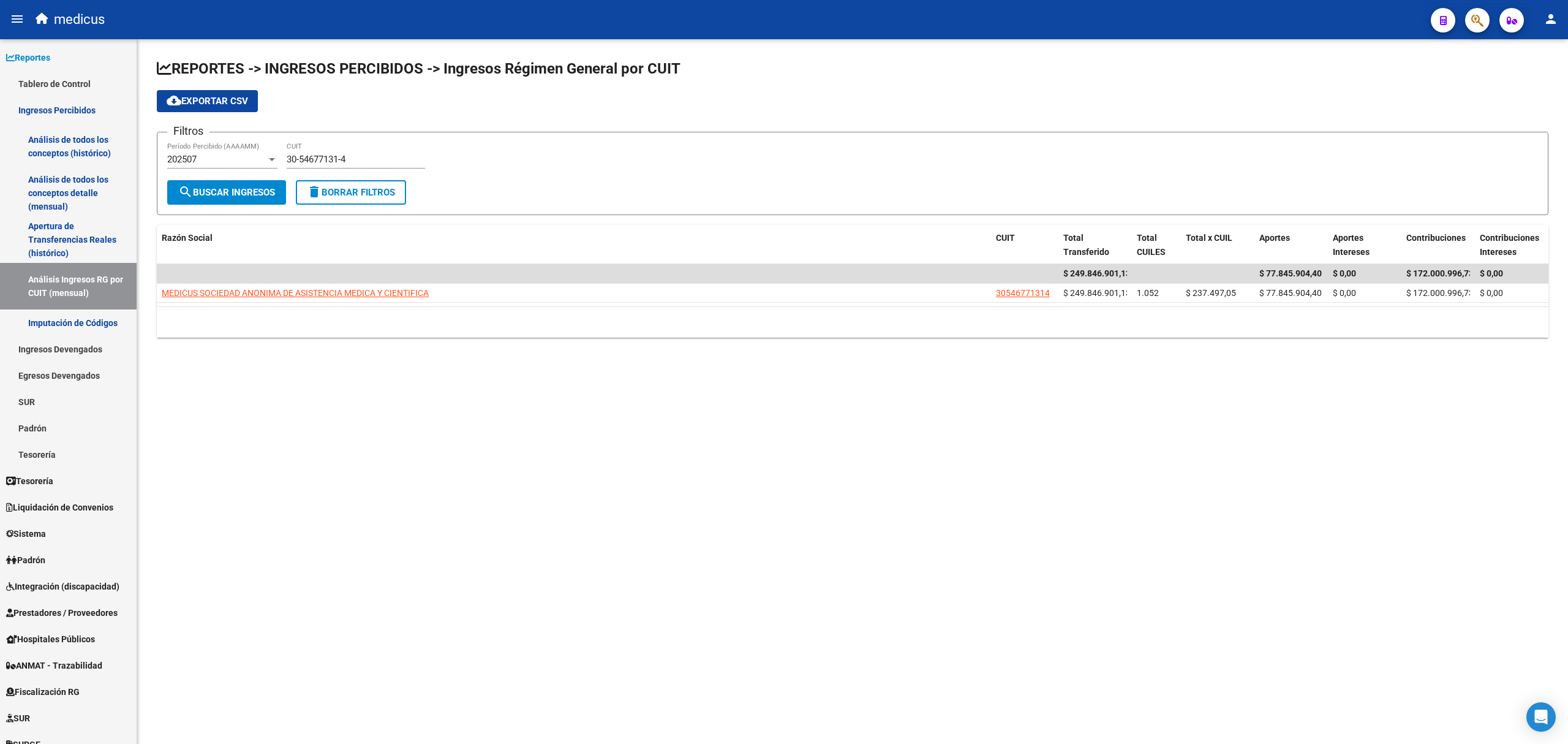
click at [221, 155] on div "202507" at bounding box center [217, 159] width 99 height 11
click at [221, 155] on span "202507" at bounding box center [222, 159] width 110 height 27
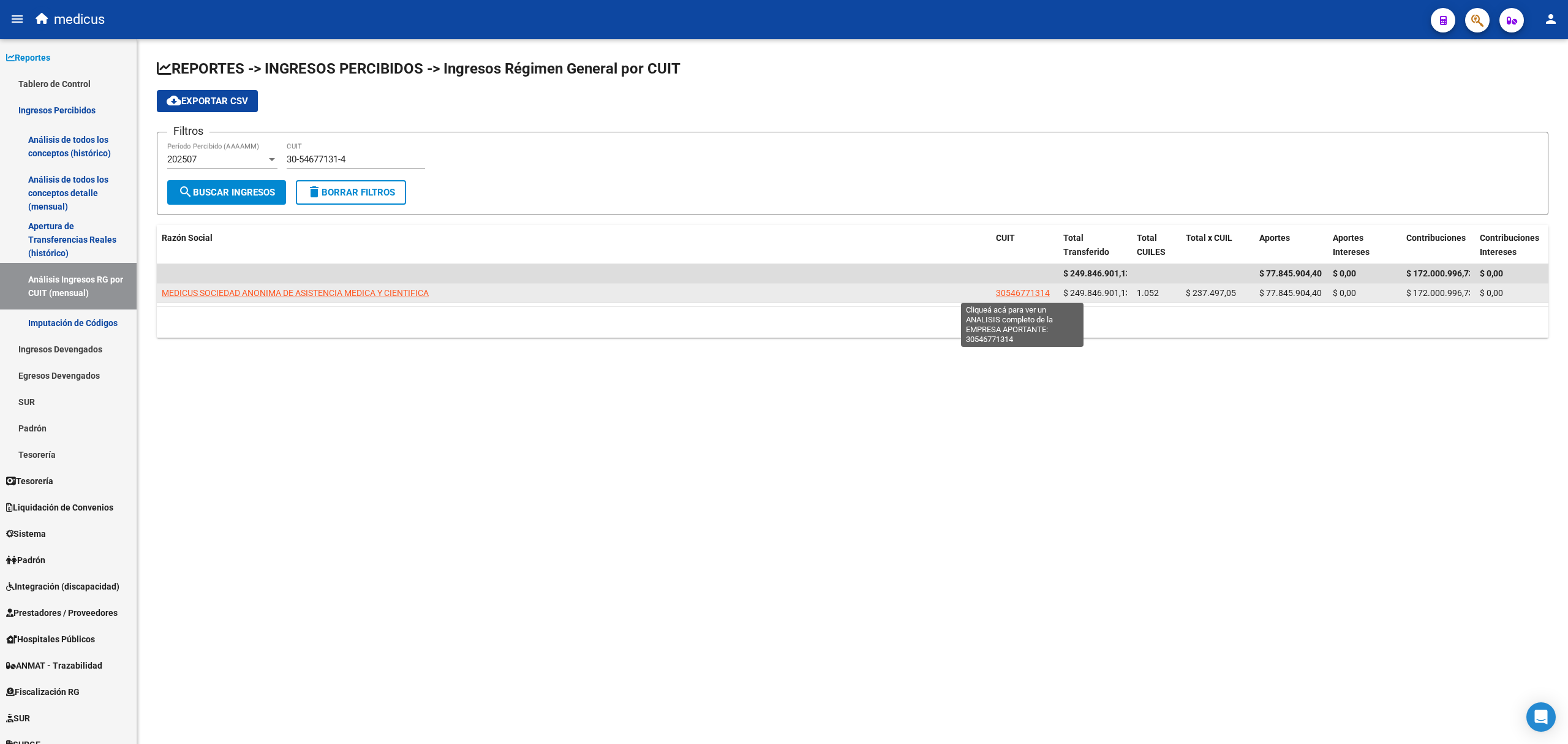
click at [1017, 290] on span "30546771314" at bounding box center [1022, 293] width 54 height 10
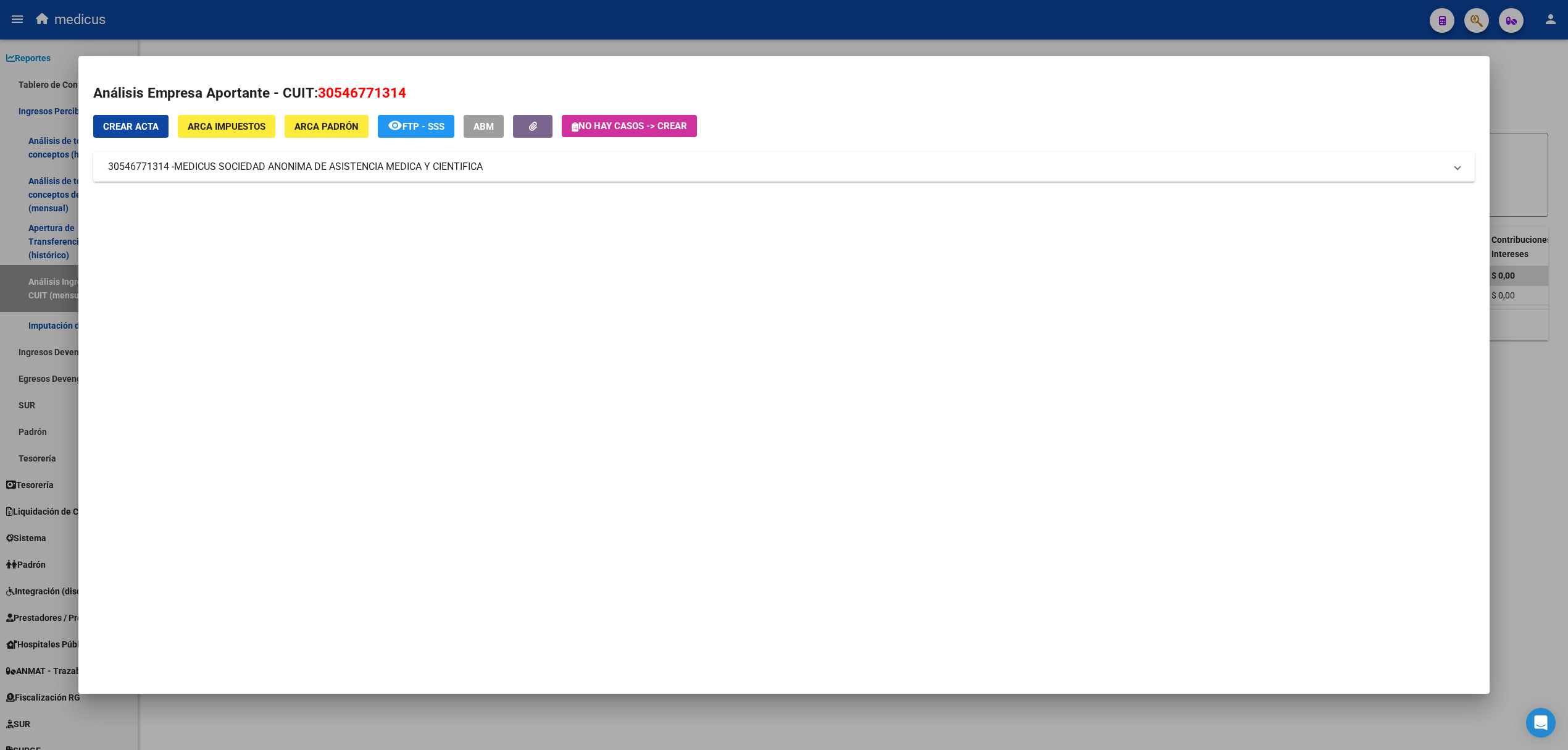
click at [1535, 83] on div at bounding box center [784, 375] width 1568 height 750
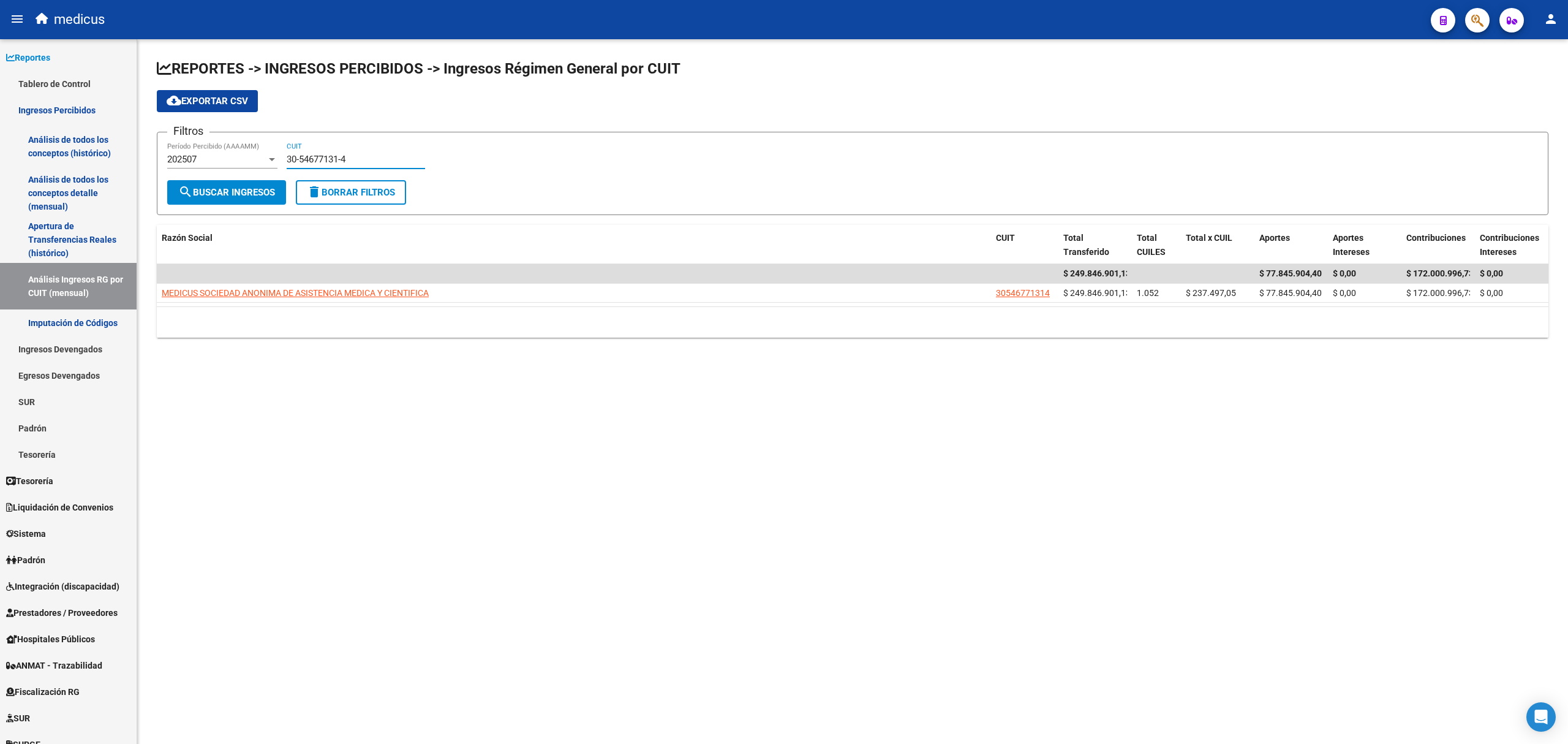
drag, startPoint x: 373, startPoint y: 160, endPoint x: 217, endPoint y: 159, distance: 156.0
click at [217, 159] on div "Filtros 202507 Período Percibido (AAAAMM) 30-54677131-4 CUIT" at bounding box center [853, 160] width 1370 height 38
click at [71, 143] on link "Análisis de todos los conceptos (histórico)" at bounding box center [68, 146] width 136 height 47
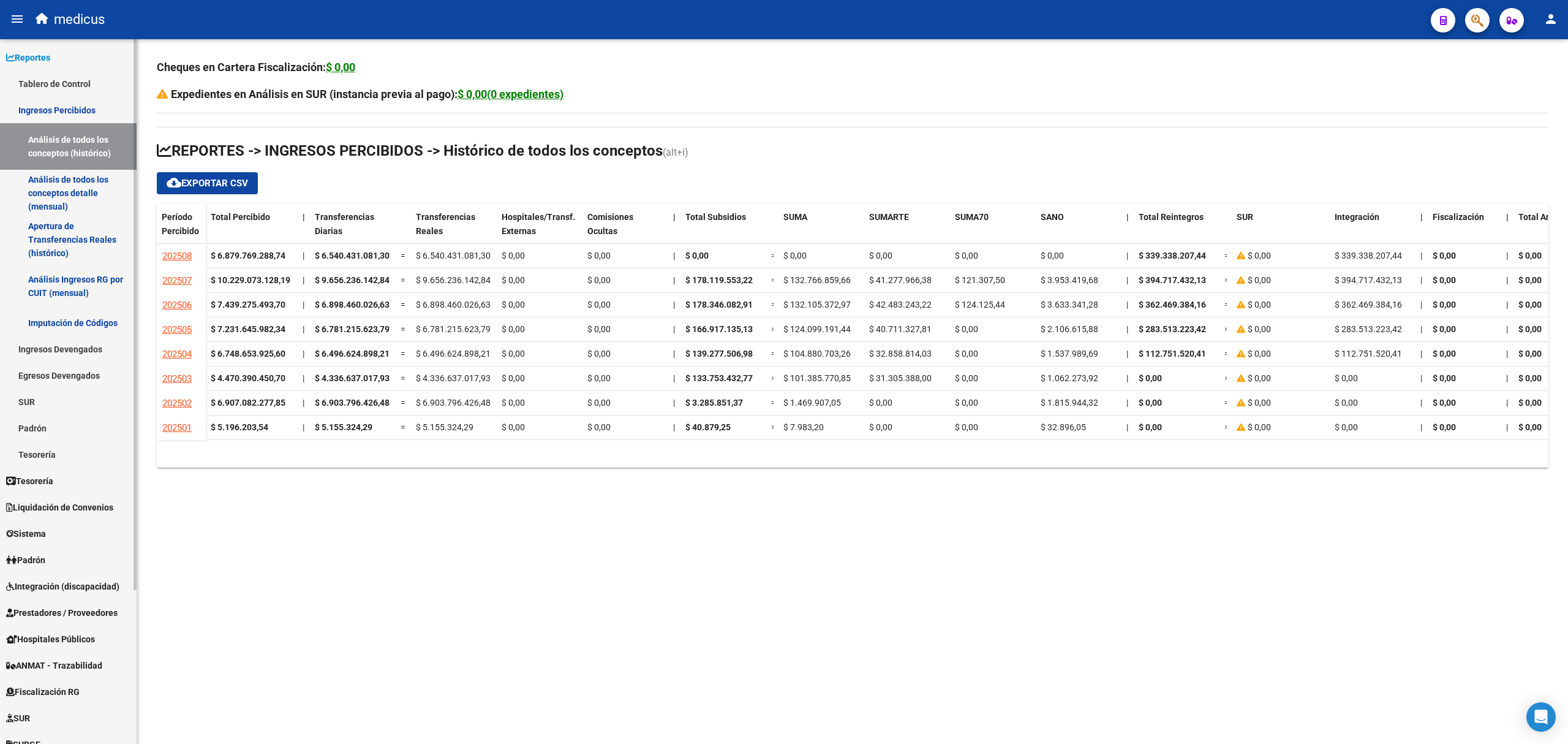
click at [61, 188] on link "Análisis de todos los conceptos detalle (mensual)" at bounding box center [68, 192] width 136 height 47
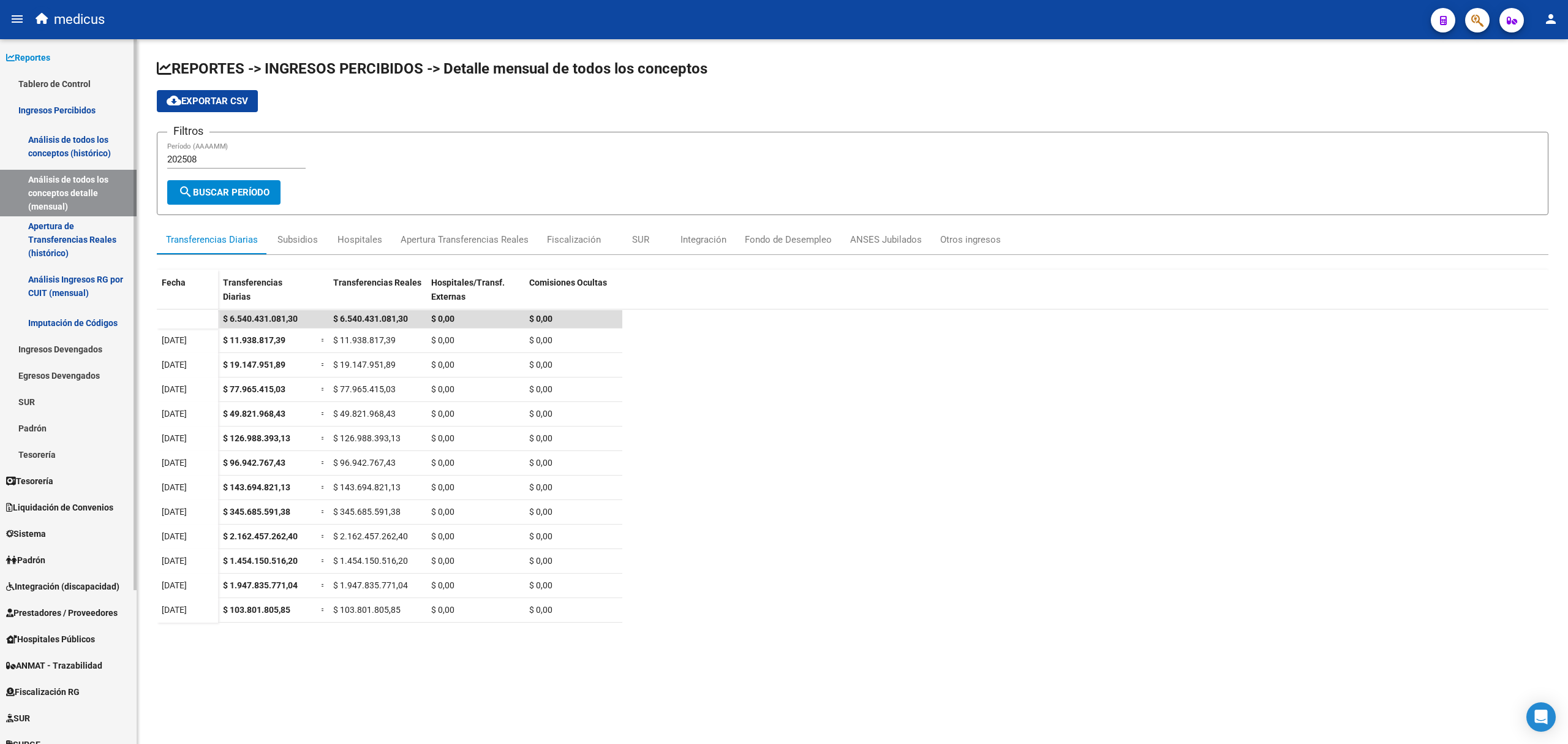
click at [71, 231] on link "Apertura de Transferencias Reales (histórico)" at bounding box center [68, 239] width 136 height 47
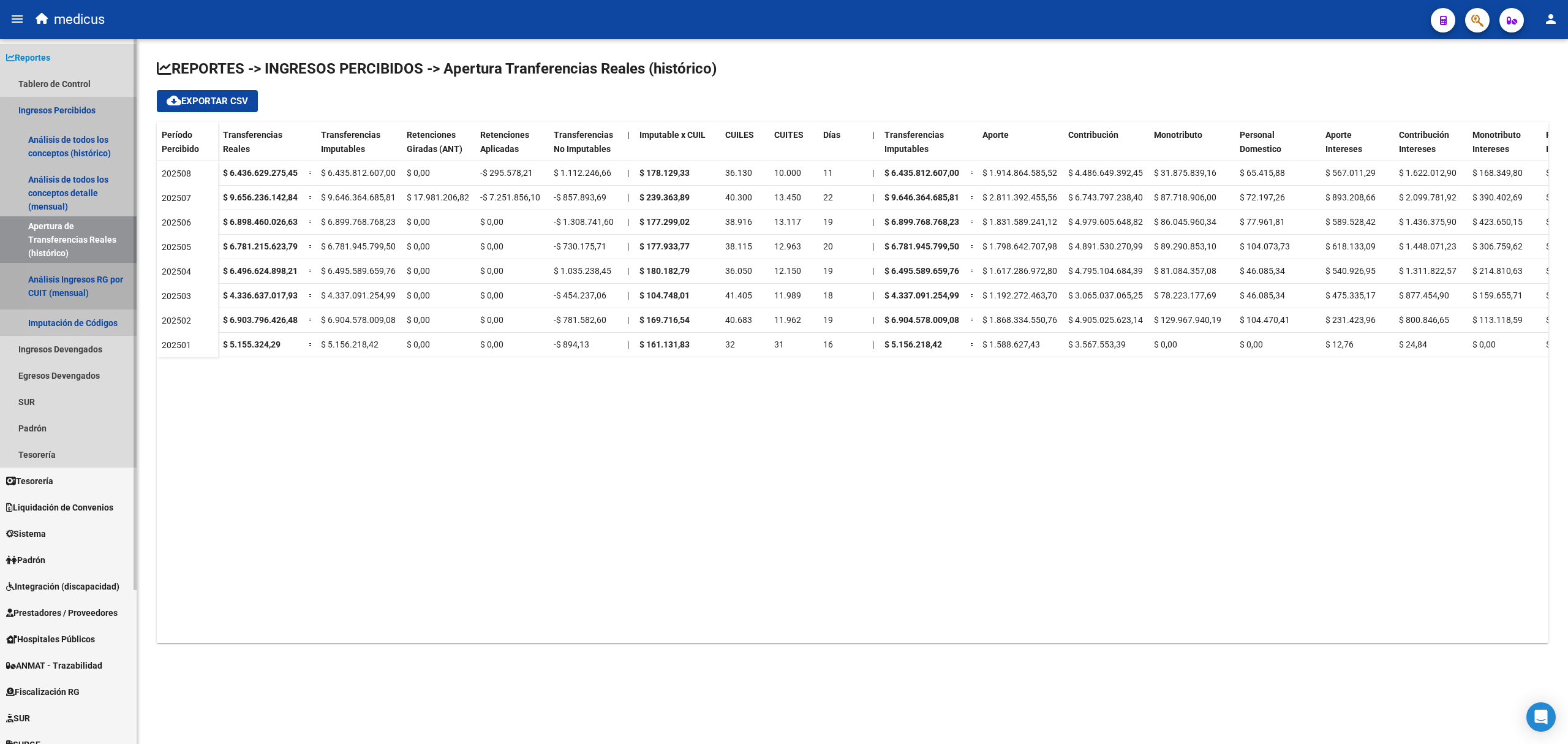
click at [73, 286] on link "Análisis Ingresos RG por CUIT (mensual)" at bounding box center [68, 286] width 136 height 47
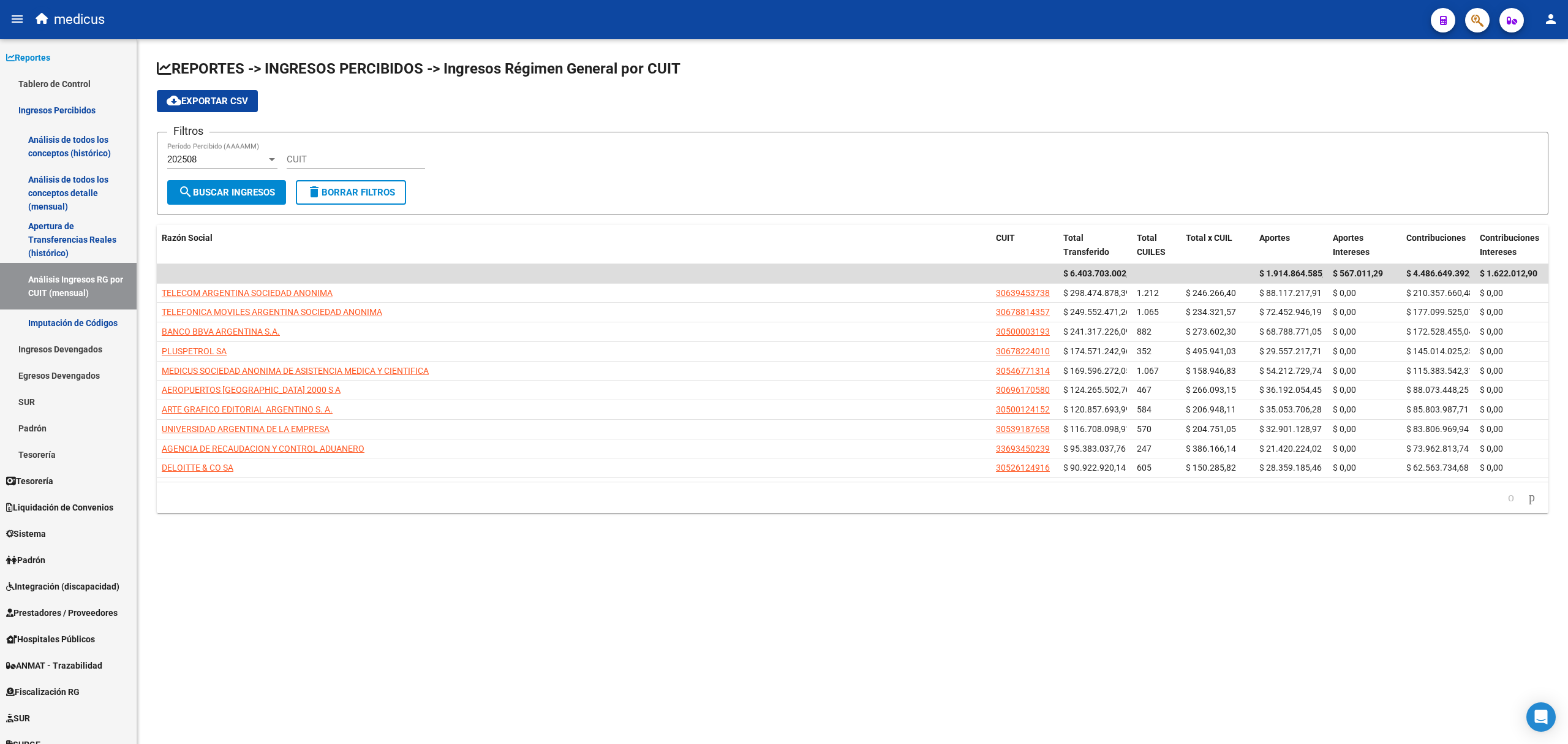
click at [359, 162] on input "CUIT" at bounding box center [355, 159] width 138 height 11
paste input "30-54677131-4"
type input "30-54677131-4"
click at [224, 199] on button "search Buscar Ingresos" at bounding box center [227, 192] width 119 height 25
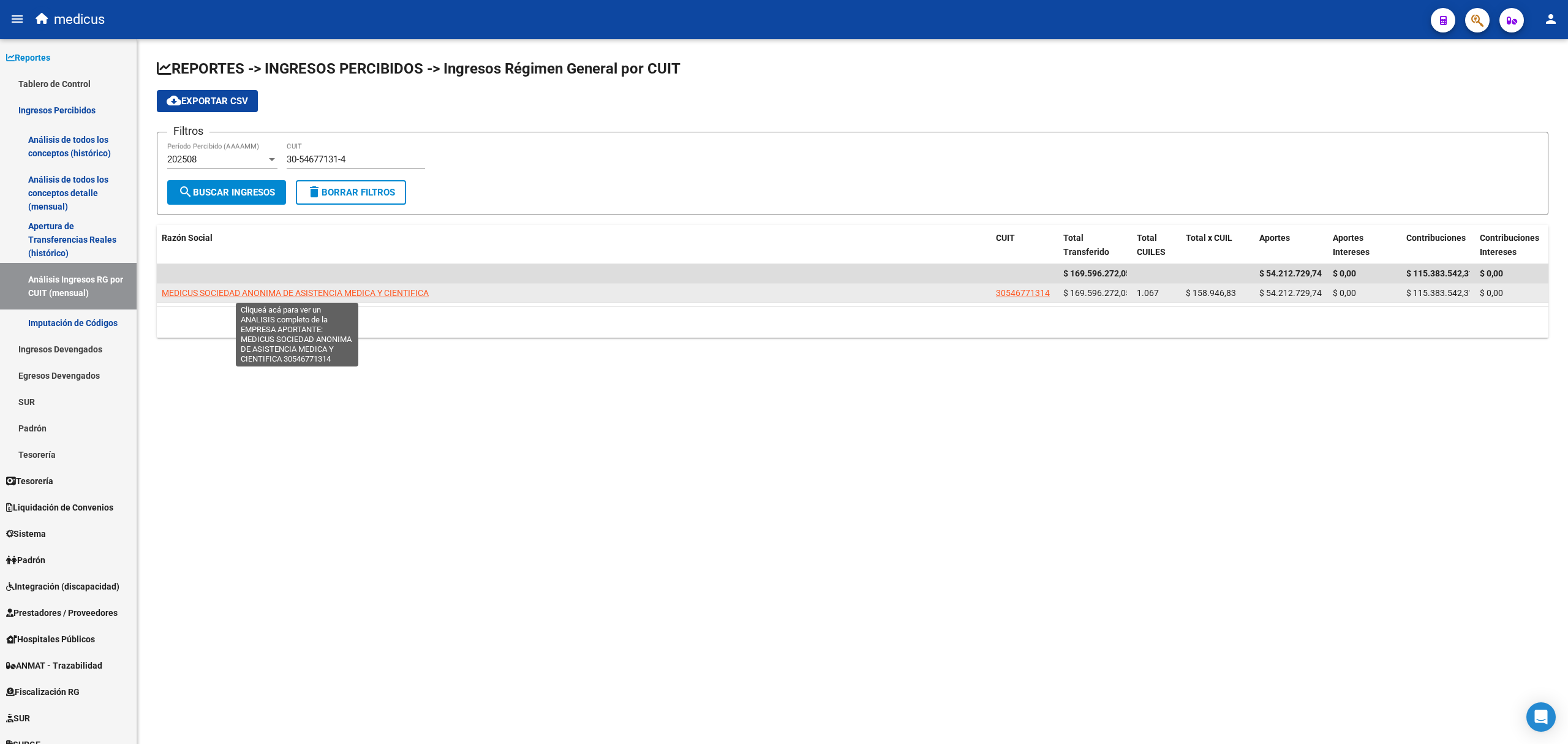
click at [311, 292] on span "MEDICUS SOCIEDAD ANONIMA DE ASISTENCIA MEDICA Y CIENTIFICA" at bounding box center [295, 293] width 267 height 10
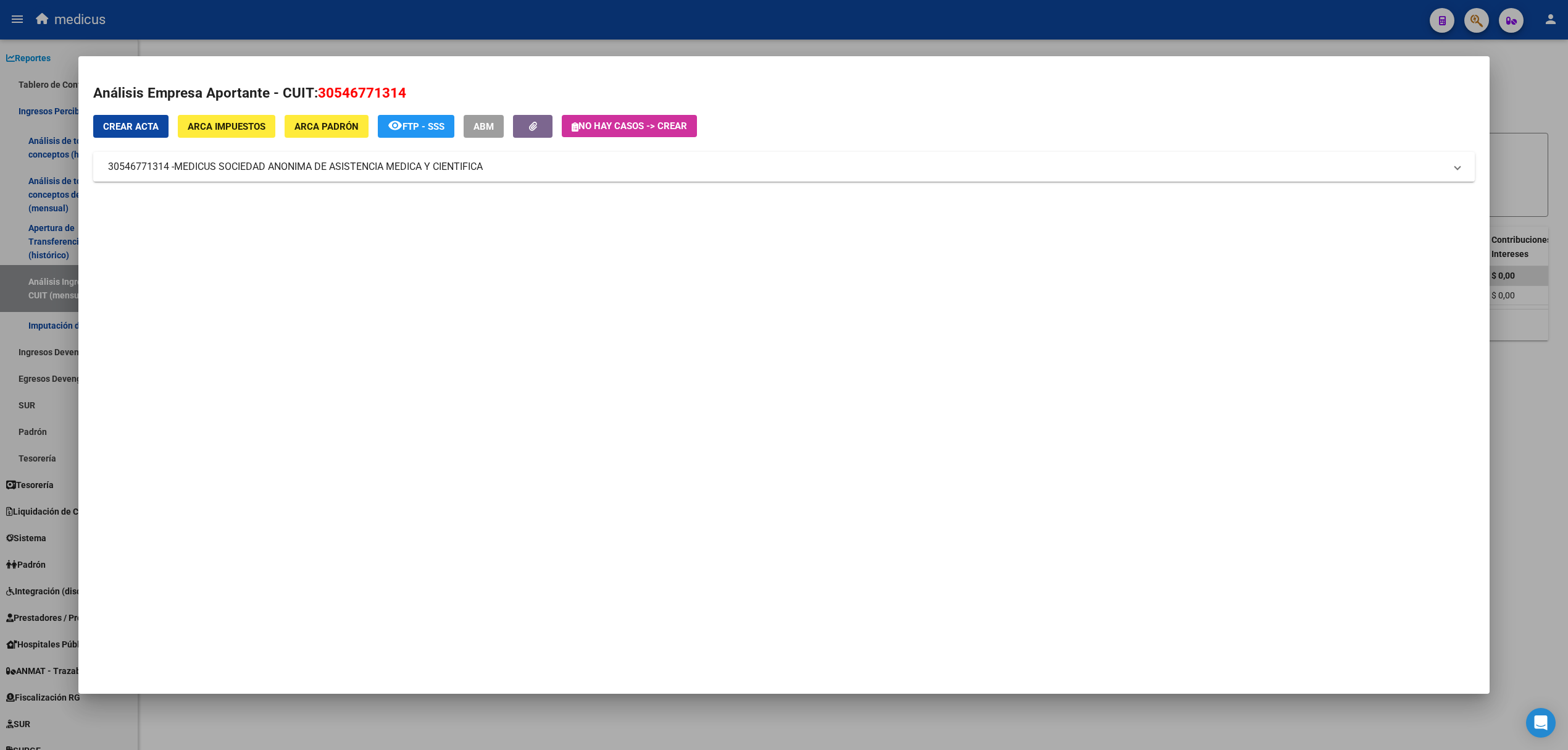
click at [1526, 103] on div at bounding box center [784, 375] width 1568 height 750
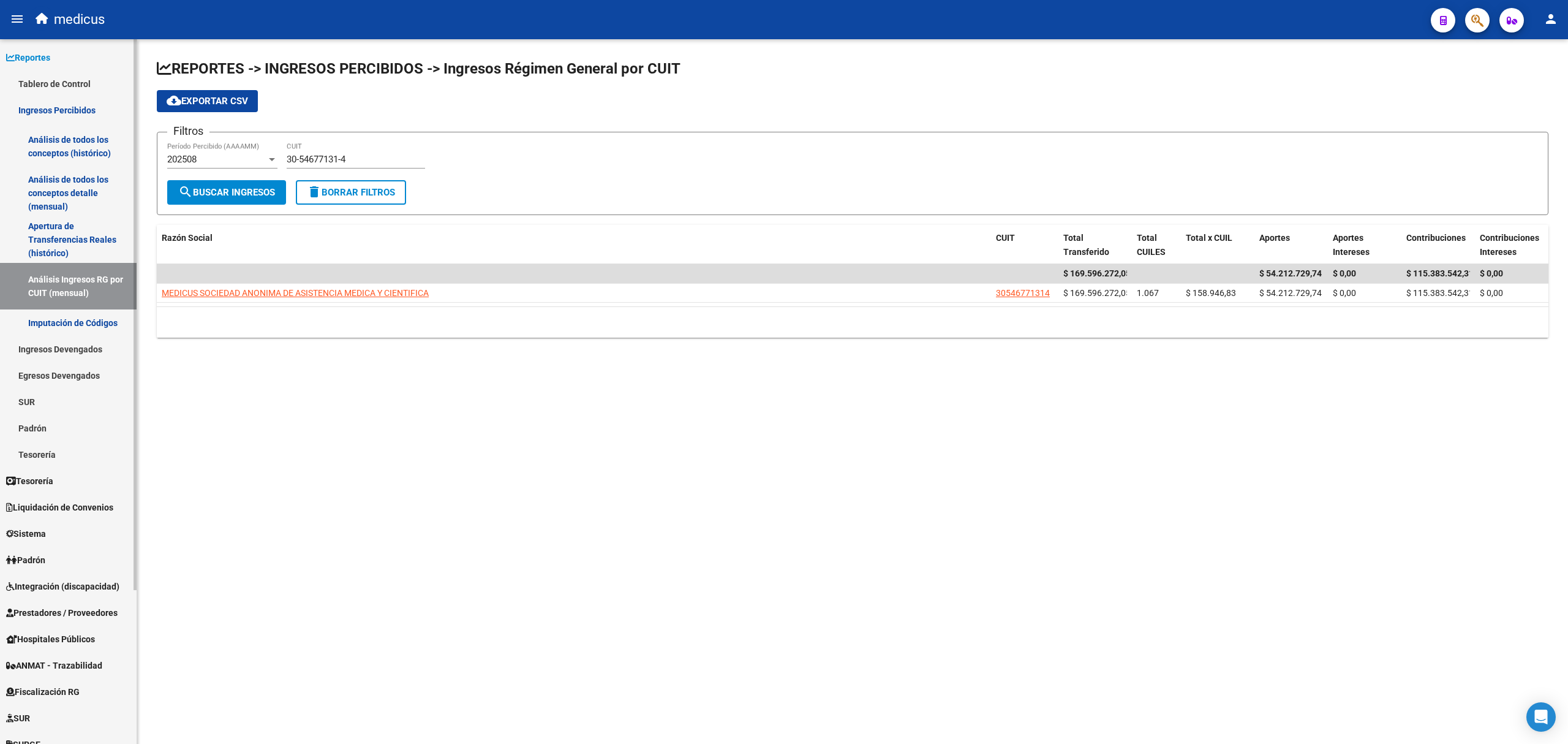
click at [70, 344] on link "Ingresos Devengados" at bounding box center [68, 349] width 136 height 27
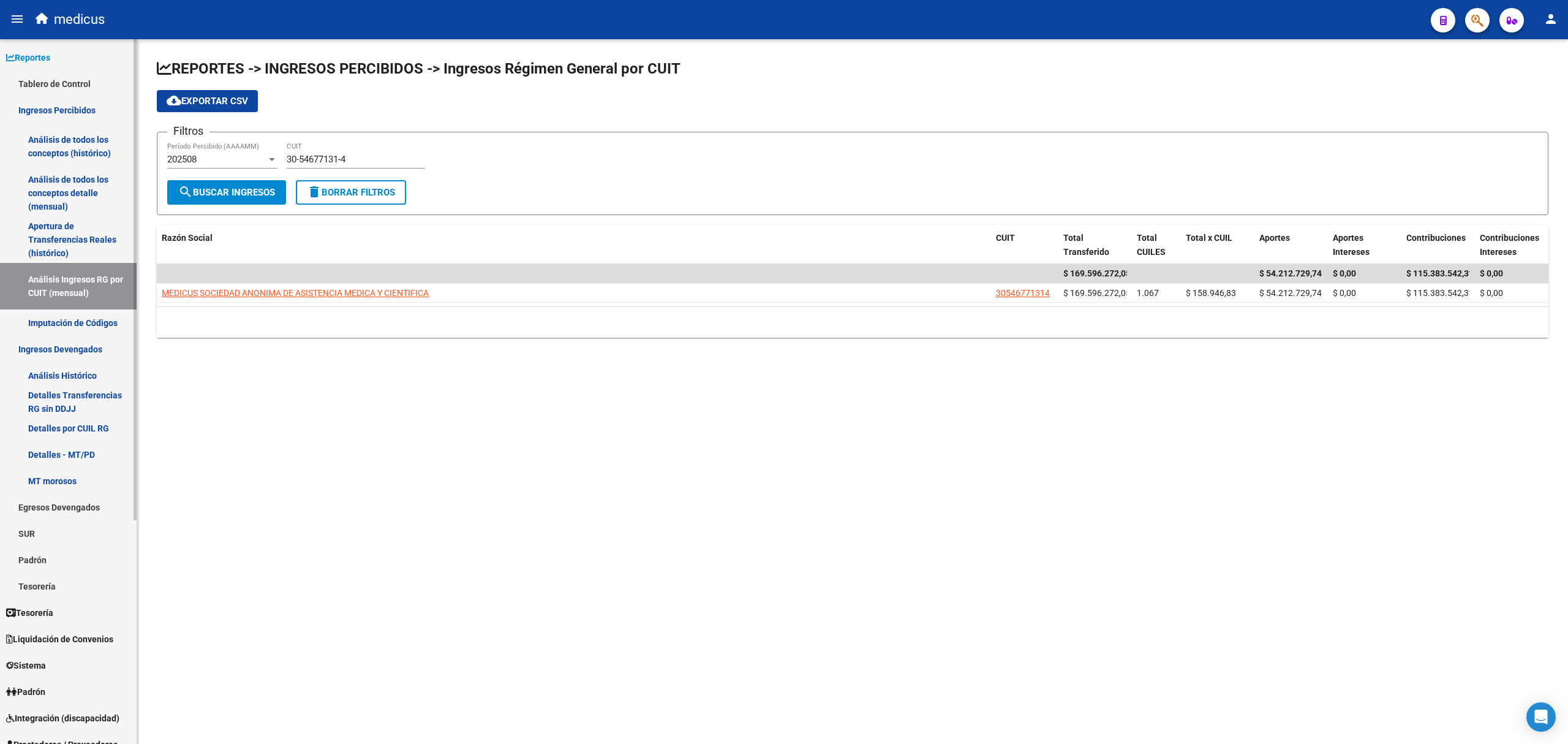
click at [81, 426] on link "Detalles por CUIL RG" at bounding box center [68, 427] width 136 height 27
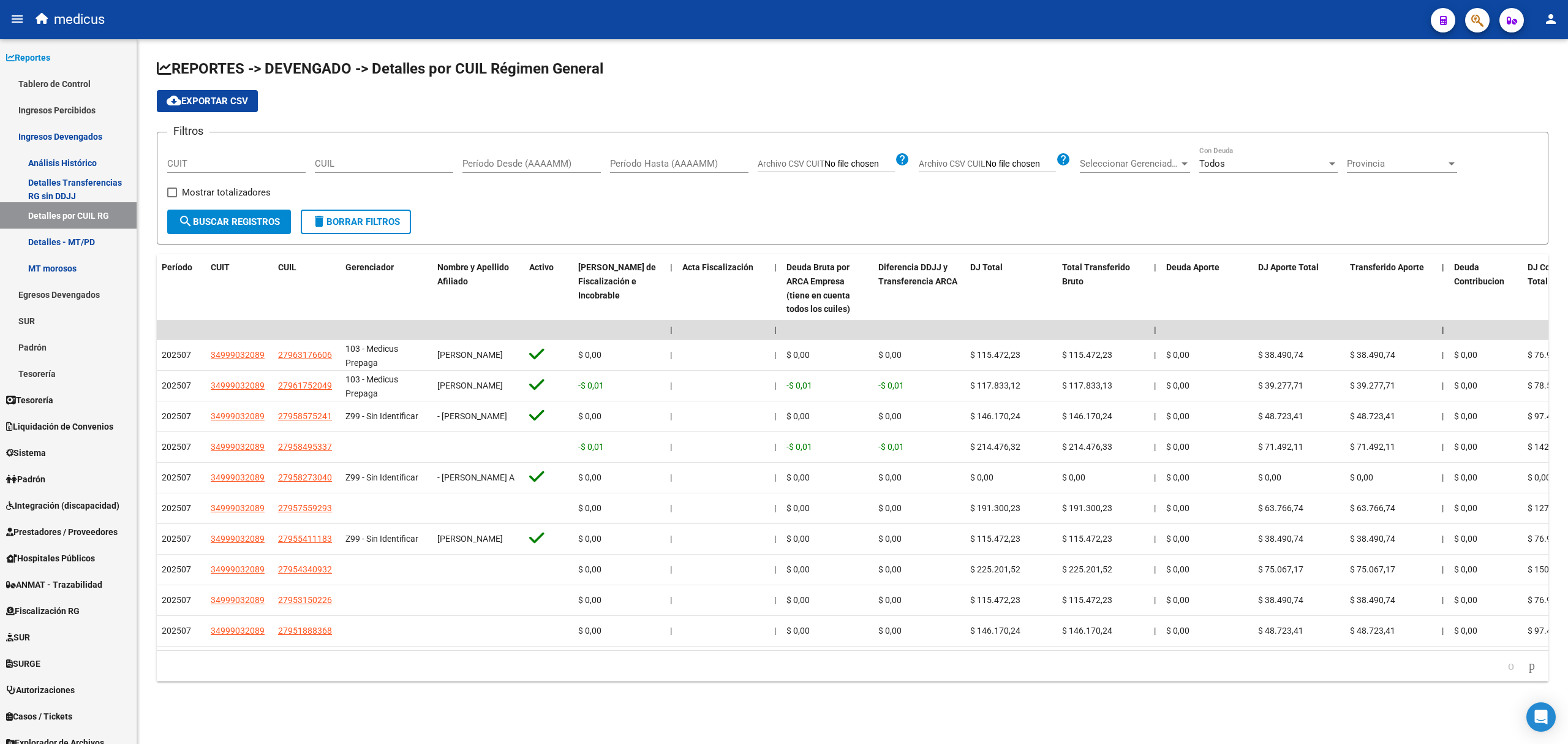
click at [194, 165] on input "CUIT" at bounding box center [236, 164] width 138 height 11
paste input "30-54677131-4"
type input "30-54677131-4"
click at [216, 221] on span "search Buscar Registros" at bounding box center [229, 221] width 102 height 11
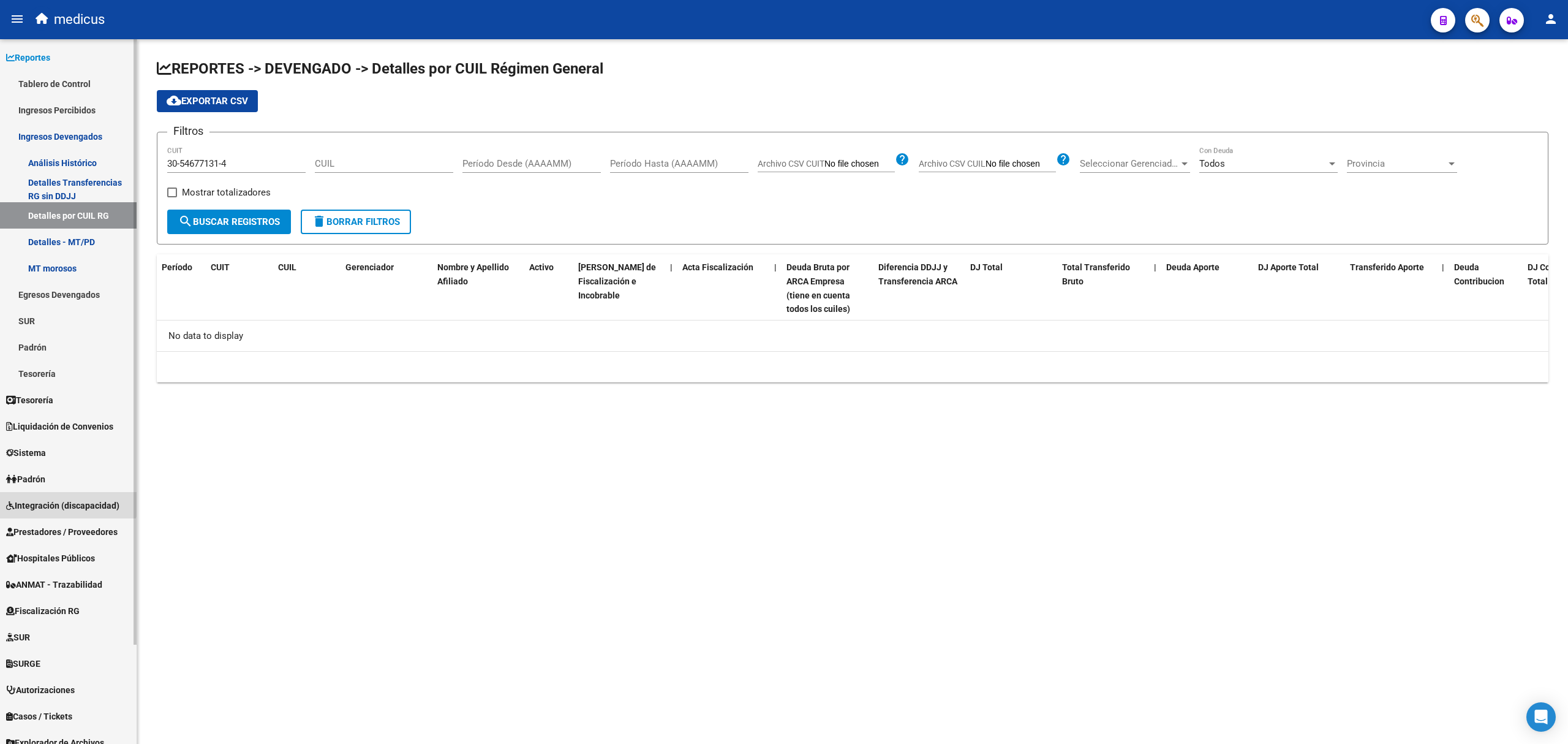
click at [55, 499] on span "Integración (discapacidad)" at bounding box center [63, 505] width 113 height 14
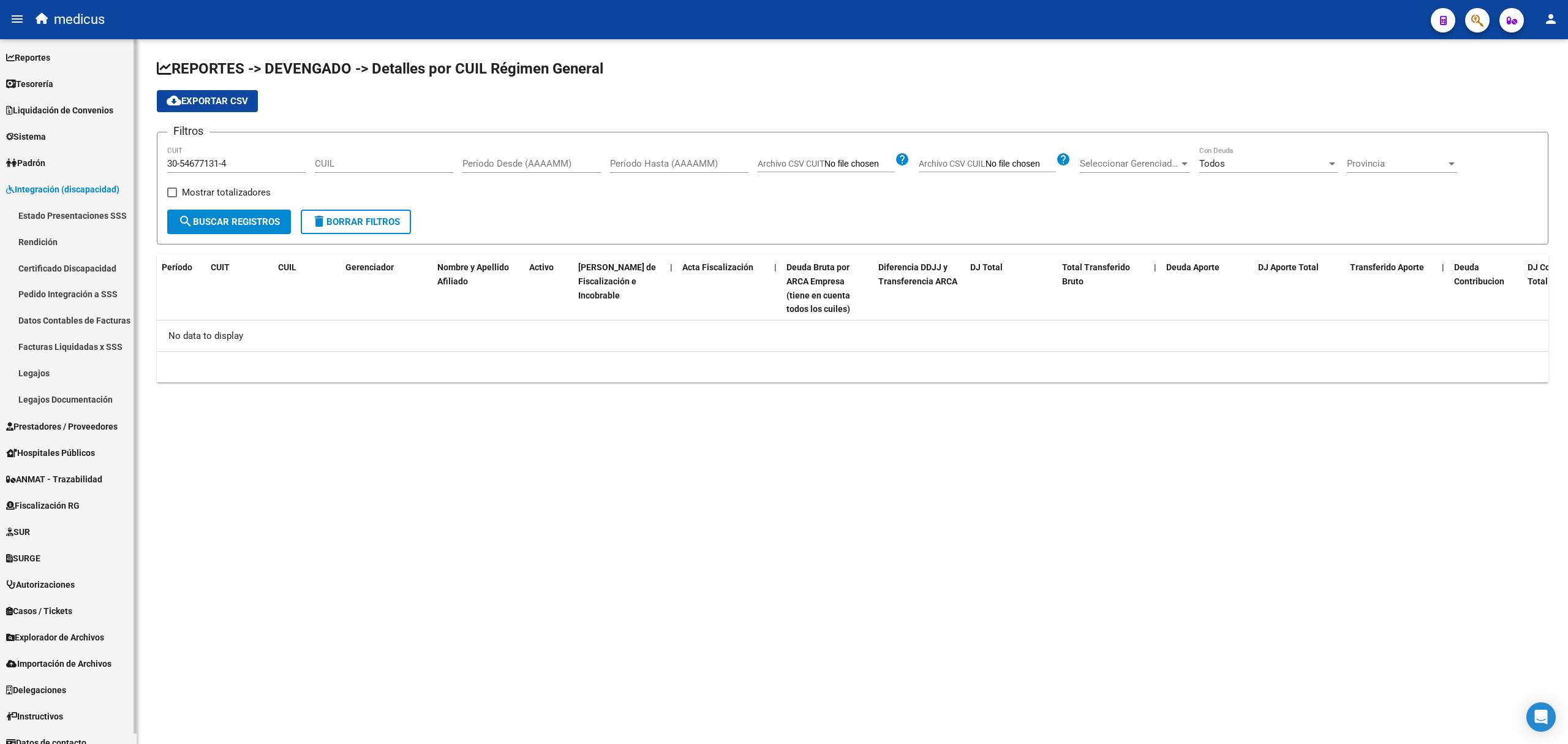
click at [49, 236] on link "Rendición" at bounding box center [68, 242] width 136 height 27
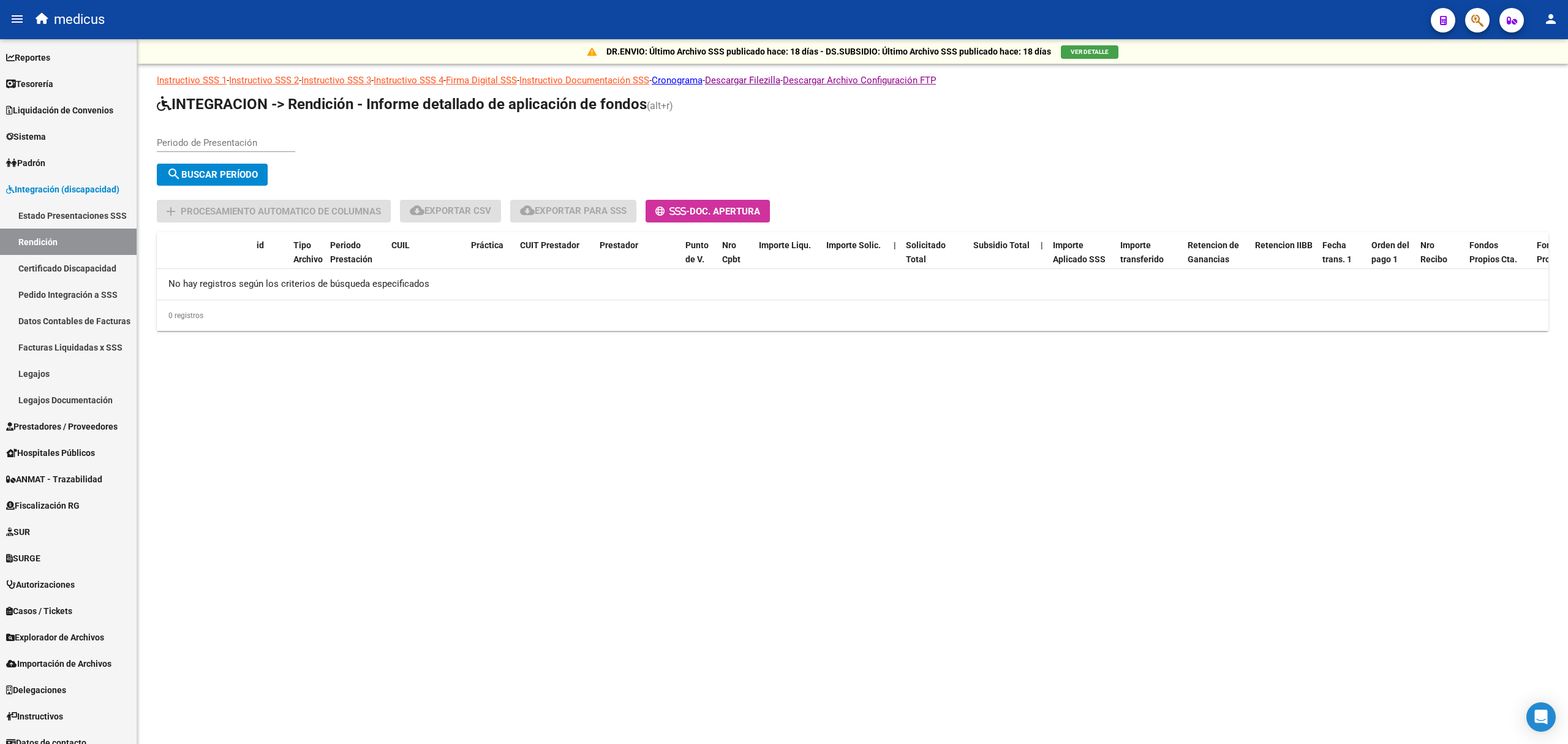
click at [210, 141] on input "Periodo de Presentación" at bounding box center [225, 143] width 138 height 11
click at [210, 164] on button "search Buscar Período" at bounding box center [211, 175] width 111 height 22
click at [210, 178] on span "search Buscar Período" at bounding box center [212, 175] width 91 height 11
click at [210, 146] on input "Periodo de Presentación" at bounding box center [225, 143] width 138 height 11
type input "082025"
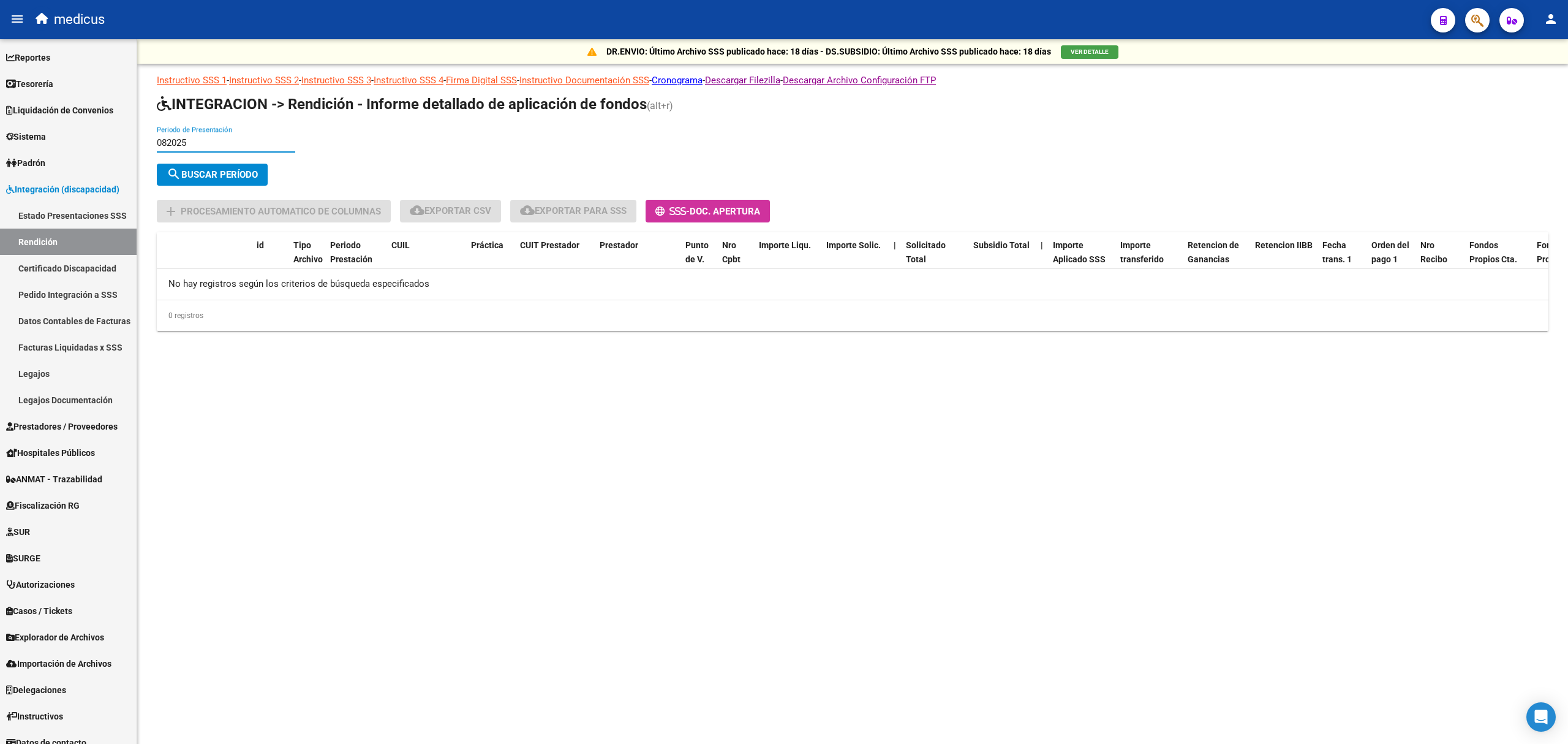
click at [199, 177] on span "search Buscar Período" at bounding box center [212, 175] width 91 height 11
click at [202, 169] on span "search Buscar Período" at bounding box center [212, 175] width 91 height 11
click at [57, 290] on link "Pedido Integración a SSS" at bounding box center [68, 294] width 136 height 27
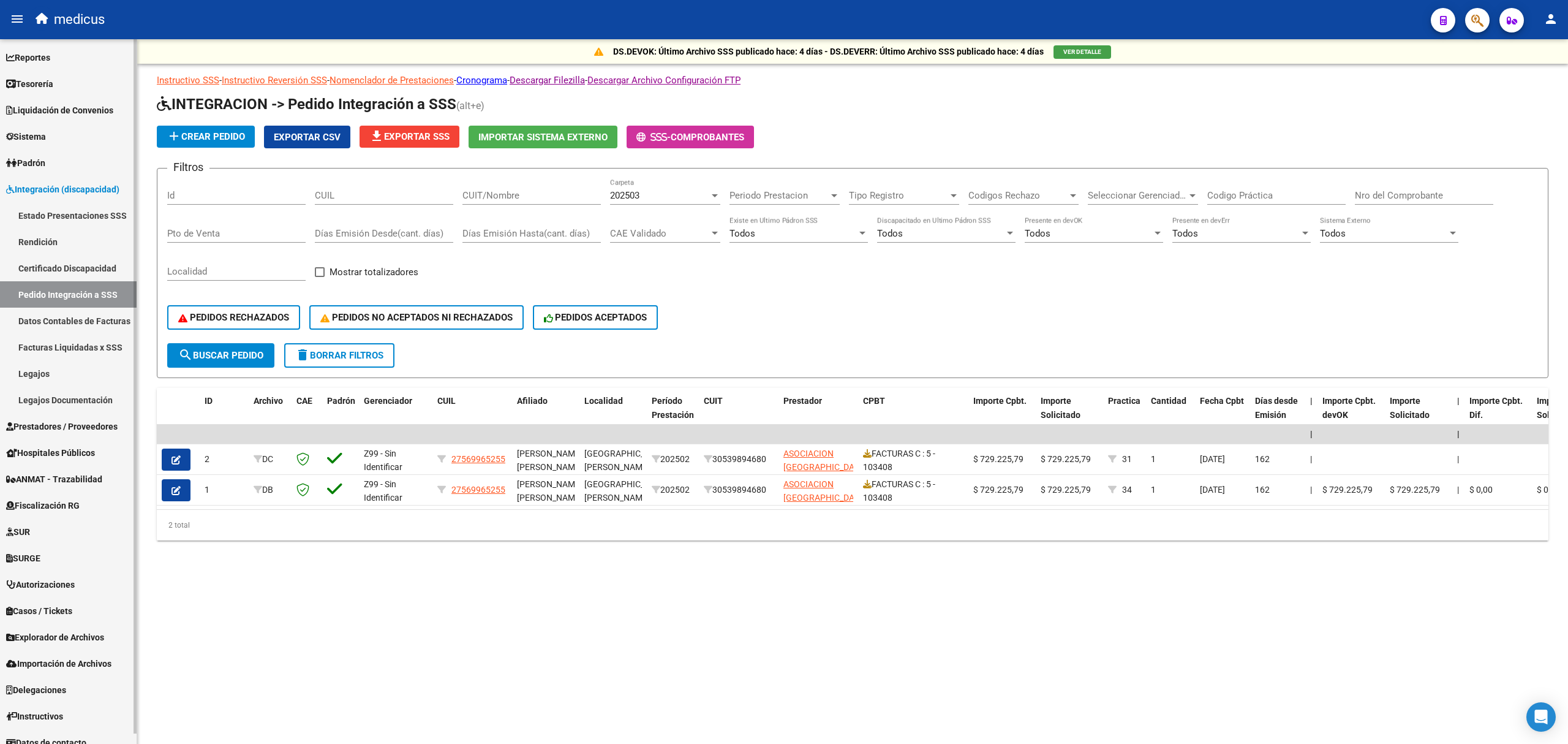
click at [40, 65] on link "Reportes" at bounding box center [68, 57] width 136 height 27
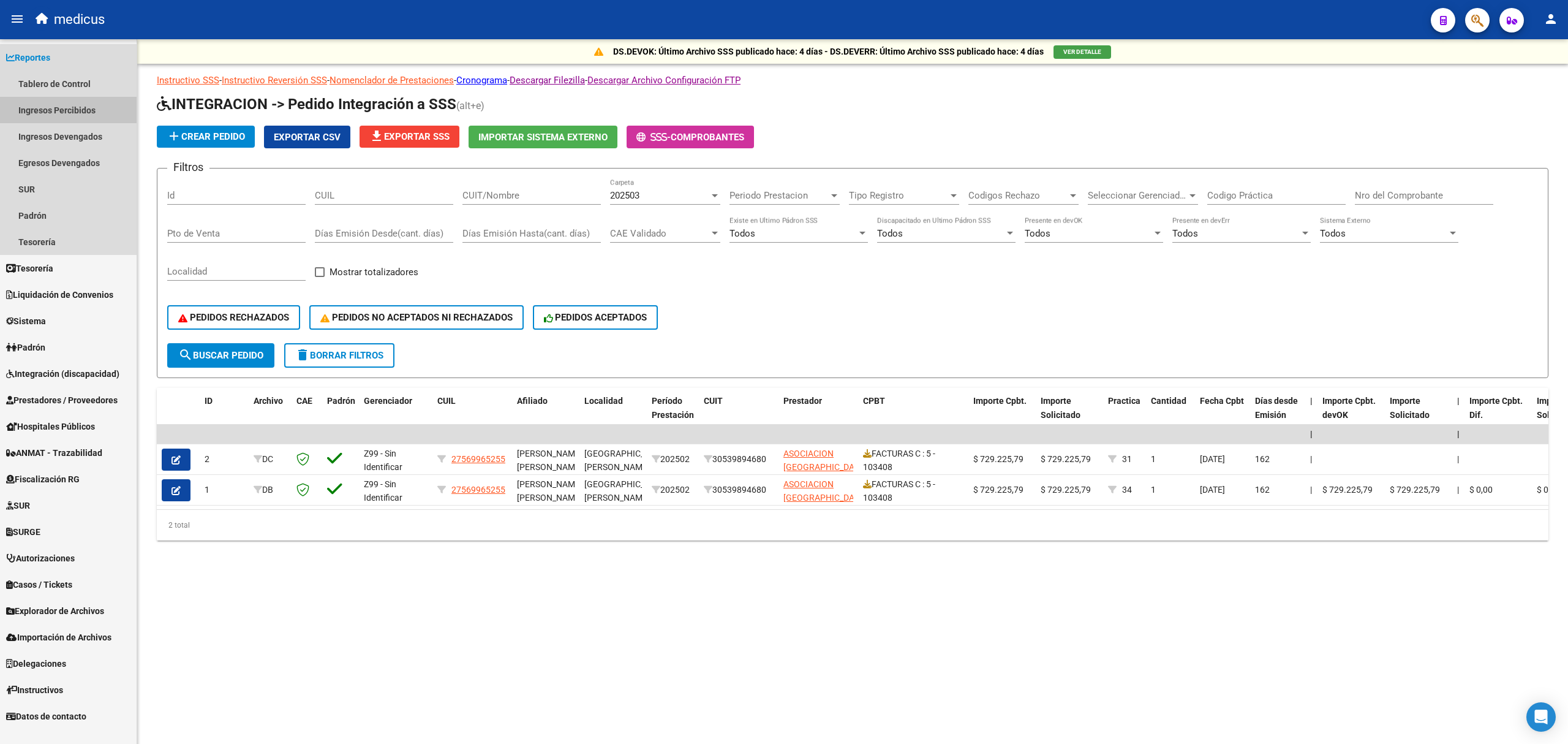
click at [43, 104] on link "Ingresos Percibidos" at bounding box center [68, 110] width 136 height 27
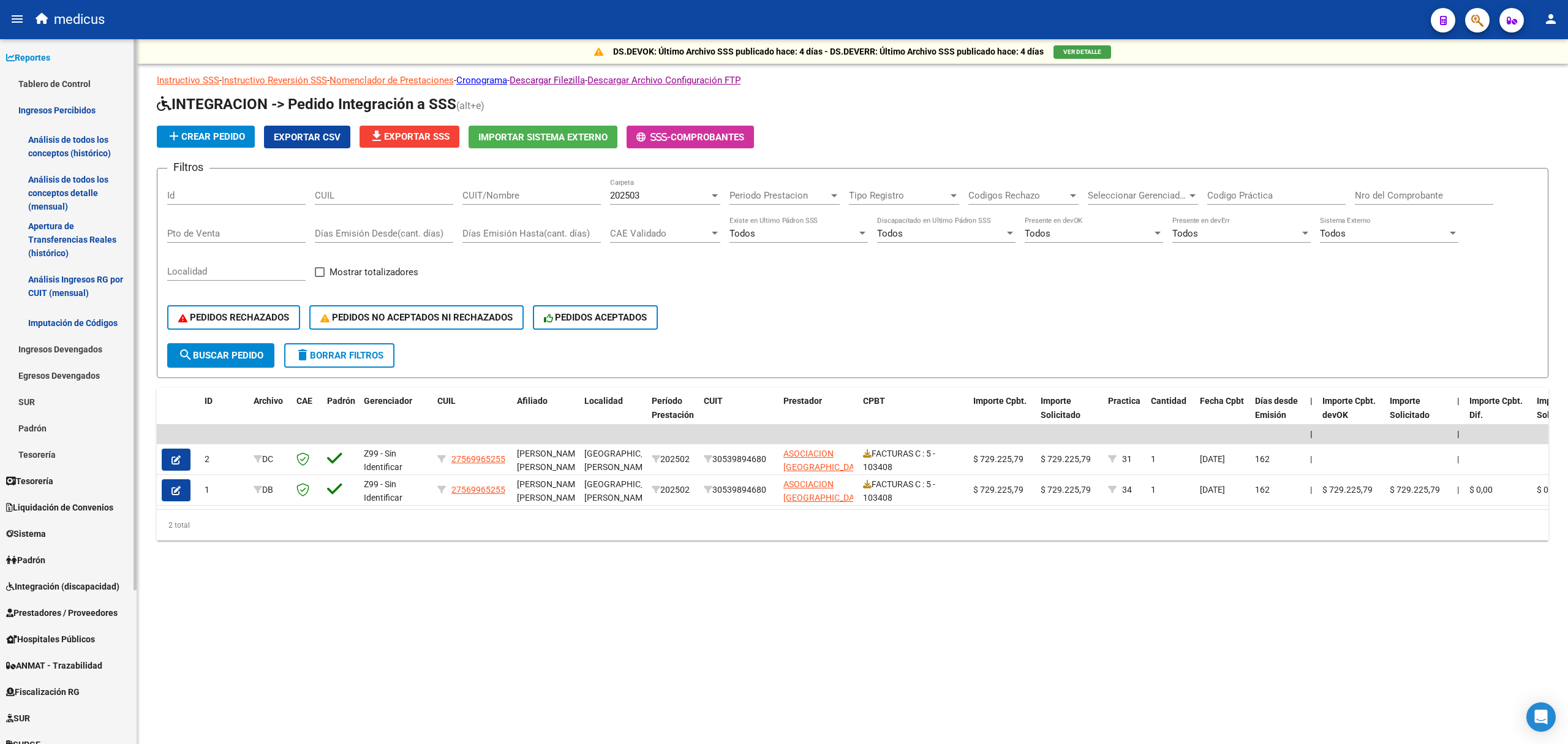
click at [62, 282] on link "Análisis Ingresos RG por CUIT (mensual)" at bounding box center [68, 286] width 136 height 47
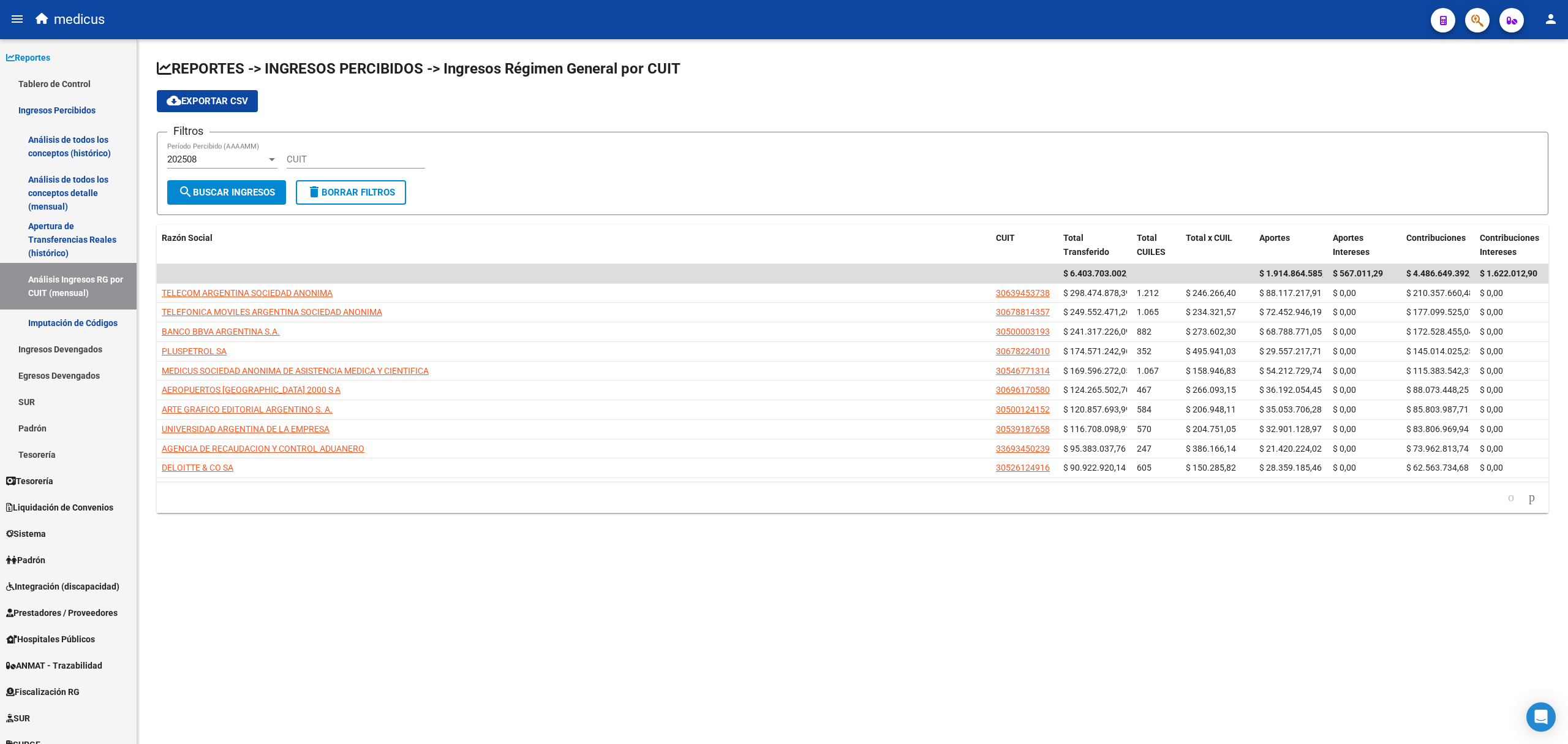
click at [327, 158] on input "CUIT" at bounding box center [355, 159] width 138 height 11
paste input "30-54677131-4"
type input "30-54677131-4"
click at [207, 192] on span "search Buscar Ingresos" at bounding box center [227, 192] width 97 height 11
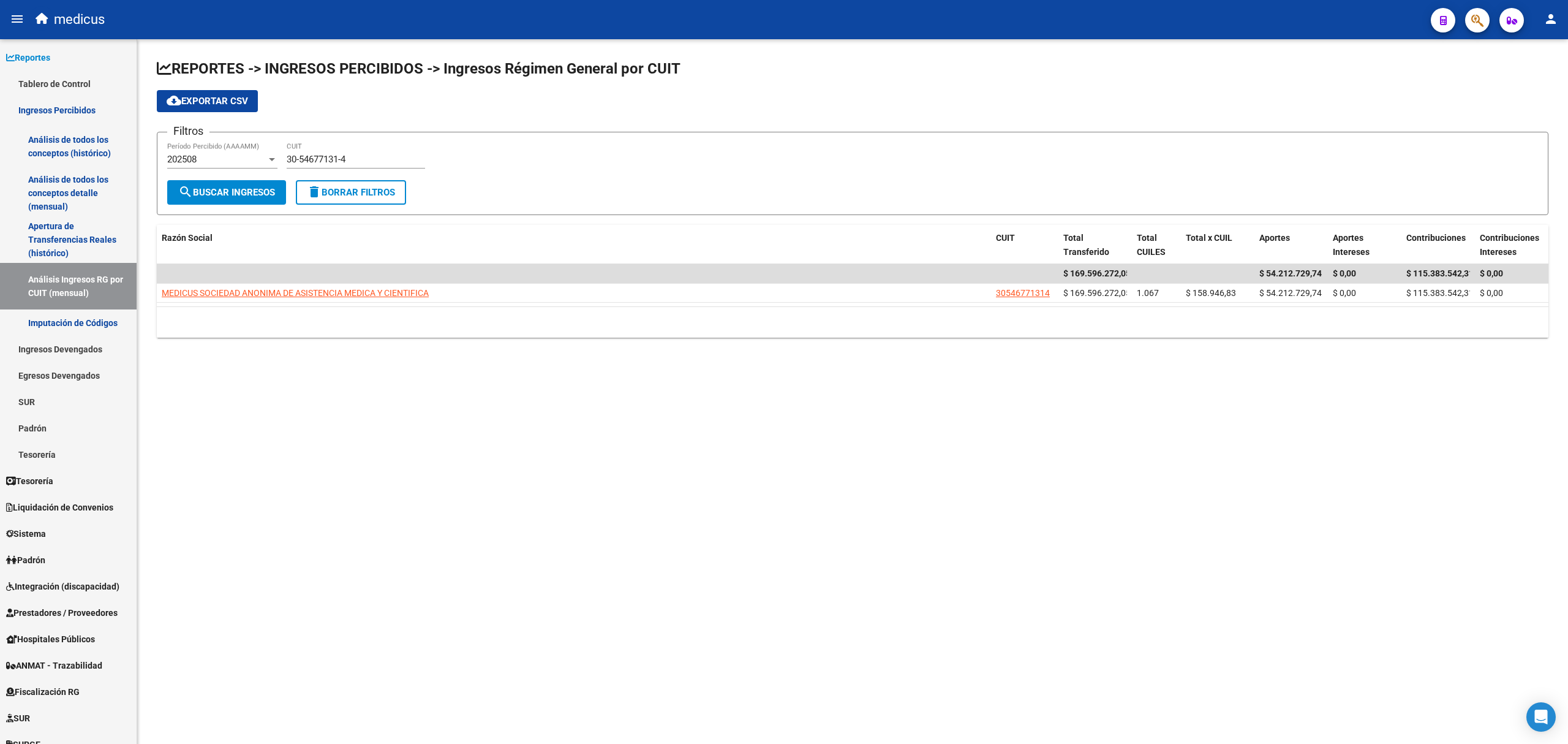
click at [236, 157] on div "202508" at bounding box center [217, 159] width 99 height 11
click at [214, 182] on span "202507" at bounding box center [222, 187] width 110 height 27
